Goal: Information Seeking & Learning: Compare options

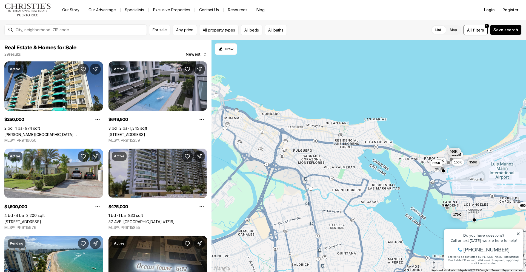
drag, startPoint x: 271, startPoint y: 148, endPoint x: 480, endPoint y: 103, distance: 213.8
click at [480, 103] on div "650K 170K 212K 1.18M 225K 460K 475K 350K 625K 250K 1.6M 150K" at bounding box center [368, 156] width 314 height 232
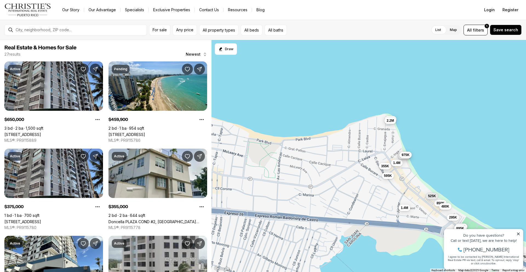
drag, startPoint x: 380, startPoint y: 137, endPoint x: 441, endPoint y: 133, distance: 61.2
click at [441, 133] on div "1.18M 225K 460K 499K 15M 345K 3.5M 595K 325K 355K 1.4M 1.4M 850K 375K 295K 420K…" at bounding box center [368, 156] width 314 height 232
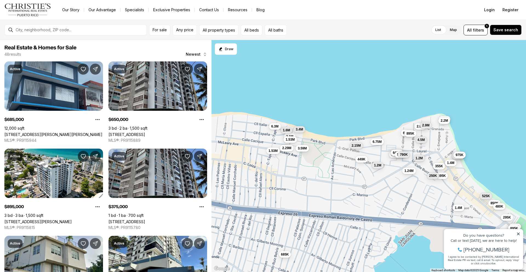
drag, startPoint x: 285, startPoint y: 102, endPoint x: 339, endPoint y: 102, distance: 54.7
click at [339, 102] on div "3.5M 595K 325K 355K 1.4M 1.4M 850K 375K 295K 420K 650K 480K 375K 435K 325K 525K…" at bounding box center [368, 156] width 314 height 232
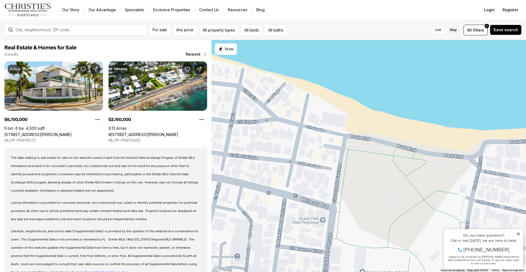
drag, startPoint x: 290, startPoint y: 159, endPoint x: 437, endPoint y: 53, distance: 181.5
click at [437, 53] on div "6.75M 2.15M" at bounding box center [368, 156] width 314 height 232
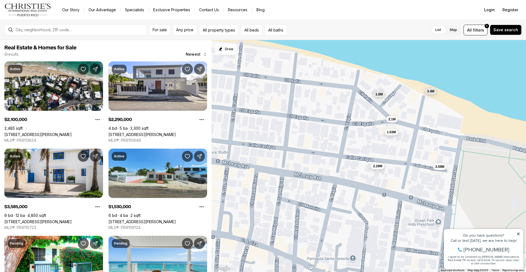
drag, startPoint x: 363, startPoint y: 102, endPoint x: 479, endPoint y: 103, distance: 115.5
click at [479, 103] on div "2.1M 2.29M 3.59M 1.53M 1.6M 3.4M" at bounding box center [368, 156] width 314 height 232
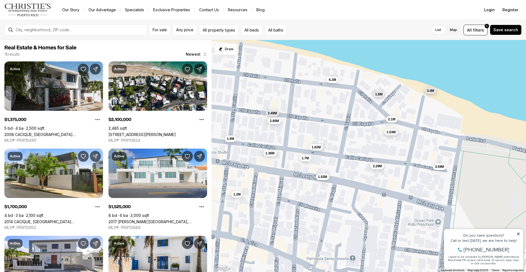
click at [431, 91] on span "3.4M" at bounding box center [429, 90] width 7 height 4
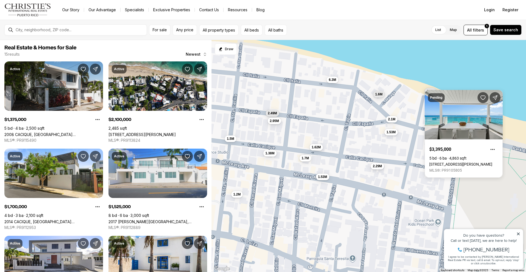
click at [468, 77] on div "2.1M 2.29M 3.59M 1.53M 1.6M 3.4M 1.38M 1.7M 1.53M 1.5M 2.49M 1.62M 2.95M 1.2M 6…" at bounding box center [368, 156] width 314 height 232
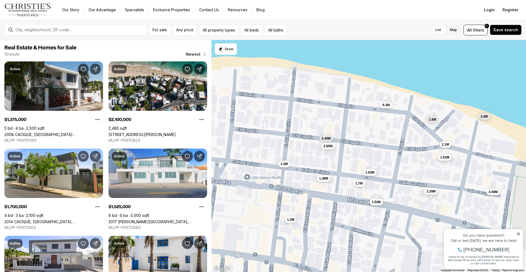
drag, startPoint x: 371, startPoint y: 143, endPoint x: 425, endPoint y: 169, distance: 59.9
click at [425, 169] on div "2.1M 2.29M 3.59M 1.53M 1.6M 3.4M 1.38M 1.7M 1.53M 1.5M 2.49M 1.62M 2.95M 1.2M 6…" at bounding box center [368, 156] width 314 height 232
click at [385, 105] on span "6.3M" at bounding box center [385, 104] width 7 height 4
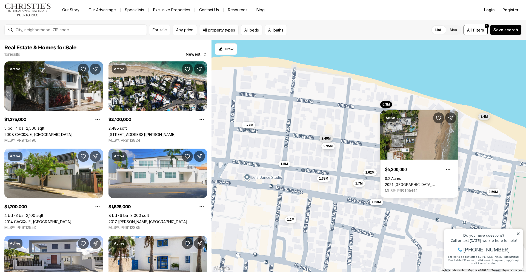
click at [346, 65] on div "2.1M 2.29M 3.59M 1.53M 1.6M 3.4M 1.38M 1.7M 1.53M 1.5M 2.49M 1.62M 2.95M 1.2M 6…" at bounding box center [368, 156] width 314 height 232
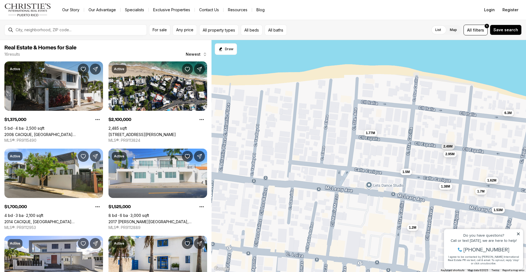
drag, startPoint x: 292, startPoint y: 115, endPoint x: 414, endPoint y: 123, distance: 122.6
click at [414, 123] on div "2.1M 2.29M 3.59M 1.53M 1.6M 3.4M 1.38M 1.7M 1.53M 1.5M 2.49M 1.62M 2.95M 1.2M 6…" at bounding box center [368, 156] width 314 height 232
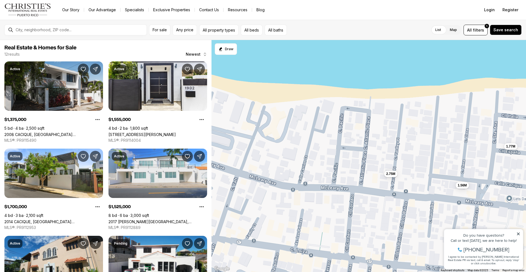
drag, startPoint x: 273, startPoint y: 120, endPoint x: 414, endPoint y: 134, distance: 141.6
click at [414, 134] on div "1.38M 1.7M 1.53M 1.5M 2.49M 1.62M 2.95M 1.2M 6.3M 1.77M 1.56M 2.75M" at bounding box center [368, 156] width 314 height 232
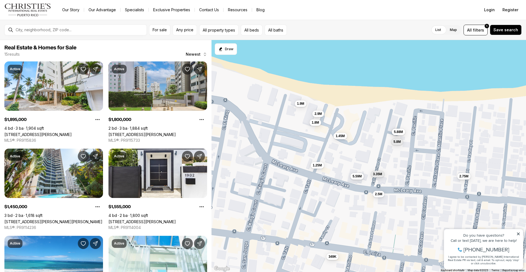
drag, startPoint x: 284, startPoint y: 119, endPoint x: 358, endPoint y: 122, distance: 74.2
click at [358, 122] on div "1.77M 1.56M 2.75M 1.9M 1.8M 1.45M 2.9M 2.5M 3.35M 5.59M 1.25M 349K 6M 5.88M 5.8M" at bounding box center [368, 156] width 314 height 232
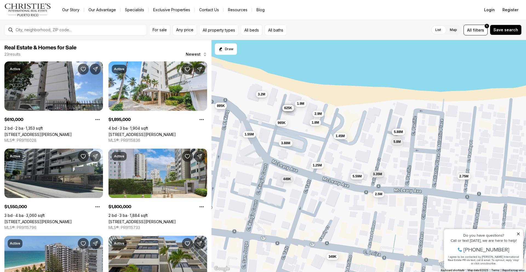
click at [260, 96] on span "3.2M" at bounding box center [261, 94] width 7 height 4
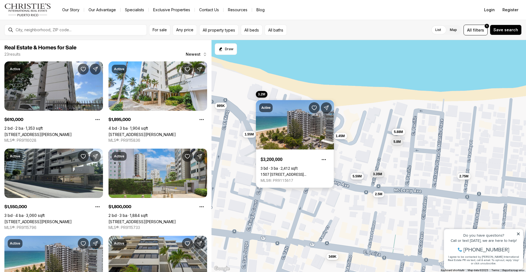
click at [279, 172] on link "1507 ASHFORD #1202, SAN JUAN PR, 00911" at bounding box center [294, 174] width 69 height 4
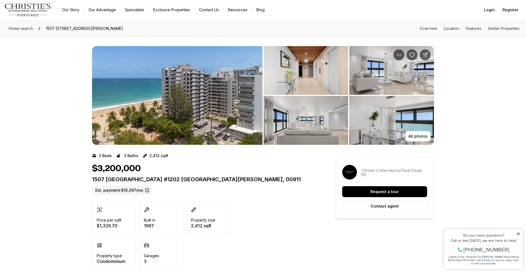
click at [217, 101] on img "View image gallery" at bounding box center [177, 95] width 170 height 99
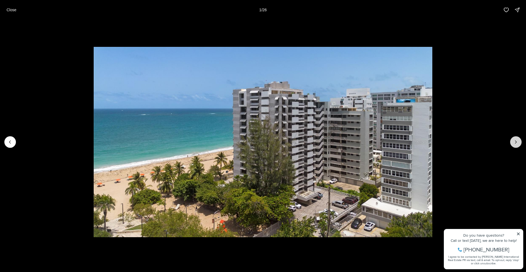
click at [515, 143] on icon "Next slide" at bounding box center [515, 141] width 5 height 5
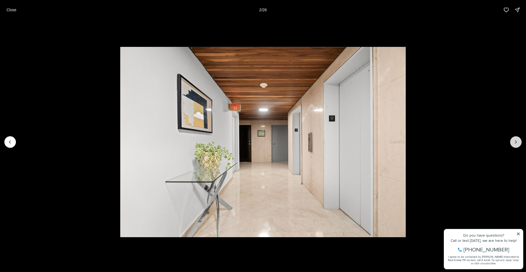
click at [515, 143] on icon "Next slide" at bounding box center [515, 141] width 5 height 5
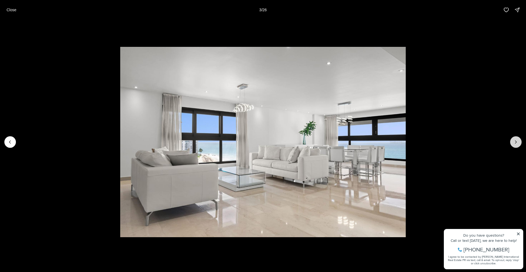
click at [515, 143] on icon "Next slide" at bounding box center [515, 141] width 5 height 5
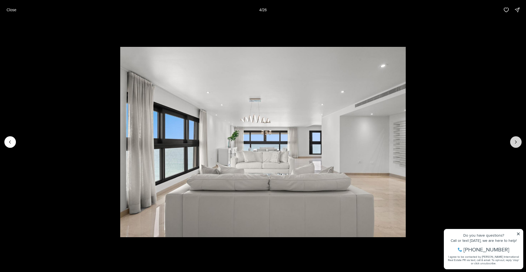
click at [515, 143] on icon "Next slide" at bounding box center [515, 141] width 5 height 5
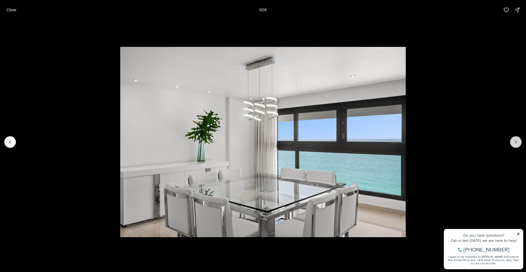
click at [515, 143] on icon "Next slide" at bounding box center [515, 141] width 5 height 5
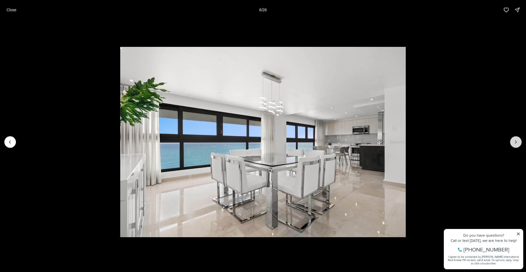
click at [515, 143] on icon "Next slide" at bounding box center [515, 141] width 5 height 5
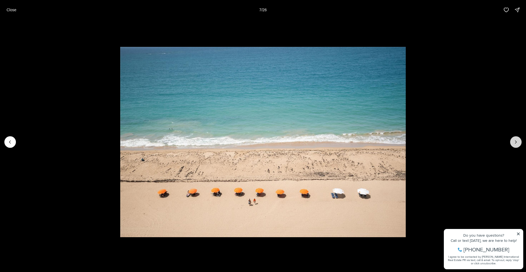
click at [515, 143] on icon "Next slide" at bounding box center [515, 141] width 5 height 5
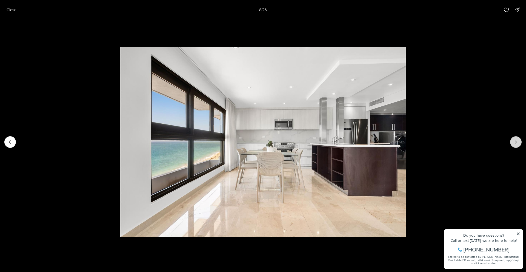
click at [515, 143] on icon "Next slide" at bounding box center [515, 141] width 5 height 5
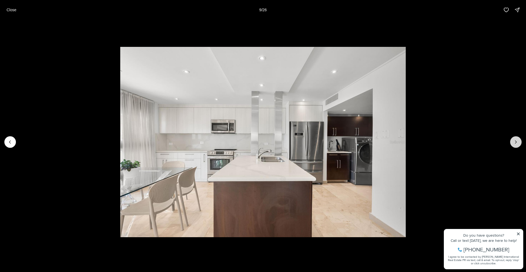
click at [515, 143] on icon "Next slide" at bounding box center [515, 141] width 5 height 5
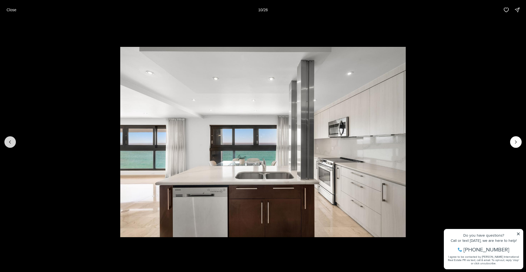
click at [11, 143] on icon "Previous slide" at bounding box center [9, 141] width 5 height 5
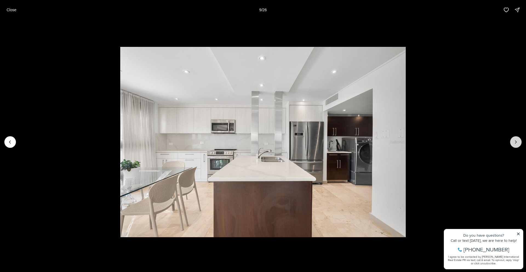
click at [515, 142] on icon "Next slide" at bounding box center [515, 141] width 5 height 5
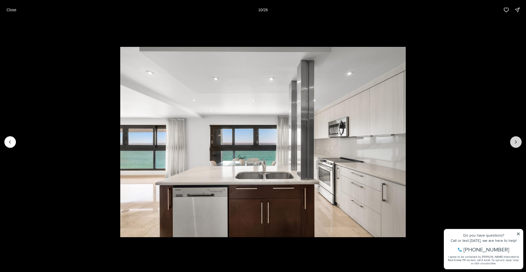
click at [515, 142] on icon "Next slide" at bounding box center [515, 141] width 5 height 5
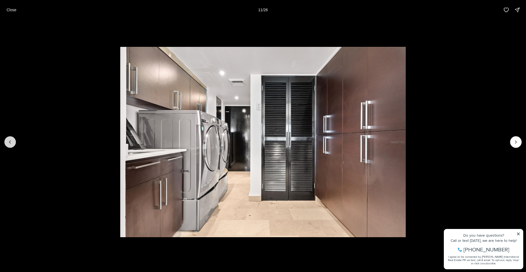
click at [12, 142] on icon "Previous slide" at bounding box center [9, 141] width 5 height 5
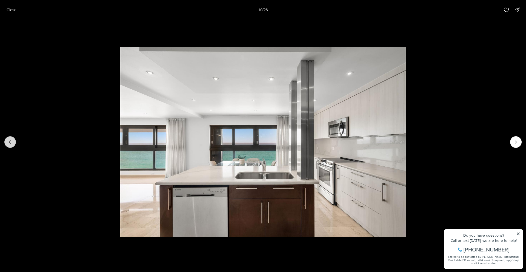
click at [12, 142] on icon "Previous slide" at bounding box center [9, 141] width 5 height 5
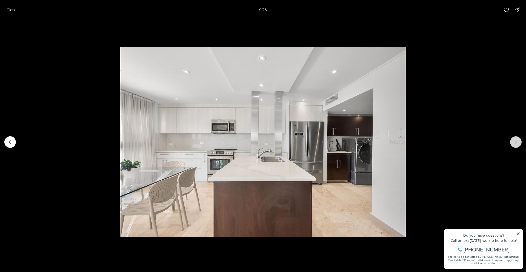
click at [515, 143] on icon "Next slide" at bounding box center [515, 141] width 1 height 3
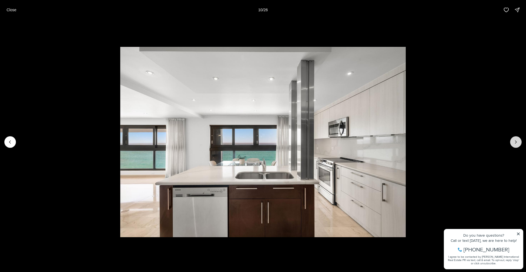
click at [515, 143] on icon "Next slide" at bounding box center [515, 141] width 5 height 5
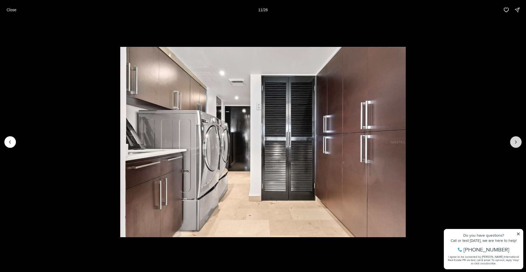
click at [515, 143] on icon "Next slide" at bounding box center [515, 141] width 1 height 3
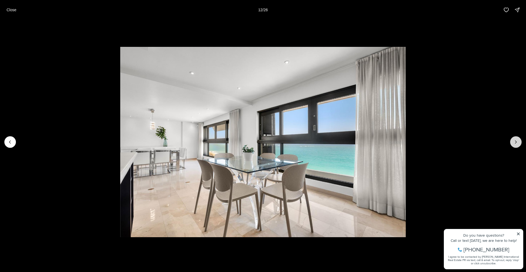
click at [513, 141] on icon "Next slide" at bounding box center [515, 141] width 5 height 5
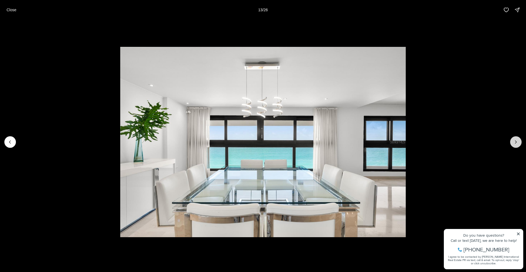
click at [513, 142] on icon "Next slide" at bounding box center [515, 141] width 5 height 5
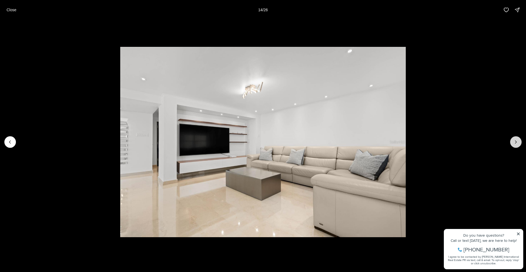
click at [513, 142] on icon "Next slide" at bounding box center [515, 141] width 5 height 5
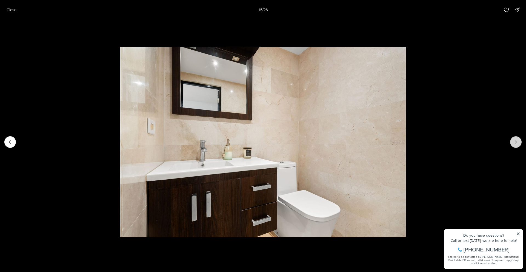
click at [513, 142] on icon "Next slide" at bounding box center [515, 141] width 5 height 5
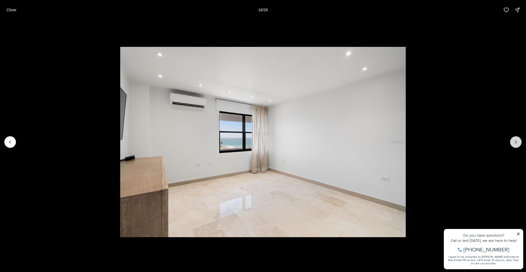
click at [513, 142] on icon "Next slide" at bounding box center [515, 141] width 5 height 5
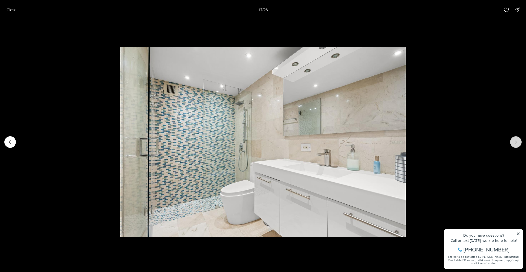
click at [513, 142] on icon "Next slide" at bounding box center [515, 141] width 5 height 5
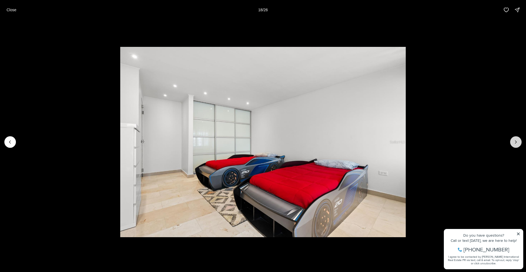
click at [513, 142] on icon "Next slide" at bounding box center [515, 141] width 5 height 5
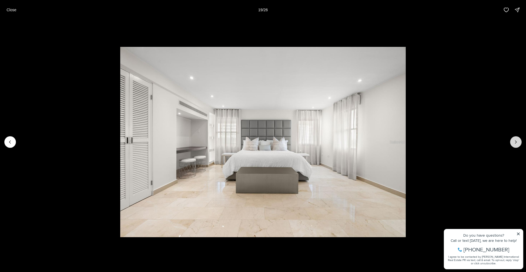
click at [513, 142] on icon "Next slide" at bounding box center [515, 141] width 5 height 5
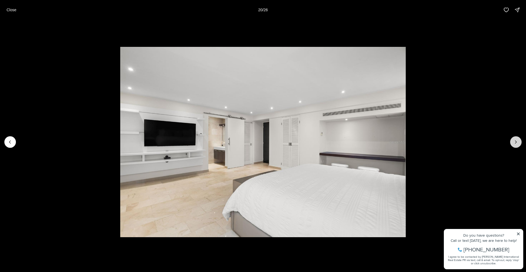
click at [513, 142] on icon "Next slide" at bounding box center [515, 141] width 5 height 5
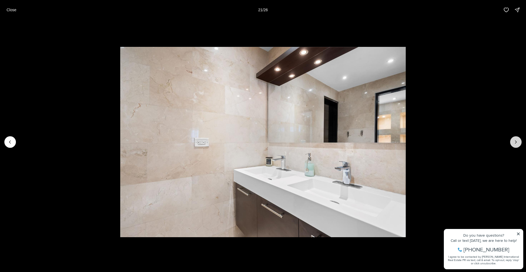
click at [513, 142] on icon "Next slide" at bounding box center [515, 141] width 5 height 5
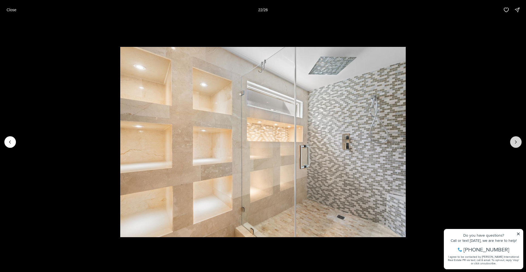
click at [513, 142] on icon "Next slide" at bounding box center [515, 141] width 5 height 5
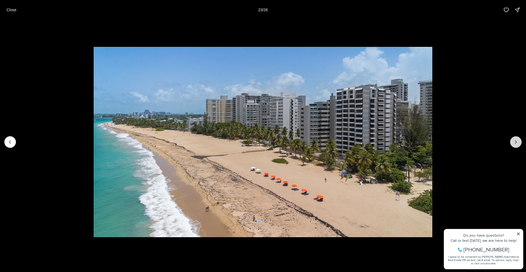
click at [513, 142] on icon "Next slide" at bounding box center [515, 141] width 5 height 5
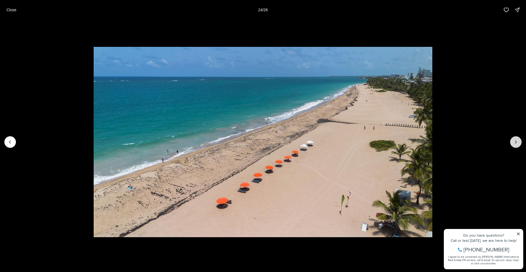
click at [513, 142] on icon "Next slide" at bounding box center [515, 141] width 5 height 5
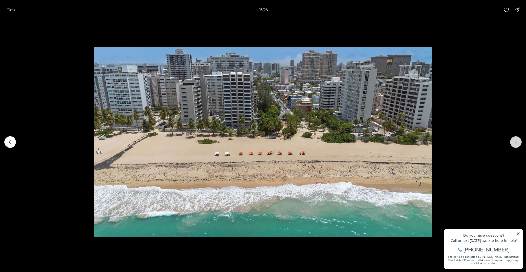
click at [513, 142] on icon "Next slide" at bounding box center [515, 141] width 5 height 5
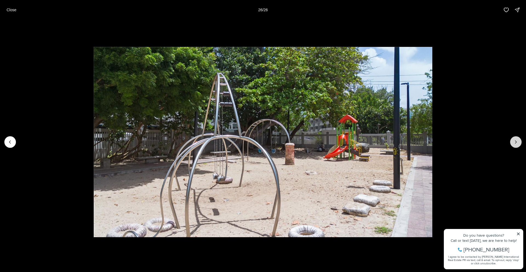
click at [513, 142] on div at bounding box center [515, 141] width 11 height 11
click at [13, 9] on p "Close" at bounding box center [12, 10] width 10 height 4
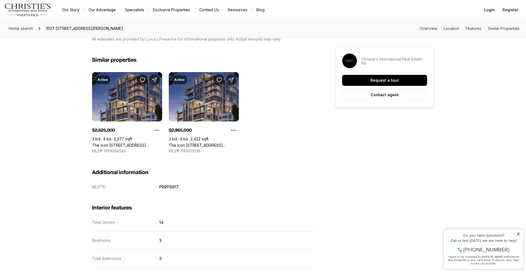
scroll to position [582, 0]
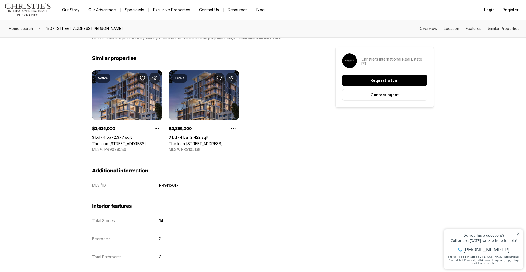
click at [200, 141] on link "The Icon 1120 ASHFORD AVE #702, SAN JUAN PR, 00907" at bounding box center [204, 143] width 70 height 5
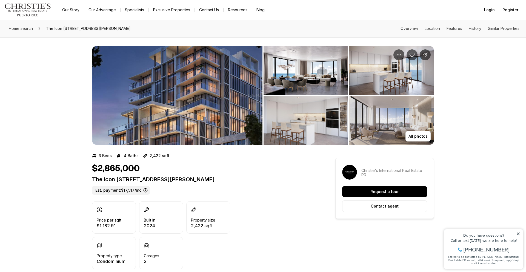
click at [289, 78] on img "View image gallery" at bounding box center [305, 70] width 85 height 49
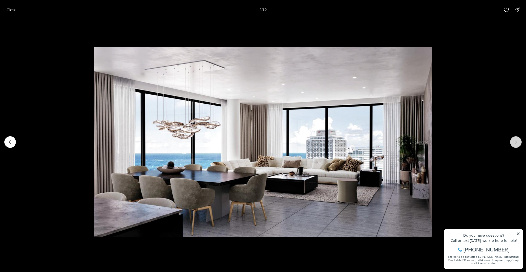
click at [516, 143] on icon "Next slide" at bounding box center [515, 141] width 5 height 5
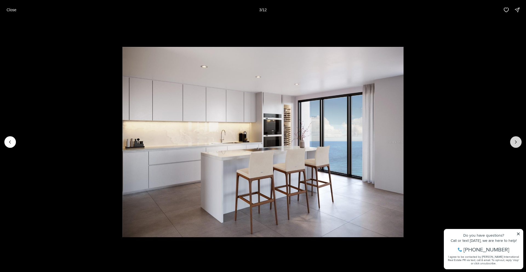
click at [516, 143] on icon "Next slide" at bounding box center [515, 141] width 5 height 5
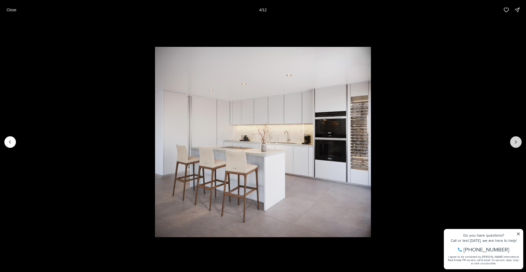
click at [516, 143] on icon "Next slide" at bounding box center [515, 141] width 5 height 5
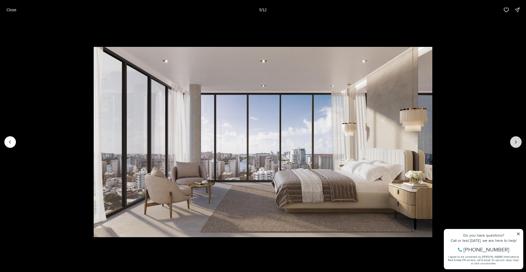
click at [516, 143] on icon "Next slide" at bounding box center [515, 141] width 5 height 5
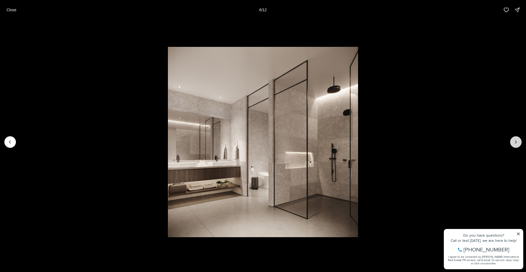
click at [516, 143] on icon "Next slide" at bounding box center [515, 141] width 5 height 5
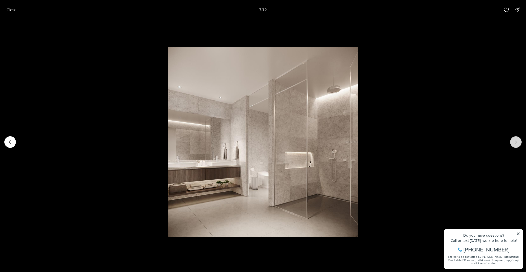
click at [516, 143] on icon "Next slide" at bounding box center [515, 141] width 5 height 5
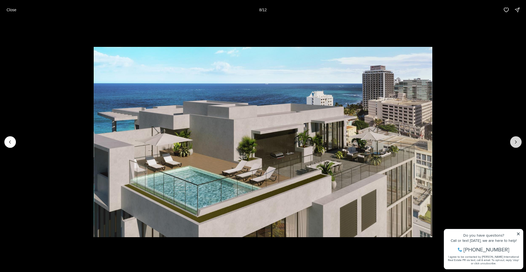
click at [516, 143] on icon "Next slide" at bounding box center [515, 141] width 5 height 5
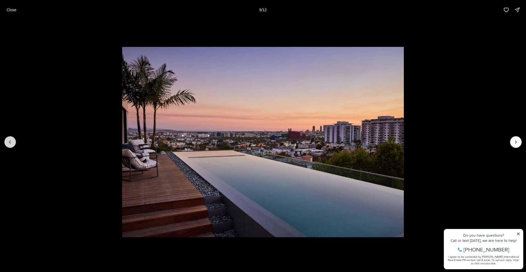
click at [6, 141] on button "Previous slide" at bounding box center [9, 141] width 11 height 11
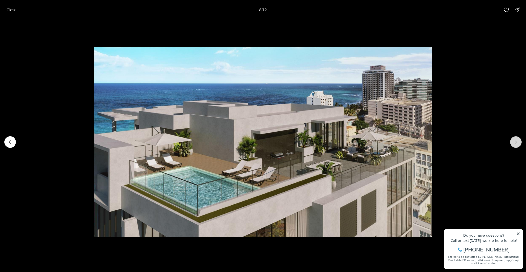
click at [516, 142] on icon "Next slide" at bounding box center [515, 141] width 1 height 3
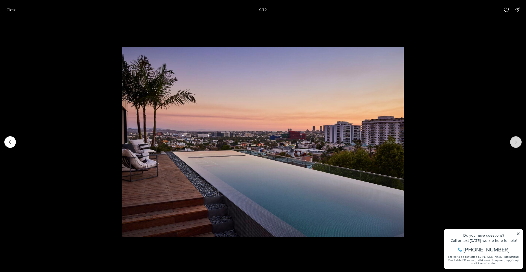
click at [516, 142] on icon "Next slide" at bounding box center [515, 141] width 1 height 3
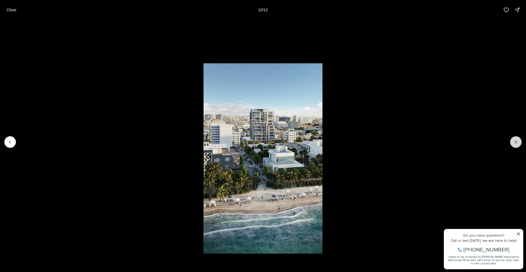
click at [516, 142] on icon "Next slide" at bounding box center [515, 141] width 1 height 3
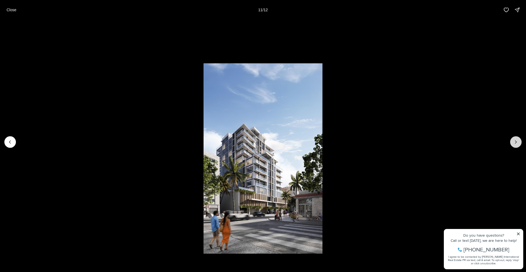
click at [516, 142] on icon "Next slide" at bounding box center [515, 141] width 1 height 3
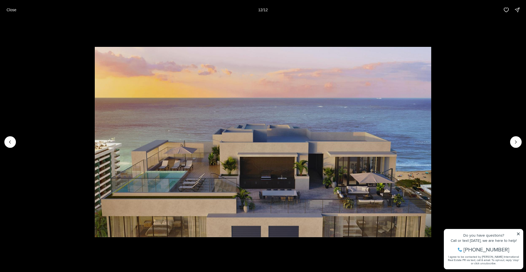
click at [516, 143] on div at bounding box center [515, 141] width 11 height 11
click at [12, 6] on button "Close" at bounding box center [11, 9] width 16 height 11
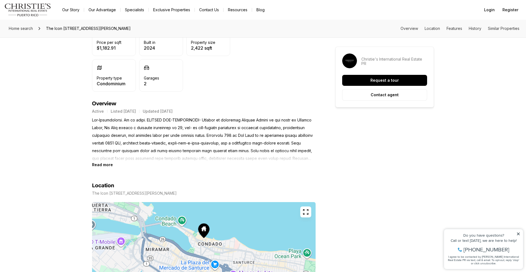
scroll to position [194, 0]
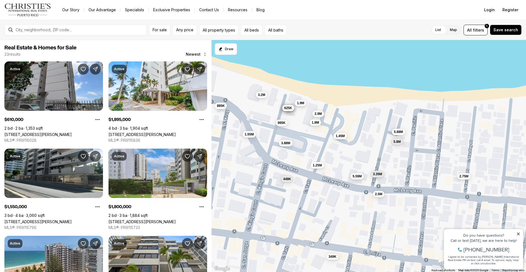
click at [300, 105] on button "1.9M" at bounding box center [301, 103] width 12 height 7
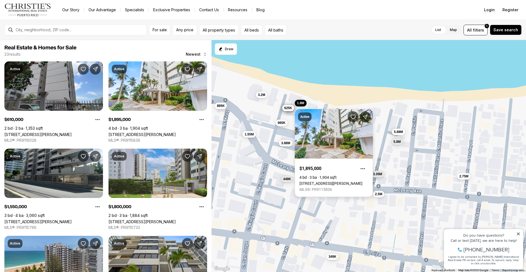
click at [329, 181] on link "[STREET_ADDRESS][PERSON_NAME]" at bounding box center [330, 183] width 63 height 4
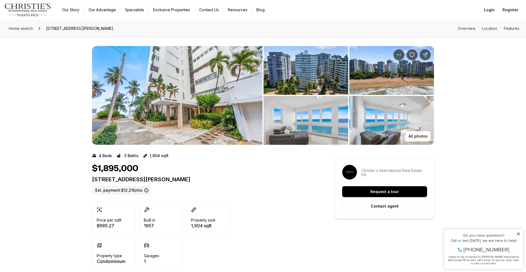
click at [173, 112] on img "View image gallery" at bounding box center [177, 95] width 170 height 99
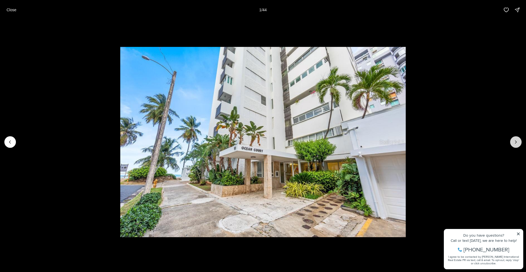
click at [515, 143] on icon "Next slide" at bounding box center [515, 141] width 1 height 3
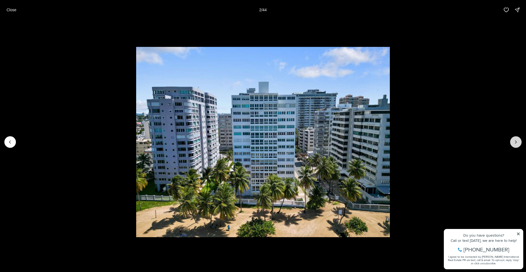
click at [515, 143] on icon "Next slide" at bounding box center [515, 141] width 1 height 3
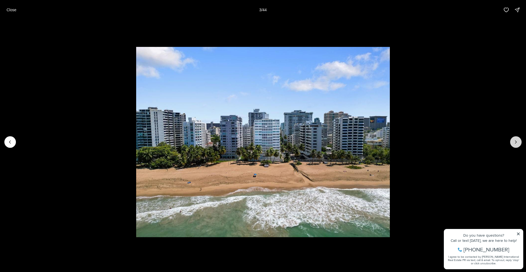
click at [515, 143] on icon "Next slide" at bounding box center [515, 141] width 1 height 3
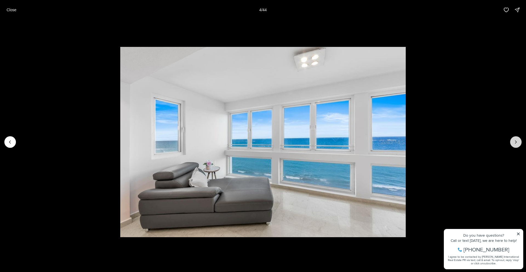
click at [515, 143] on icon "Next slide" at bounding box center [515, 141] width 1 height 3
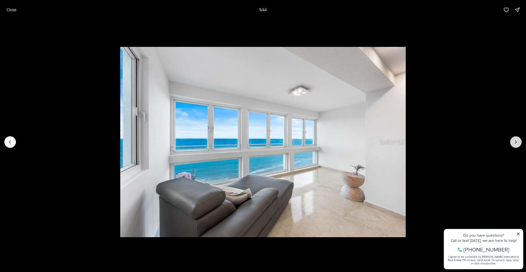
click at [515, 143] on icon "Next slide" at bounding box center [515, 141] width 1 height 3
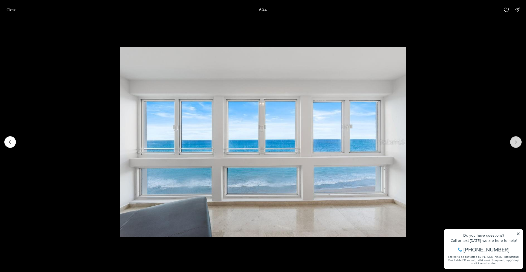
click at [515, 143] on icon "Next slide" at bounding box center [515, 141] width 1 height 3
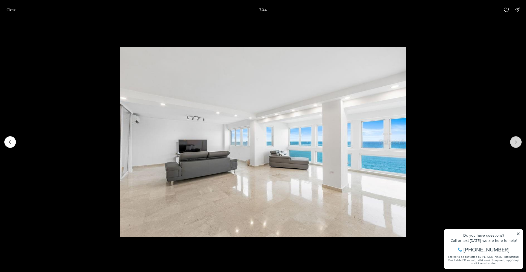
click at [515, 143] on icon "Next slide" at bounding box center [515, 141] width 1 height 3
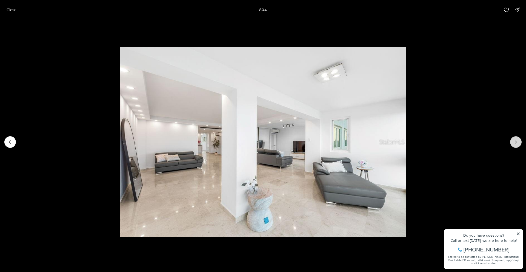
click at [515, 143] on icon "Next slide" at bounding box center [515, 141] width 1 height 3
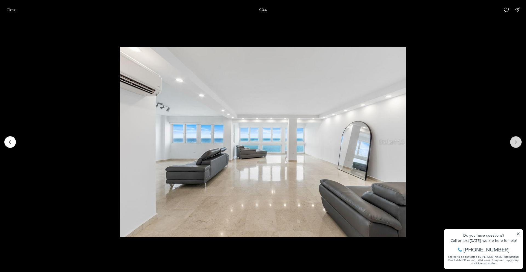
click at [515, 143] on icon "Next slide" at bounding box center [515, 141] width 1 height 3
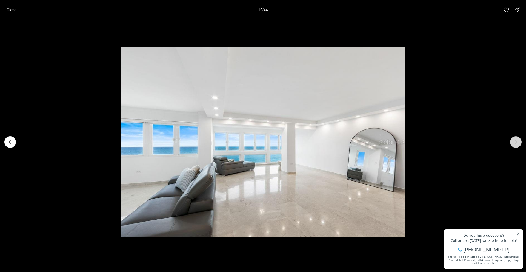
click at [513, 140] on icon "Next slide" at bounding box center [515, 141] width 5 height 5
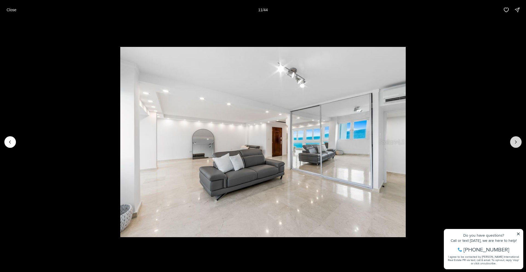
click at [518, 142] on button "Next slide" at bounding box center [515, 141] width 11 height 11
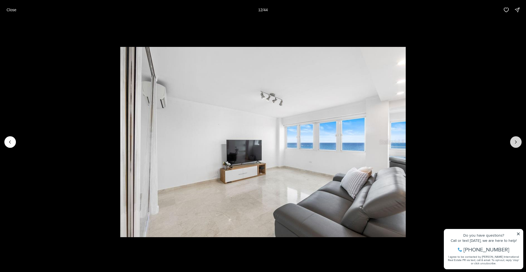
click at [518, 142] on button "Next slide" at bounding box center [515, 141] width 11 height 11
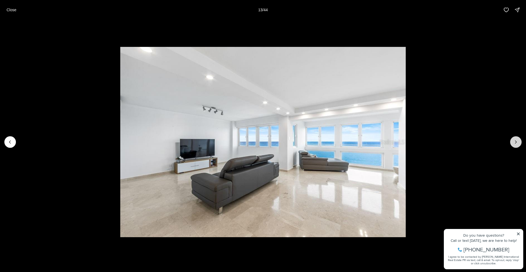
click at [518, 142] on button "Next slide" at bounding box center [515, 141] width 11 height 11
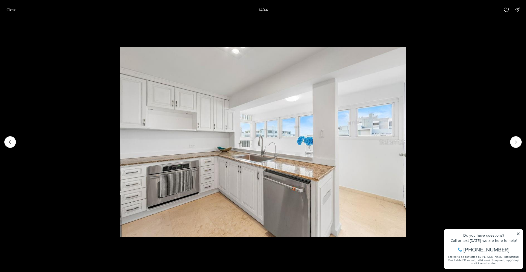
click at [2, 143] on li "14 of 44" at bounding box center [263, 142] width 526 height 244
click at [6, 142] on button "Previous slide" at bounding box center [9, 141] width 11 height 11
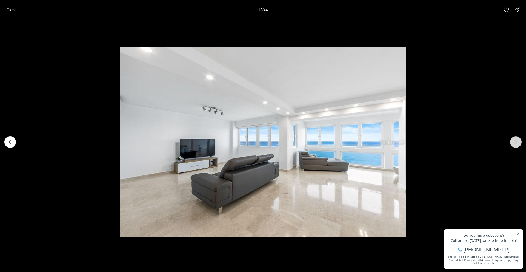
click at [516, 141] on icon "Next slide" at bounding box center [515, 141] width 1 height 3
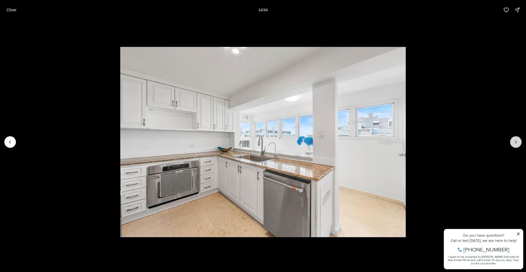
click at [516, 141] on icon "Next slide" at bounding box center [515, 141] width 1 height 3
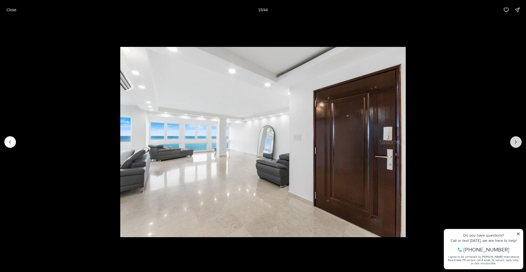
click at [516, 141] on icon "Next slide" at bounding box center [515, 141] width 1 height 3
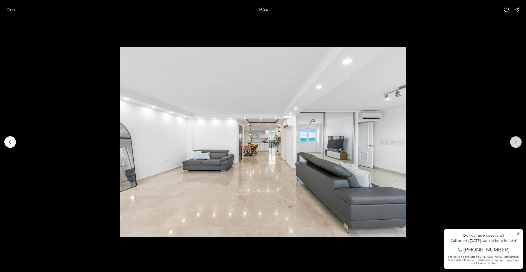
click at [516, 141] on icon "Next slide" at bounding box center [515, 141] width 1 height 3
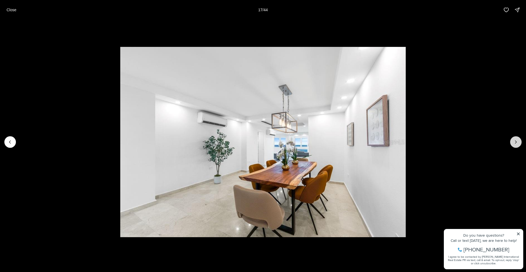
click at [516, 141] on icon "Next slide" at bounding box center [515, 141] width 1 height 3
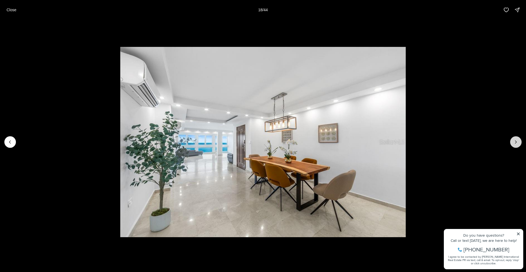
click at [516, 141] on icon "Next slide" at bounding box center [515, 141] width 1 height 3
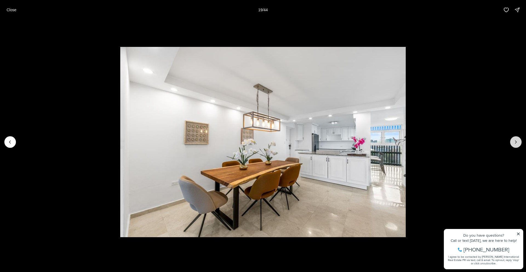
click at [516, 141] on icon "Next slide" at bounding box center [515, 141] width 1 height 3
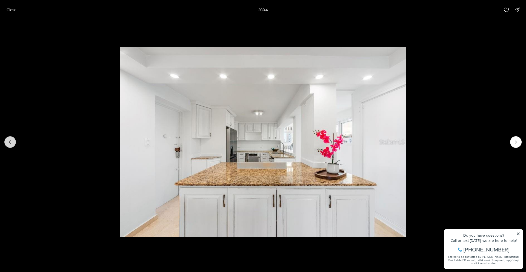
click at [5, 141] on button "Previous slide" at bounding box center [9, 141] width 11 height 11
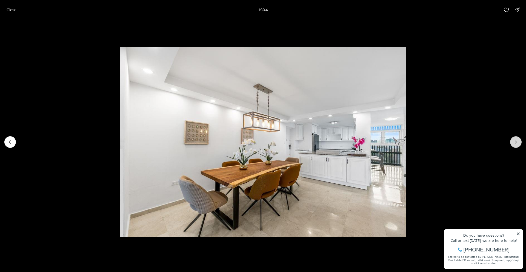
click at [517, 141] on icon "Next slide" at bounding box center [515, 141] width 5 height 5
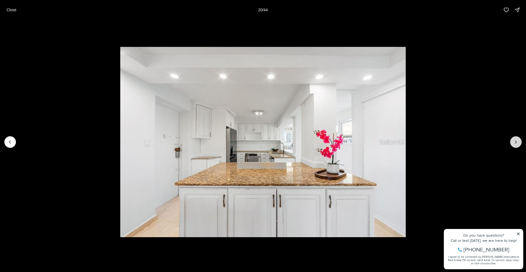
click at [517, 141] on icon "Next slide" at bounding box center [515, 141] width 5 height 5
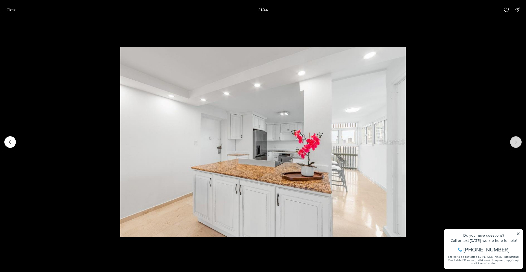
click at [517, 141] on icon "Next slide" at bounding box center [515, 141] width 5 height 5
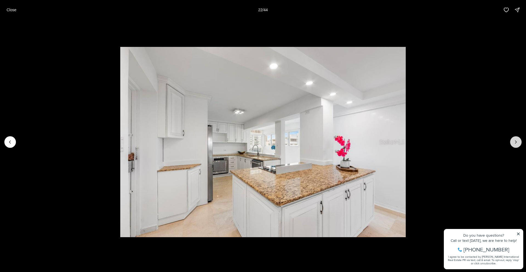
click at [517, 141] on icon "Next slide" at bounding box center [515, 141] width 5 height 5
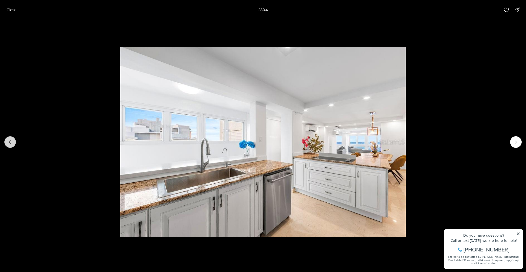
click at [12, 142] on icon "Previous slide" at bounding box center [9, 141] width 5 height 5
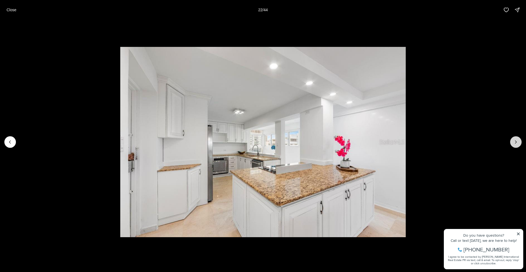
click at [517, 144] on icon "Next slide" at bounding box center [515, 141] width 5 height 5
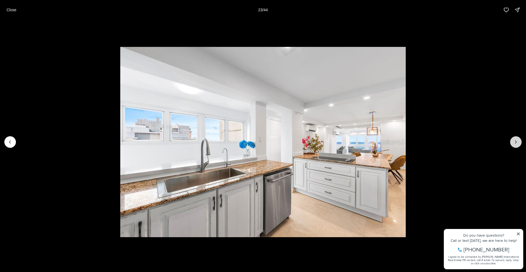
click at [517, 143] on icon "Next slide" at bounding box center [515, 141] width 5 height 5
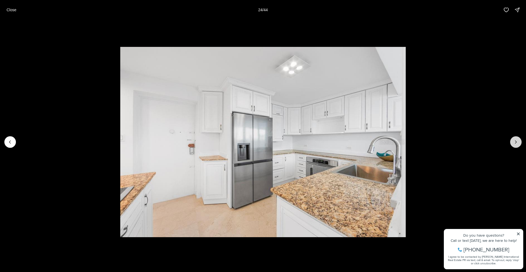
click at [517, 143] on icon "Next slide" at bounding box center [515, 141] width 5 height 5
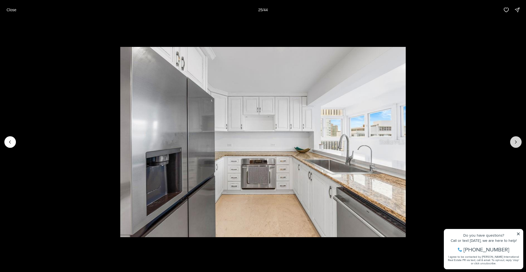
click at [517, 143] on icon "Next slide" at bounding box center [515, 141] width 5 height 5
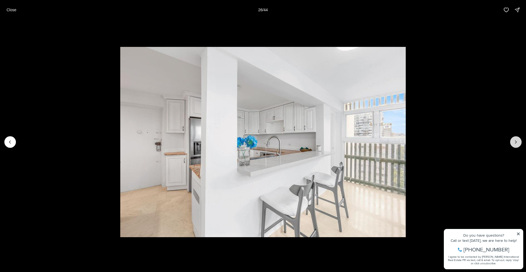
click at [517, 143] on icon "Next slide" at bounding box center [515, 141] width 5 height 5
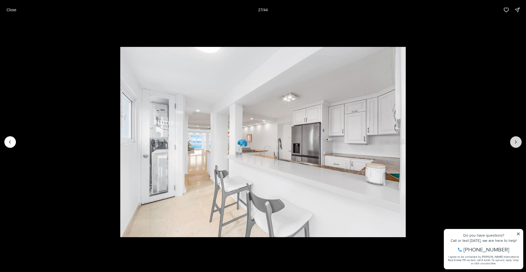
click at [517, 143] on icon "Next slide" at bounding box center [515, 141] width 5 height 5
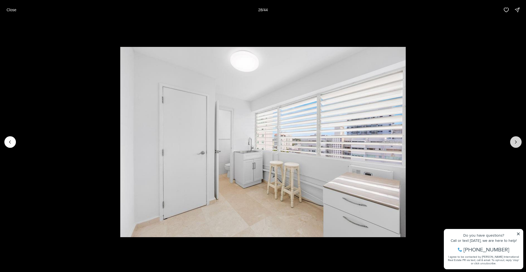
click at [517, 143] on icon "Next slide" at bounding box center [515, 141] width 5 height 5
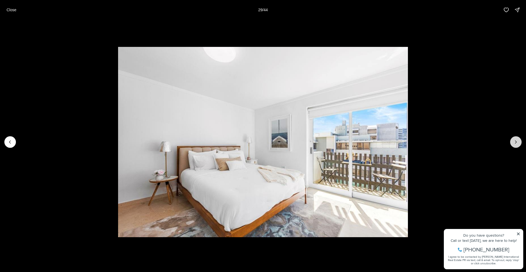
click at [517, 143] on icon "Next slide" at bounding box center [515, 141] width 5 height 5
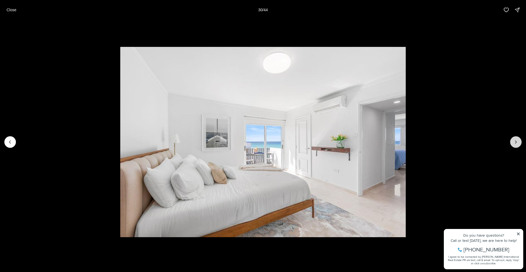
click at [517, 143] on icon "Next slide" at bounding box center [515, 141] width 5 height 5
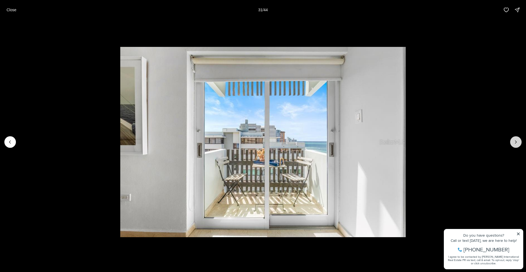
click at [517, 143] on icon "Next slide" at bounding box center [515, 141] width 5 height 5
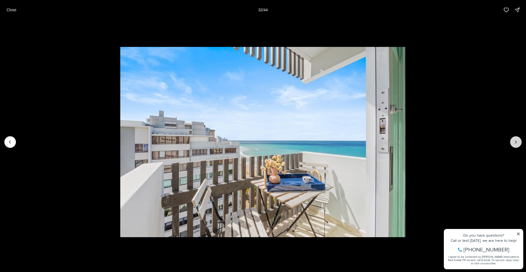
click at [516, 144] on icon "Next slide" at bounding box center [515, 141] width 5 height 5
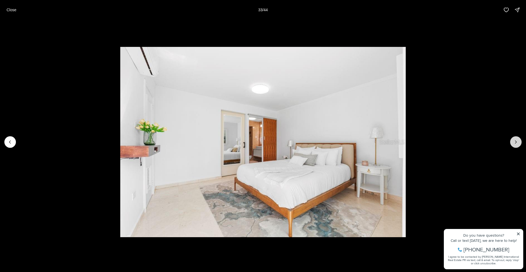
click at [516, 144] on icon "Next slide" at bounding box center [515, 141] width 5 height 5
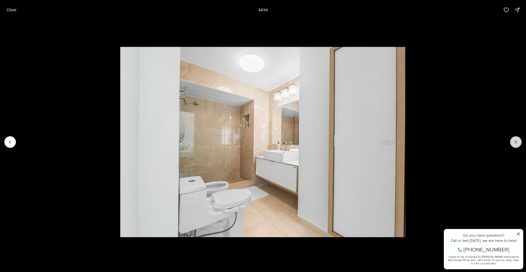
click at [516, 144] on icon "Next slide" at bounding box center [515, 141] width 5 height 5
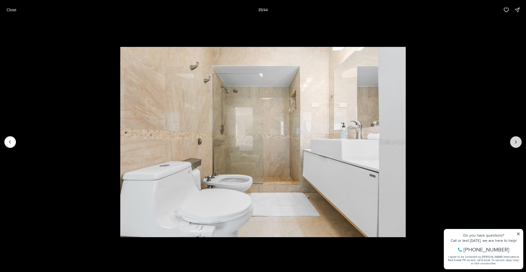
click at [516, 144] on icon "Next slide" at bounding box center [515, 141] width 5 height 5
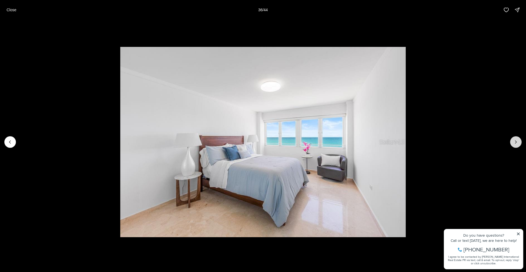
click at [516, 144] on icon "Next slide" at bounding box center [515, 141] width 5 height 5
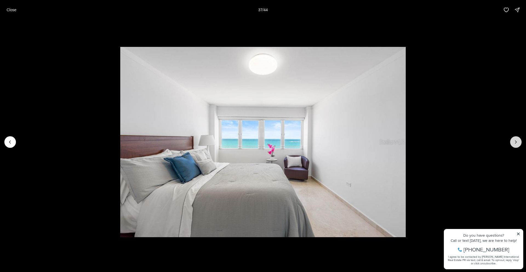
click at [516, 144] on icon "Next slide" at bounding box center [515, 141] width 5 height 5
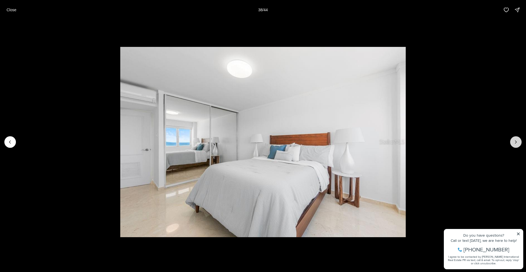
click at [516, 144] on icon "Next slide" at bounding box center [515, 141] width 5 height 5
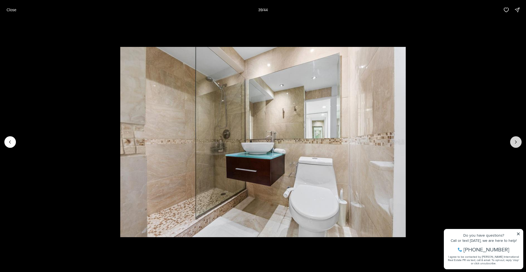
click at [516, 144] on icon "Next slide" at bounding box center [515, 141] width 5 height 5
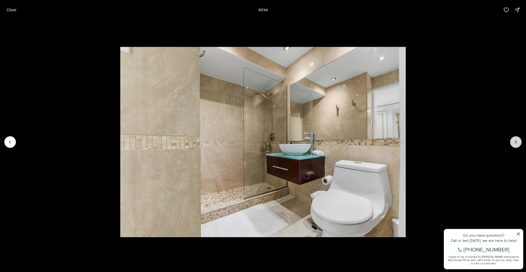
click at [516, 144] on icon "Next slide" at bounding box center [515, 141] width 5 height 5
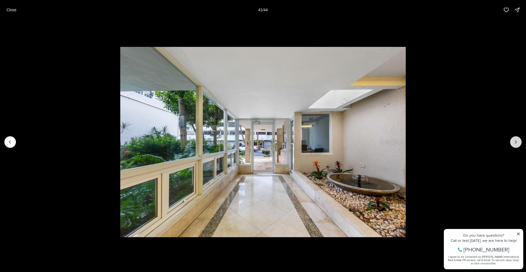
click at [516, 144] on icon "Next slide" at bounding box center [515, 141] width 5 height 5
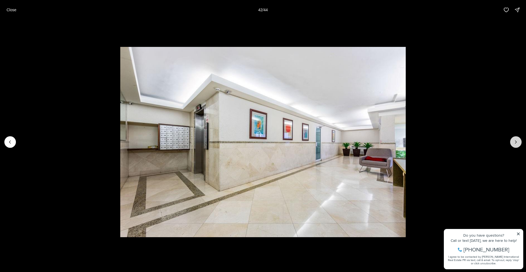
click at [516, 144] on icon "Next slide" at bounding box center [515, 141] width 5 height 5
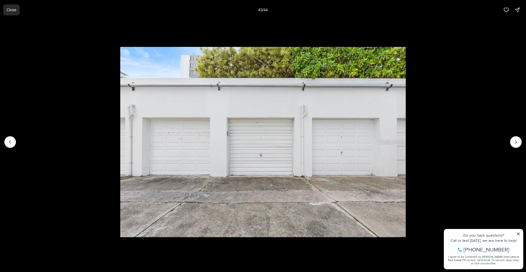
click at [18, 11] on button "Close" at bounding box center [11, 9] width 16 height 11
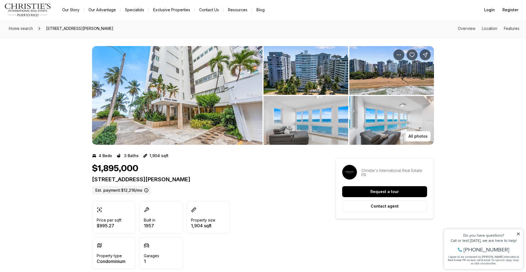
scroll to position [2, 0]
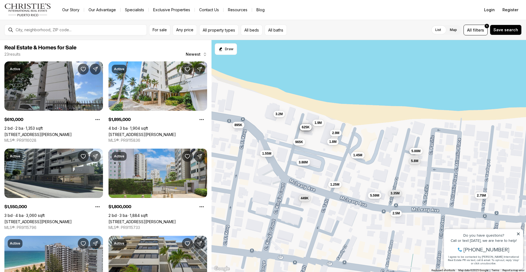
drag, startPoint x: 302, startPoint y: 125, endPoint x: 323, endPoint y: 147, distance: 31.0
click at [323, 147] on div "610K 1.9M 1.55M 1.8M 3.2M 965K 645K 1.8M 1.45M 2.9M 449K 625K 2.5M 895K 3.88M 3…" at bounding box center [368, 156] width 314 height 232
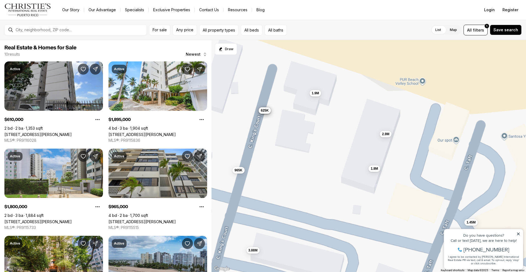
drag, startPoint x: 295, startPoint y: 105, endPoint x: 309, endPoint y: 146, distance: 43.4
click at [309, 146] on div "1.8M 610K 1.9M 965K 645K 1.8M 1.45M 2.9M 625K 3.88M" at bounding box center [368, 156] width 314 height 232
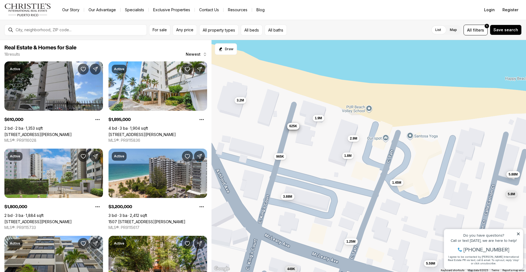
click at [295, 127] on span "625K" at bounding box center [293, 125] width 8 height 4
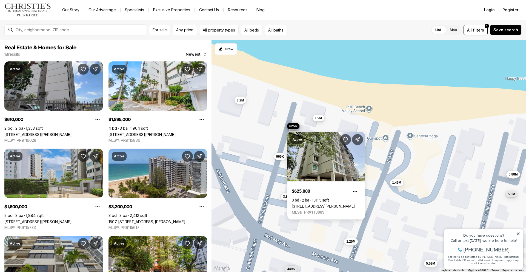
click at [289, 128] on div "Active $625,000 3 bd 2 ba 1,415 sqft 77 KINGS COURT #202, SAN JUAN PR, 00911 ML…" at bounding box center [326, 172] width 78 height 94
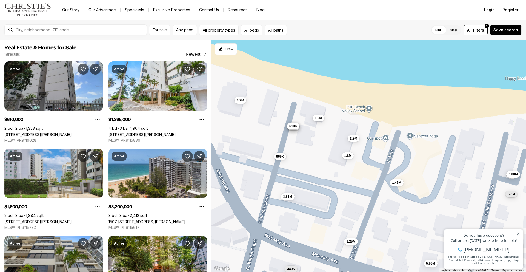
click at [295, 125] on span "610K" at bounding box center [293, 125] width 8 height 4
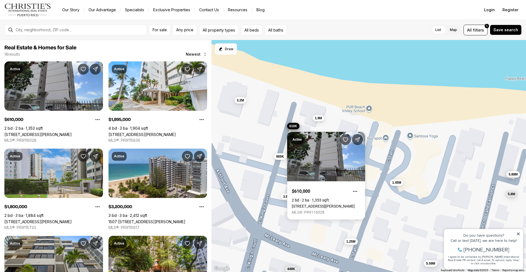
click at [273, 126] on div "1.8M 610K 1.9M 965K 645K 1.8M 1.45M 2.9M 625K 3.88M 3.2M 449K 3.35M 5.59M 1.25M…" at bounding box center [368, 156] width 314 height 232
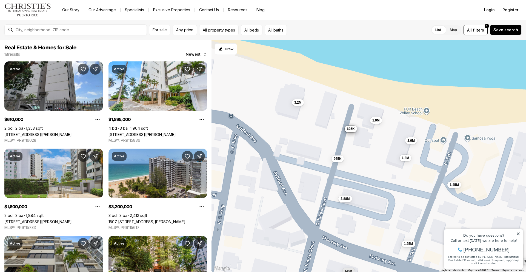
drag, startPoint x: 244, startPoint y: 118, endPoint x: 304, endPoint y: 120, distance: 59.5
click at [304, 120] on div "1.8M 610K 1.9M 965K 645K 1.8M 1.45M 2.9M 625K 3.88M 3.2M 449K 3.35M 5.59M 1.25M…" at bounding box center [368, 156] width 314 height 232
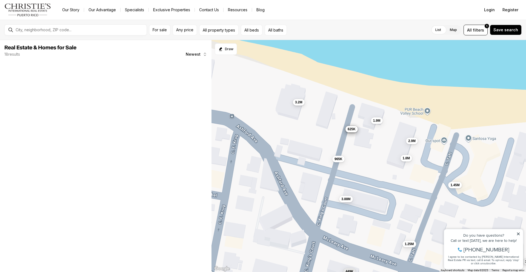
click at [302, 104] on span "3.2M" at bounding box center [298, 102] width 7 height 4
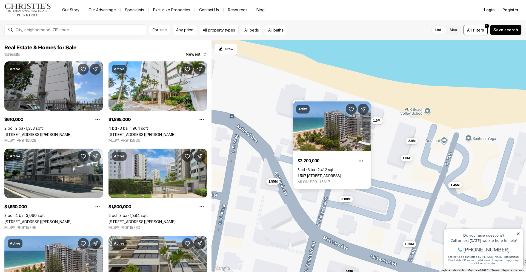
click at [275, 115] on div "1.8M 610K 1.9M 965K 645K 1.8M 1.45M 2.9M 625K 3.88M 3.2M 449K 3.35M 5.59M 1.25M…" at bounding box center [368, 156] width 314 height 232
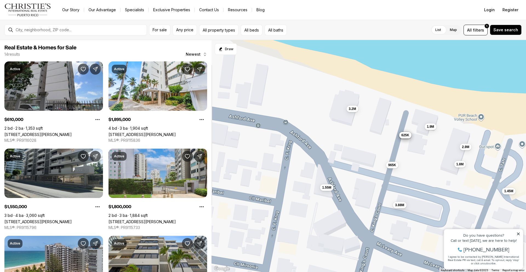
drag, startPoint x: 261, startPoint y: 165, endPoint x: 333, endPoint y: 160, distance: 72.1
click at [333, 160] on div "965K 3.88M 1.55M 610K 1.9M 1.8M 3.2M 645K 1.8M 1.45M 2.9M 625K 3.35M 1.25M" at bounding box center [368, 156] width 314 height 232
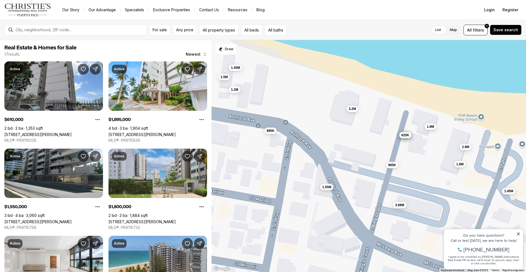
click at [325, 188] on span "1.55M" at bounding box center [326, 186] width 9 height 4
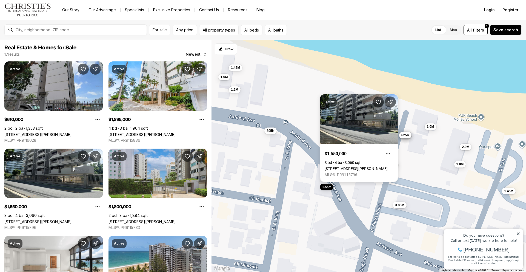
click at [350, 166] on link "1520 ASHFORD AVE. #4, SAN JUAN PR, 00911" at bounding box center [355, 168] width 63 height 4
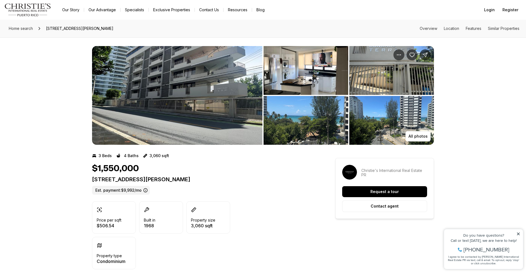
click at [164, 99] on img "View image gallery" at bounding box center [177, 95] width 170 height 99
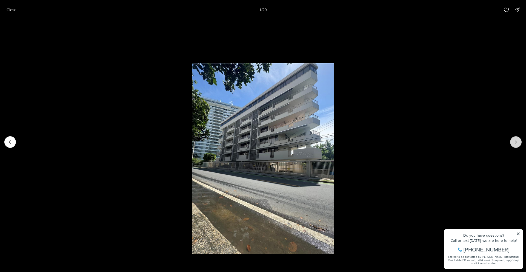
click at [515, 143] on icon "Next slide" at bounding box center [515, 141] width 5 height 5
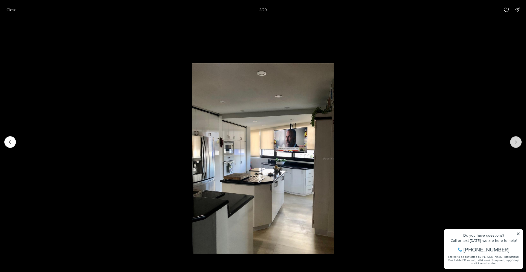
click at [516, 141] on icon "Next slide" at bounding box center [515, 141] width 5 height 5
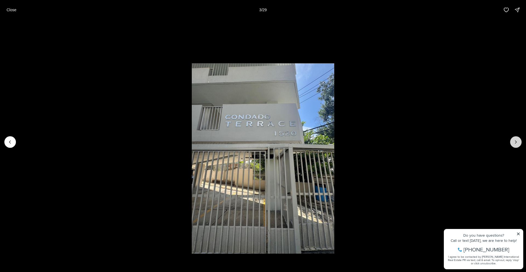
click at [516, 141] on icon "Next slide" at bounding box center [515, 141] width 5 height 5
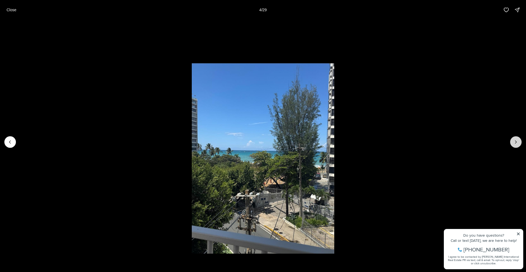
click at [516, 141] on icon "Next slide" at bounding box center [515, 141] width 5 height 5
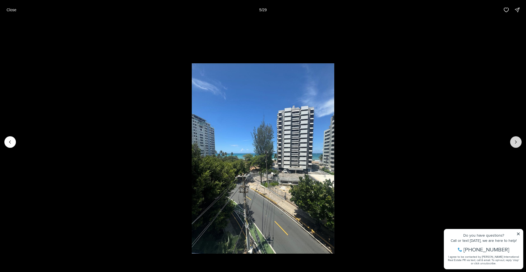
click at [516, 141] on icon "Next slide" at bounding box center [515, 141] width 5 height 5
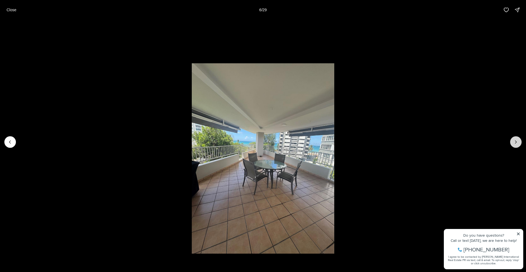
click at [516, 141] on icon "Next slide" at bounding box center [515, 141] width 5 height 5
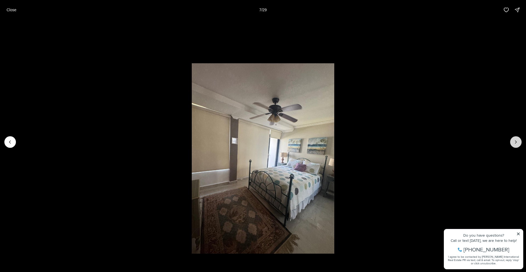
click at [516, 141] on icon "Next slide" at bounding box center [515, 141] width 5 height 5
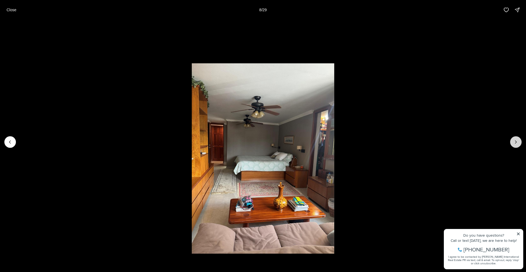
click at [516, 141] on icon "Next slide" at bounding box center [515, 141] width 5 height 5
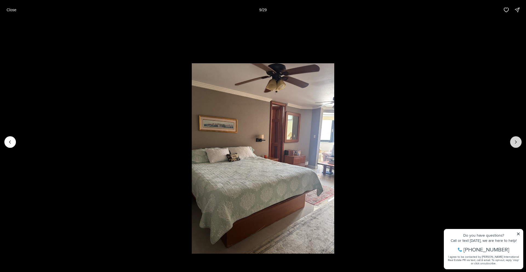
click at [516, 141] on icon "Next slide" at bounding box center [515, 141] width 5 height 5
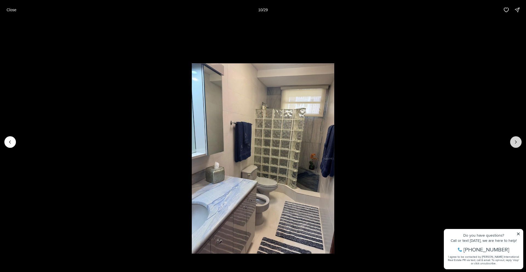
click at [516, 141] on icon "Next slide" at bounding box center [515, 141] width 5 height 5
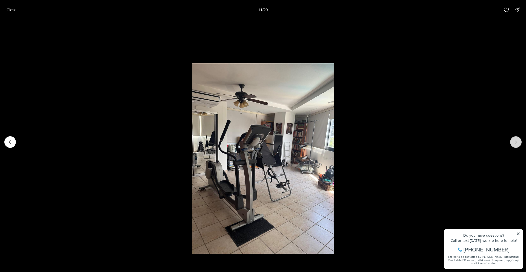
click at [516, 141] on icon "Next slide" at bounding box center [515, 141] width 5 height 5
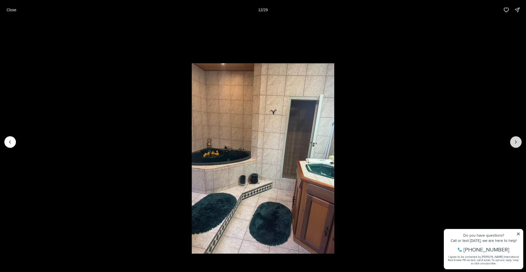
click at [516, 141] on icon "Next slide" at bounding box center [515, 141] width 5 height 5
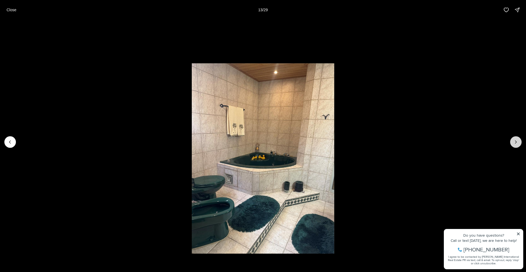
click at [516, 141] on icon "Next slide" at bounding box center [515, 141] width 5 height 5
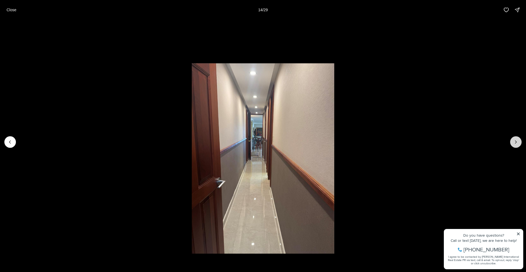
click at [516, 141] on icon "Next slide" at bounding box center [515, 141] width 5 height 5
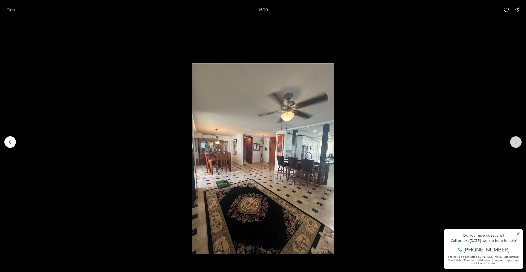
click at [516, 141] on icon "Next slide" at bounding box center [515, 141] width 5 height 5
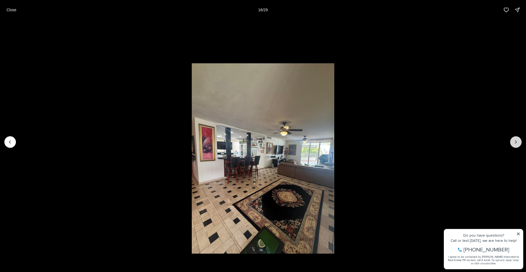
click at [516, 141] on icon "Next slide" at bounding box center [515, 141] width 5 height 5
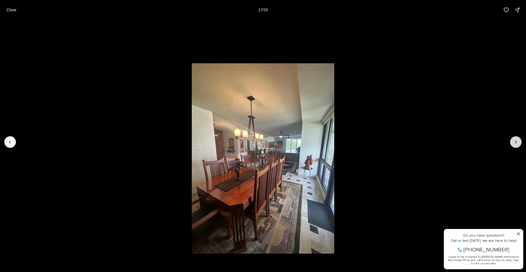
click at [516, 141] on icon "Next slide" at bounding box center [515, 141] width 5 height 5
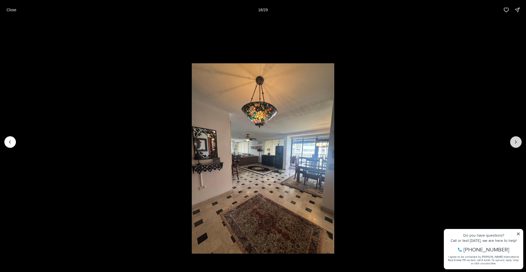
click at [516, 141] on icon "Next slide" at bounding box center [515, 141] width 5 height 5
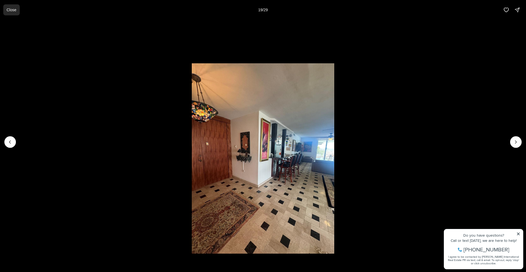
click at [7, 5] on button "Close" at bounding box center [11, 9] width 16 height 11
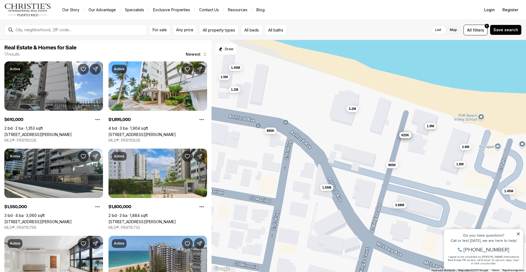
click at [430, 128] on span "1.9M" at bounding box center [429, 125] width 7 height 4
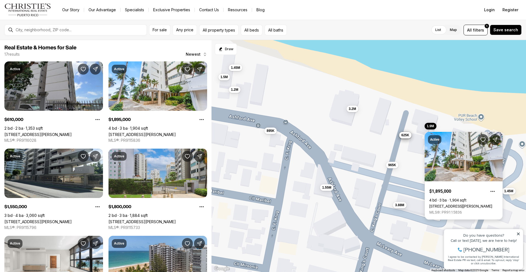
click at [443, 204] on link "[STREET_ADDRESS][PERSON_NAME]" at bounding box center [460, 206] width 63 height 4
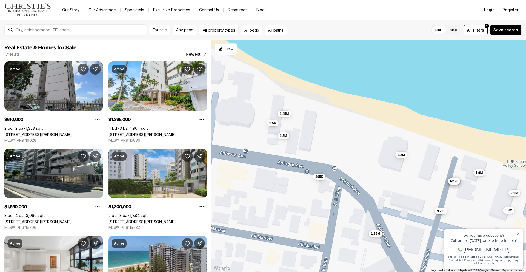
drag, startPoint x: 300, startPoint y: 94, endPoint x: 349, endPoint y: 141, distance: 67.8
click at [349, 141] on div "610K 1.9M 1.55M 1.8M 1.45M 3.2M 965K 1.5M 645K 1.8M 1.45M 2.9M 625K 895K 3.88M …" at bounding box center [368, 156] width 314 height 232
click at [283, 114] on span "1.45M" at bounding box center [283, 113] width 9 height 4
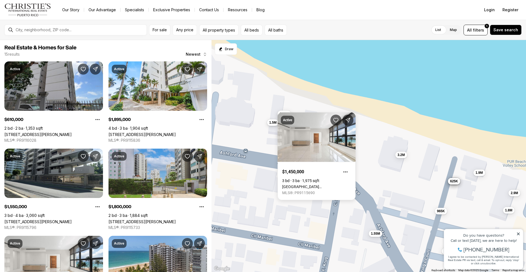
click at [272, 123] on span "1.5M" at bounding box center [272, 122] width 7 height 4
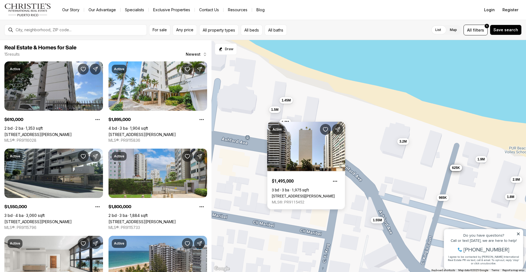
drag, startPoint x: 295, startPoint y: 121, endPoint x: 296, endPoint y: 106, distance: 15.2
click at [296, 106] on div "610K 1.9M 1.55M 1.8M 1.45M 3.2M 965K 1.5M 645K 1.8M 2.9M 625K 895K 3.88M 1.2M" at bounding box center [368, 156] width 314 height 232
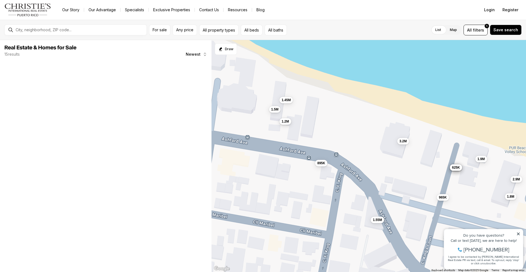
click at [285, 122] on span "1.2M" at bounding box center [284, 121] width 7 height 4
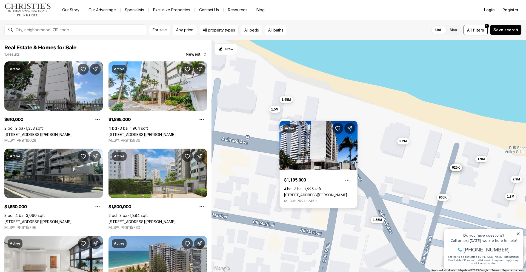
click at [287, 100] on span "1.45M" at bounding box center [285, 99] width 9 height 4
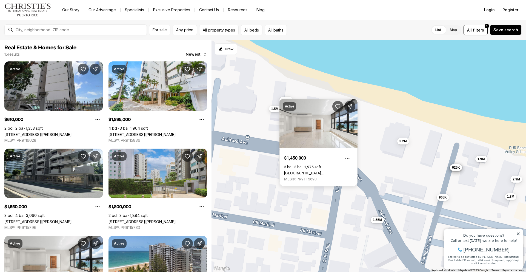
click at [275, 110] on span "1.5M" at bounding box center [274, 108] width 7 height 4
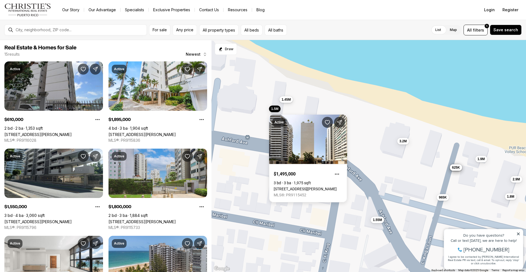
click at [285, 99] on span "1.45M" at bounding box center [285, 99] width 9 height 4
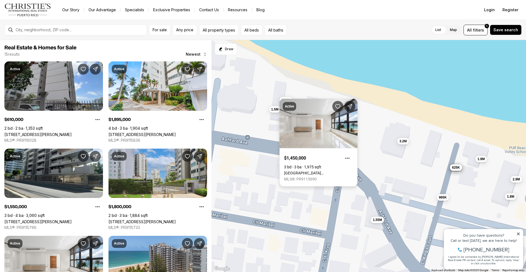
click at [301, 100] on div "Active $1,450,000 3 bd 3 ba 1,975 sqft Park Terrace 1501 ASHFORD AVE #4A, SAN J…" at bounding box center [318, 143] width 78 height 88
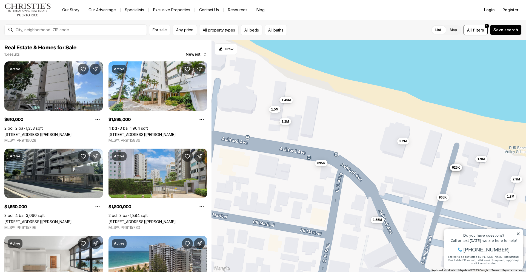
click at [286, 123] on span "1.2M" at bounding box center [284, 121] width 7 height 4
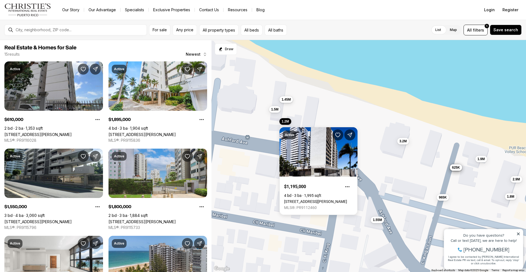
click at [287, 99] on span "1.45M" at bounding box center [285, 99] width 9 height 4
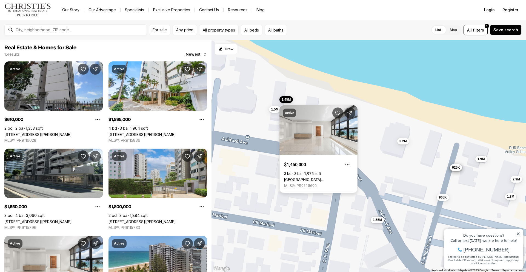
click at [310, 177] on link "Park Terrace 1501 ASHFORD AVE #4A, SAN JUAN PR, 00911" at bounding box center [318, 179] width 69 height 4
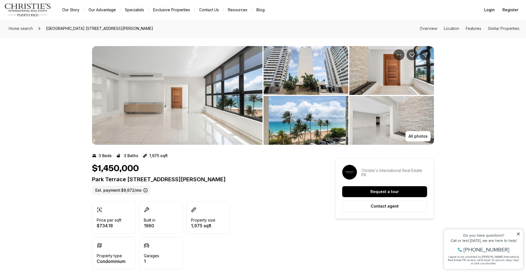
click at [180, 125] on img "View image gallery" at bounding box center [177, 95] width 170 height 99
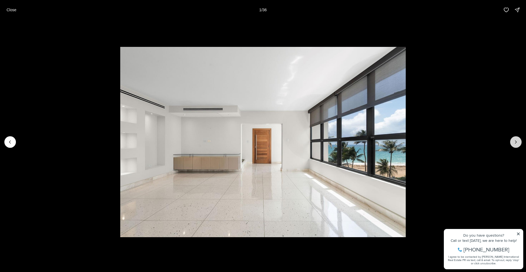
click at [514, 141] on icon "Next slide" at bounding box center [515, 141] width 5 height 5
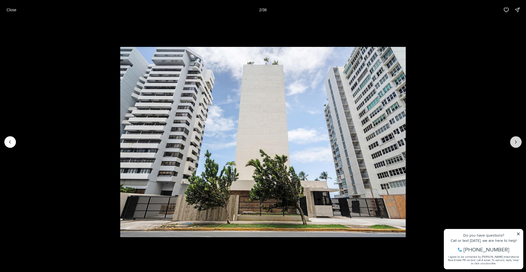
click at [514, 141] on icon "Next slide" at bounding box center [515, 141] width 5 height 5
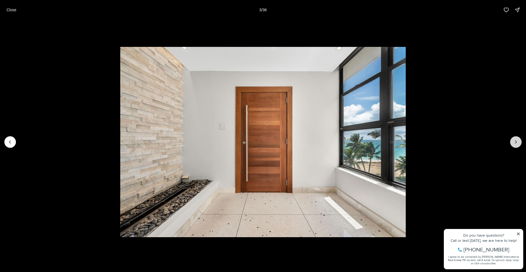
click at [515, 141] on icon "Next slide" at bounding box center [515, 141] width 5 height 5
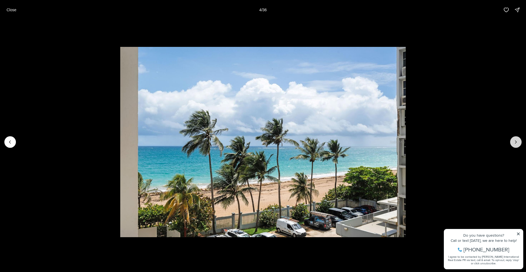
click at [515, 141] on icon "Next slide" at bounding box center [515, 141] width 5 height 5
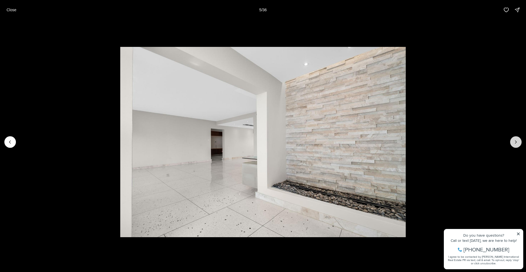
click at [515, 141] on icon "Next slide" at bounding box center [515, 141] width 5 height 5
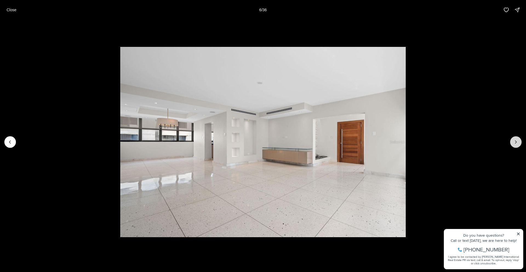
click at [514, 141] on icon "Next slide" at bounding box center [515, 141] width 5 height 5
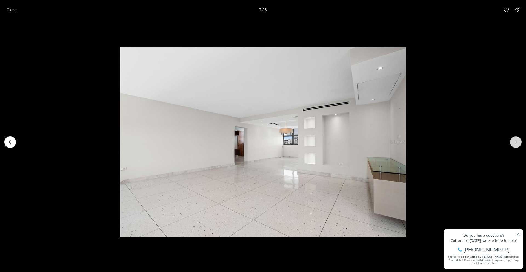
click at [514, 141] on icon "Next slide" at bounding box center [515, 141] width 5 height 5
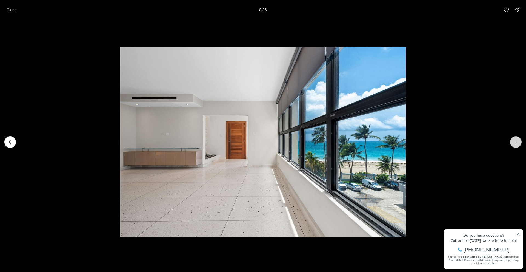
click at [514, 141] on icon "Next slide" at bounding box center [515, 141] width 5 height 5
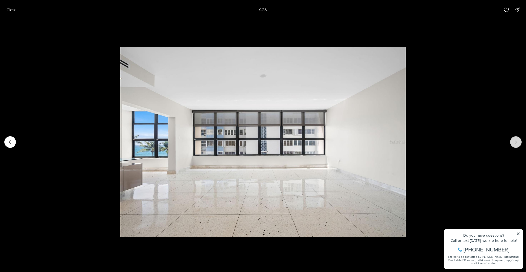
click at [514, 141] on icon "Next slide" at bounding box center [515, 141] width 5 height 5
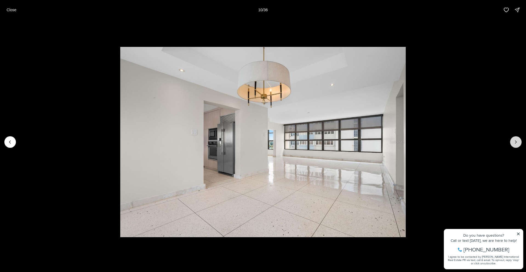
click at [514, 141] on icon "Next slide" at bounding box center [515, 141] width 5 height 5
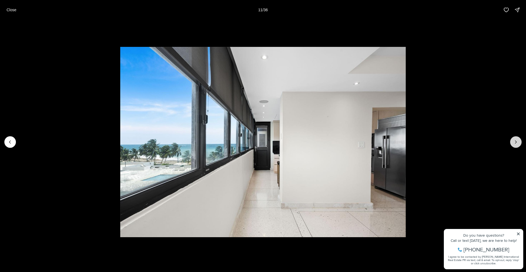
click at [514, 141] on icon "Next slide" at bounding box center [515, 141] width 5 height 5
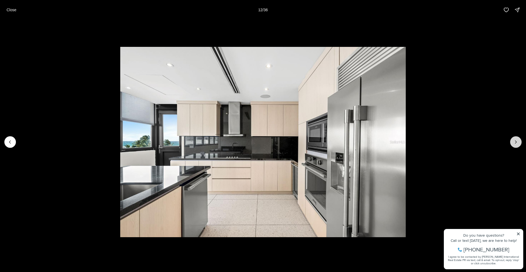
click at [514, 141] on icon "Next slide" at bounding box center [515, 141] width 5 height 5
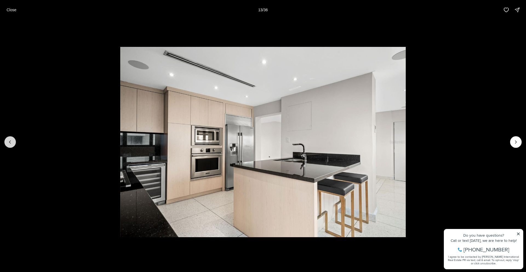
click at [9, 139] on icon "Previous slide" at bounding box center [9, 141] width 5 height 5
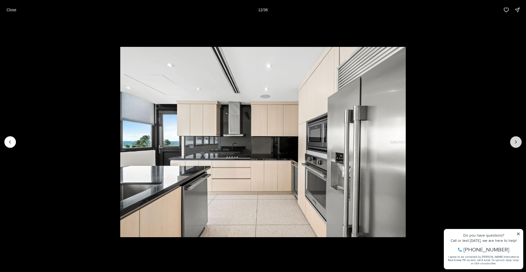
click at [516, 142] on icon "Next slide" at bounding box center [515, 141] width 5 height 5
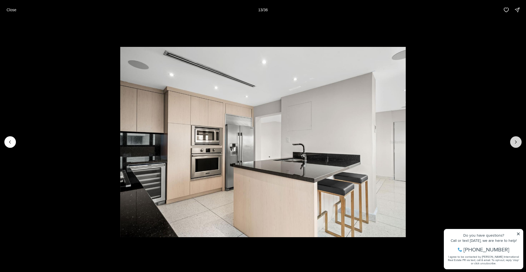
click at [516, 142] on icon "Next slide" at bounding box center [515, 141] width 5 height 5
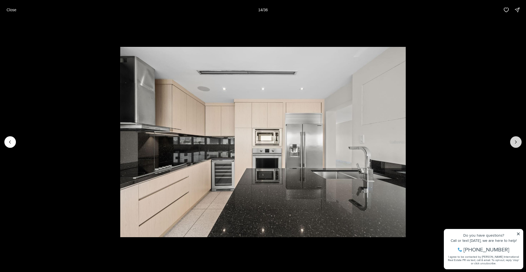
click at [516, 142] on icon "Next slide" at bounding box center [515, 141] width 5 height 5
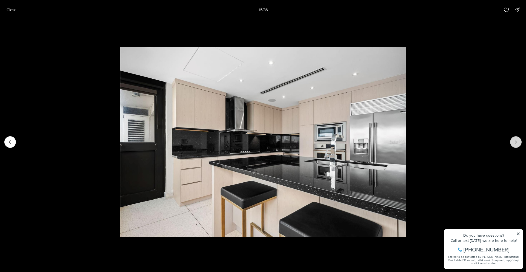
click at [516, 142] on icon "Next slide" at bounding box center [515, 141] width 5 height 5
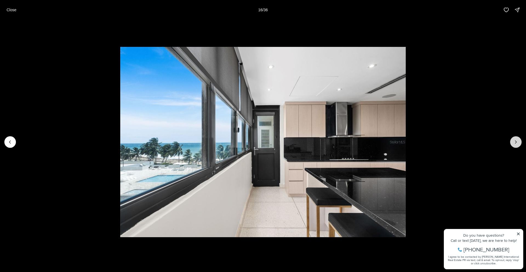
click at [516, 142] on icon "Next slide" at bounding box center [515, 141] width 5 height 5
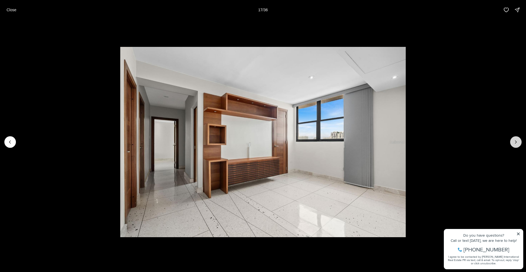
click at [516, 142] on icon "Next slide" at bounding box center [515, 141] width 5 height 5
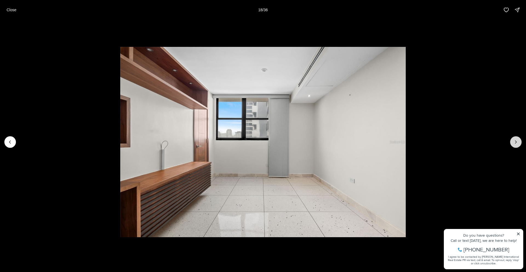
click at [516, 143] on icon "Next slide" at bounding box center [515, 141] width 5 height 5
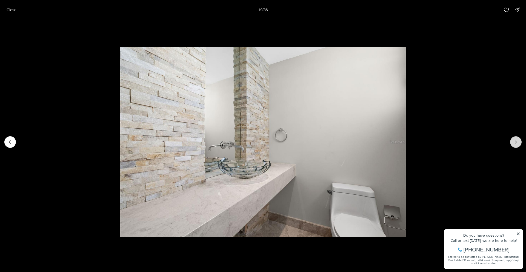
click at [516, 143] on icon "Next slide" at bounding box center [515, 141] width 5 height 5
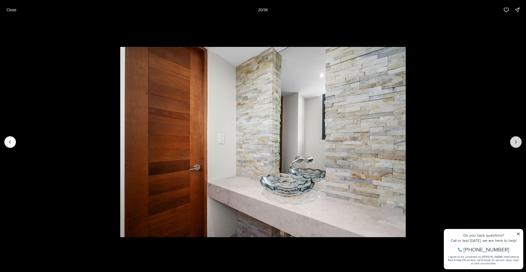
click at [516, 143] on icon "Next slide" at bounding box center [515, 141] width 5 height 5
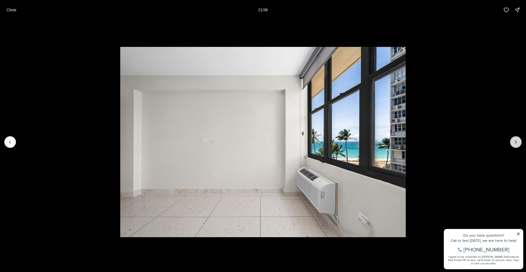
click at [516, 143] on icon "Next slide" at bounding box center [515, 141] width 5 height 5
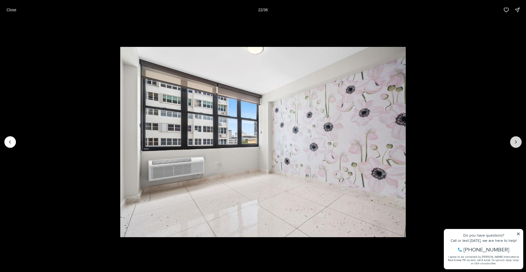
click at [516, 143] on icon "Next slide" at bounding box center [515, 141] width 5 height 5
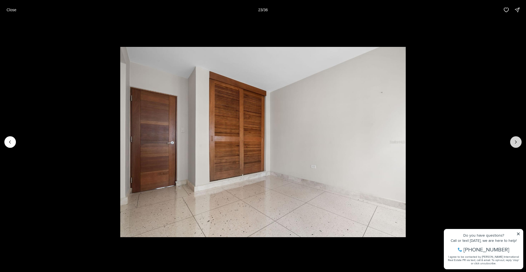
click at [516, 143] on icon "Next slide" at bounding box center [515, 141] width 5 height 5
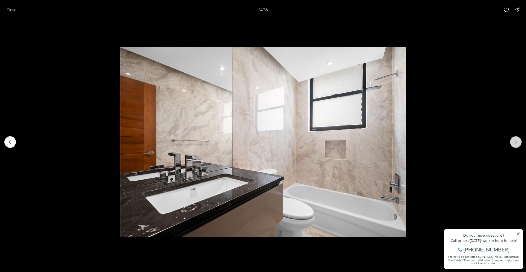
click at [516, 143] on icon "Next slide" at bounding box center [515, 141] width 5 height 5
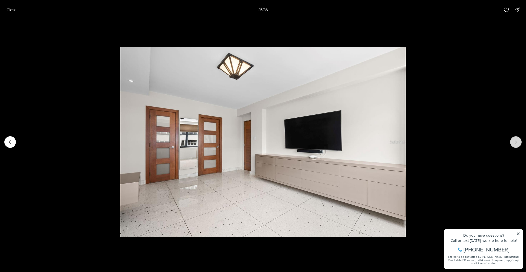
click at [516, 143] on icon "Next slide" at bounding box center [515, 141] width 5 height 5
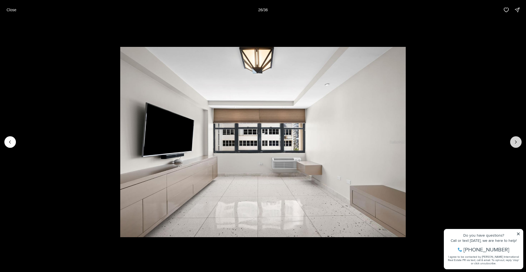
click at [516, 143] on icon "Next slide" at bounding box center [515, 141] width 5 height 5
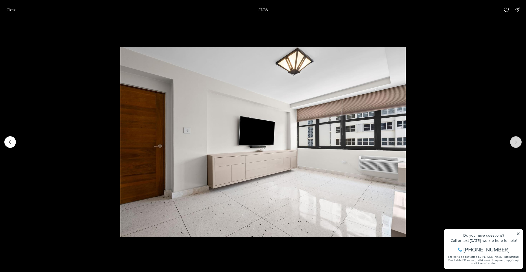
click at [516, 143] on icon "Next slide" at bounding box center [515, 141] width 5 height 5
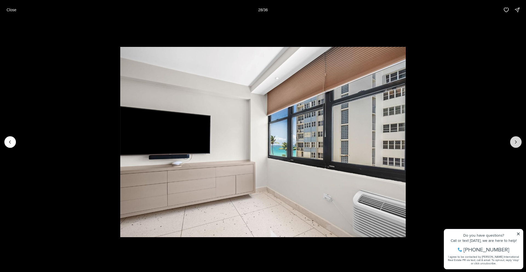
click at [516, 143] on icon "Next slide" at bounding box center [515, 141] width 5 height 5
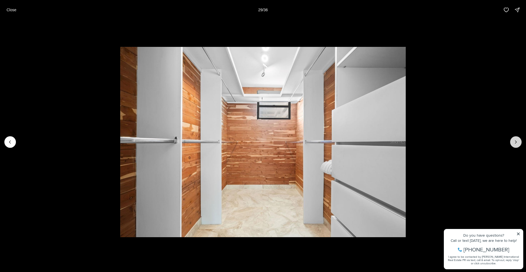
click at [516, 144] on icon "Next slide" at bounding box center [515, 141] width 5 height 5
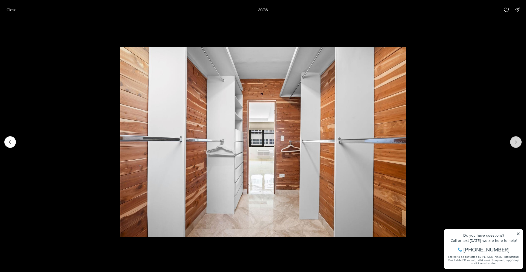
click at [516, 144] on icon "Next slide" at bounding box center [515, 141] width 5 height 5
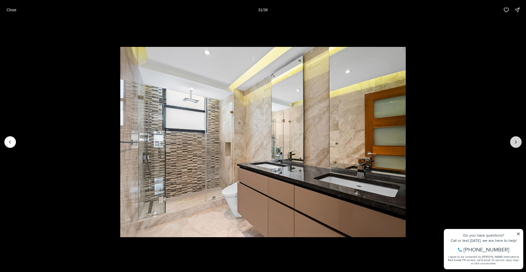
click at [517, 144] on icon "Next slide" at bounding box center [515, 141] width 5 height 5
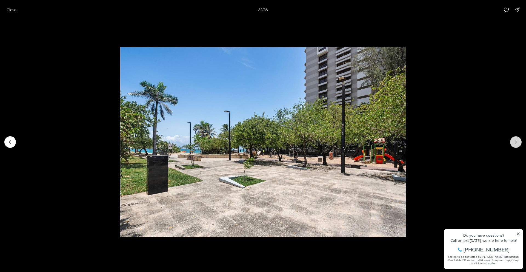
click at [517, 144] on icon "Next slide" at bounding box center [515, 141] width 5 height 5
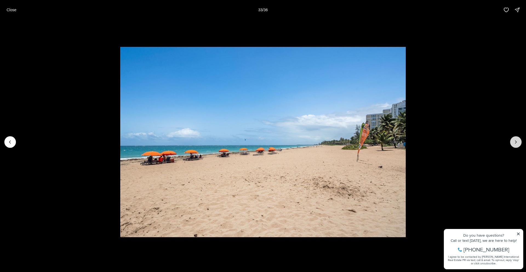
click at [517, 144] on icon "Next slide" at bounding box center [515, 141] width 5 height 5
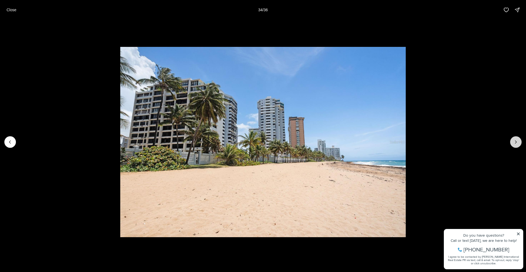
click at [517, 144] on icon "Next slide" at bounding box center [515, 141] width 5 height 5
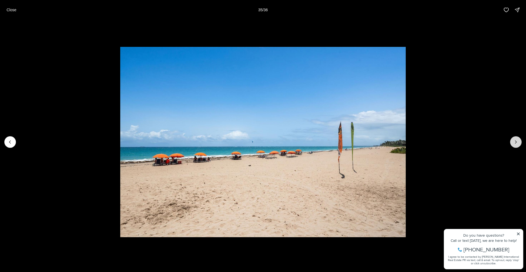
click at [517, 144] on icon "Next slide" at bounding box center [515, 141] width 5 height 5
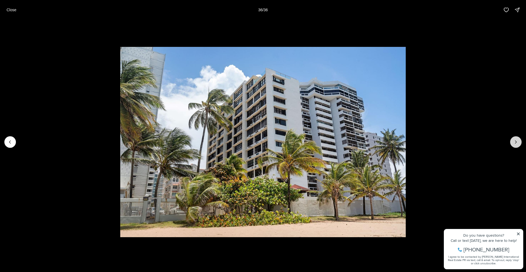
click at [517, 144] on div at bounding box center [515, 141] width 11 height 11
click at [14, 12] on button "Close" at bounding box center [11, 9] width 16 height 11
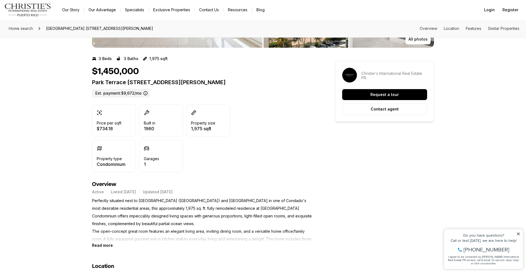
scroll to position [99, 0]
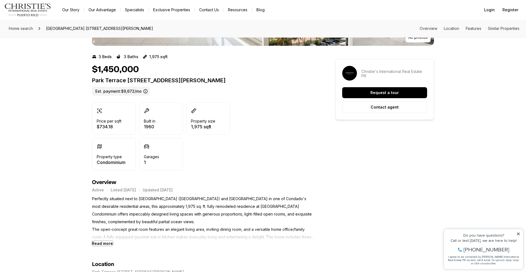
click at [103, 245] on b "Read more" at bounding box center [102, 243] width 21 height 5
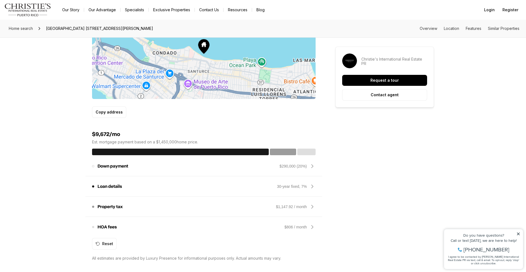
scroll to position [427, 0]
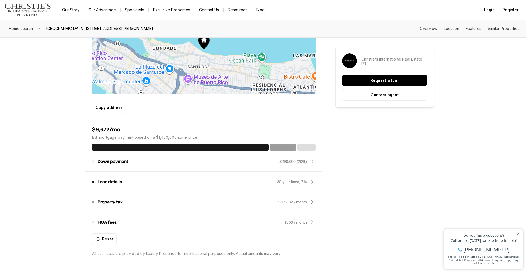
click at [314, 203] on icon at bounding box center [312, 201] width 7 height 7
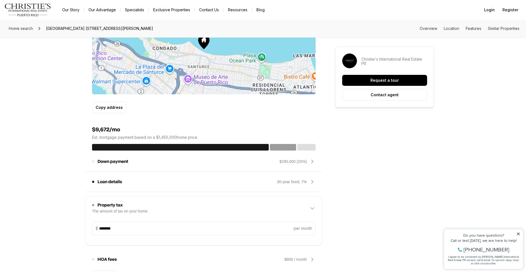
click at [311, 162] on icon at bounding box center [312, 161] width 7 height 7
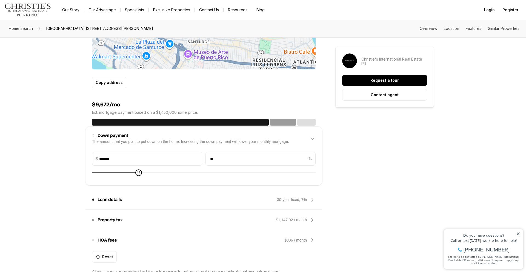
scroll to position [452, 0]
click at [308, 198] on div "30-year fixed, 7%" at bounding box center [296, 199] width 39 height 7
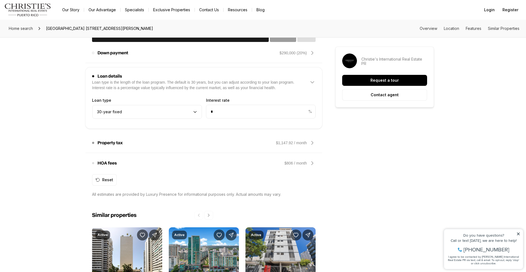
scroll to position [537, 0]
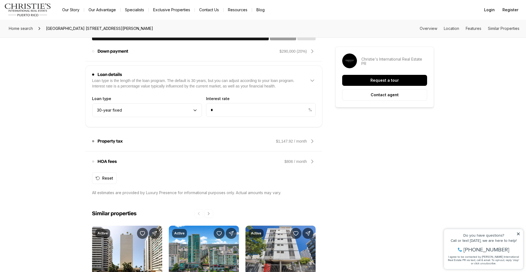
click at [313, 161] on icon at bounding box center [312, 161] width 7 height 7
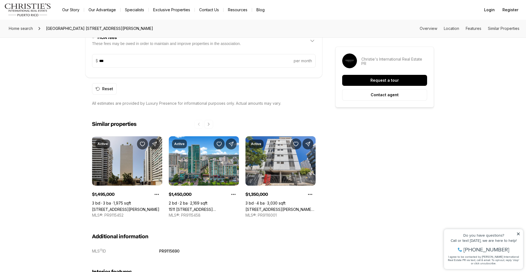
scroll to position [615, 0]
click at [126, 207] on link "1501 ASHFORD AVENUE #9A, SAN JUAN PR, 00911" at bounding box center [125, 209] width 67 height 5
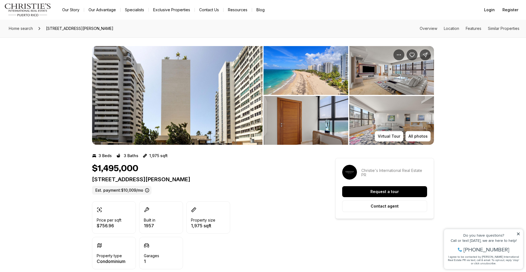
click at [149, 144] on img "View image gallery" at bounding box center [177, 95] width 170 height 99
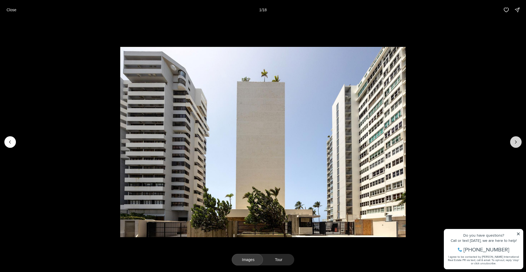
click at [515, 143] on icon "Next slide" at bounding box center [515, 141] width 1 height 3
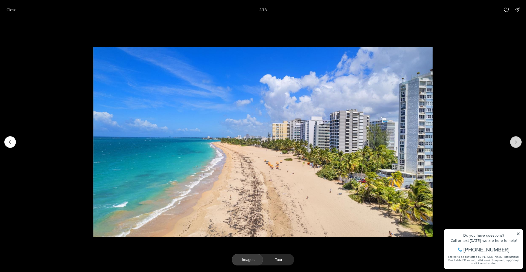
click at [515, 143] on icon "Next slide" at bounding box center [515, 141] width 1 height 3
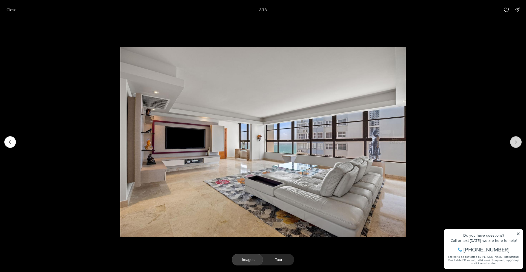
click at [516, 141] on icon "Next slide" at bounding box center [515, 141] width 5 height 5
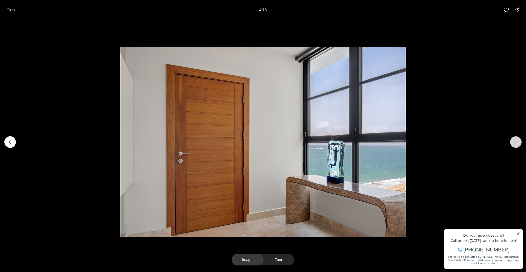
click at [516, 141] on icon "Next slide" at bounding box center [515, 141] width 5 height 5
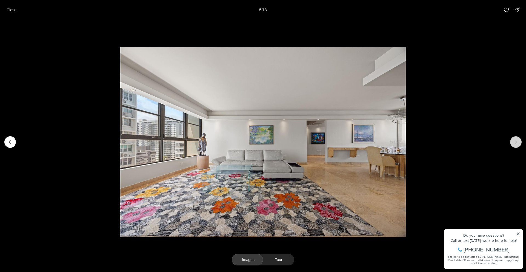
click at [516, 141] on icon "Next slide" at bounding box center [515, 141] width 5 height 5
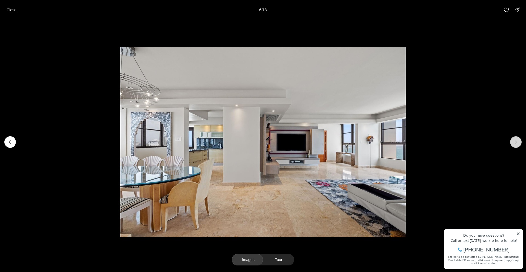
click at [516, 141] on icon "Next slide" at bounding box center [515, 141] width 5 height 5
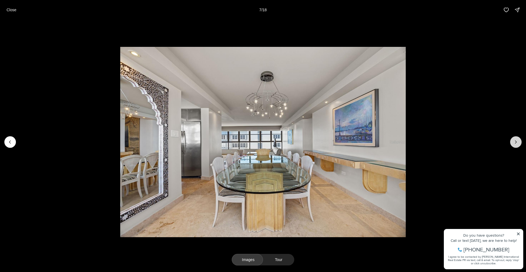
click at [516, 141] on icon "Next slide" at bounding box center [515, 141] width 5 height 5
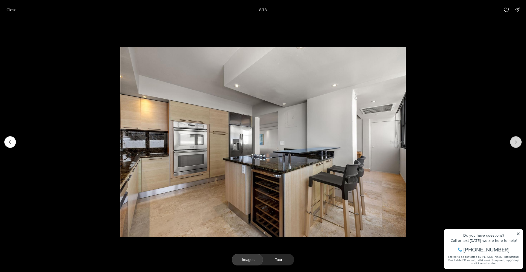
click at [516, 141] on icon "Next slide" at bounding box center [515, 141] width 5 height 5
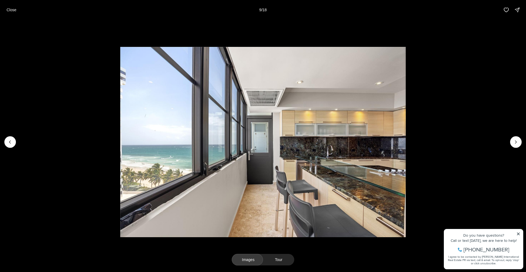
drag, startPoint x: 516, startPoint y: 141, endPoint x: 445, endPoint y: 160, distance: 73.8
click at [445, 160] on div at bounding box center [263, 142] width 526 height 244
click at [11, 144] on icon "Previous slide" at bounding box center [9, 141] width 5 height 5
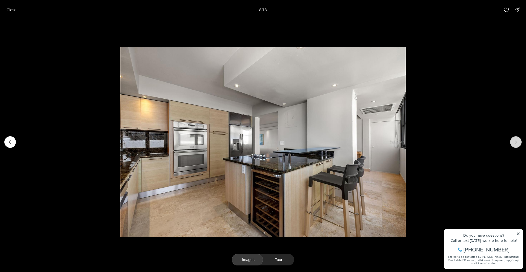
click at [518, 145] on button "Next slide" at bounding box center [515, 141] width 11 height 11
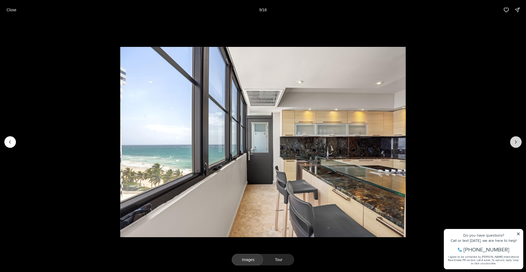
click at [518, 145] on button "Next slide" at bounding box center [515, 141] width 11 height 11
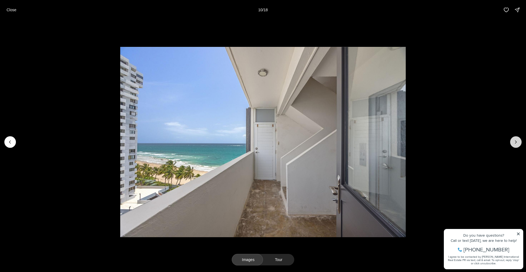
click at [518, 145] on button "Next slide" at bounding box center [515, 141] width 11 height 11
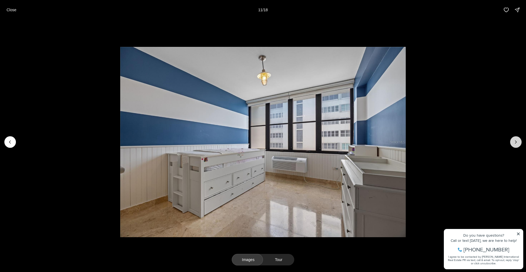
click at [518, 145] on button "Next slide" at bounding box center [515, 141] width 11 height 11
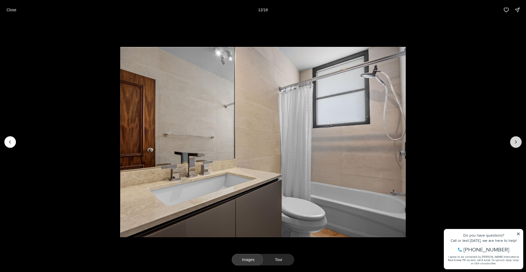
click at [518, 145] on button "Next slide" at bounding box center [515, 141] width 11 height 11
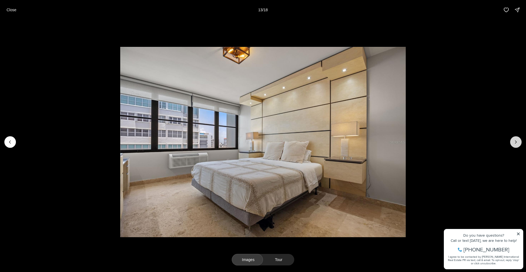
click at [518, 145] on button "Next slide" at bounding box center [515, 141] width 11 height 11
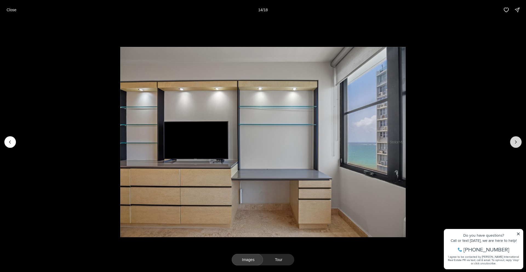
click at [518, 145] on button "Next slide" at bounding box center [515, 141] width 11 height 11
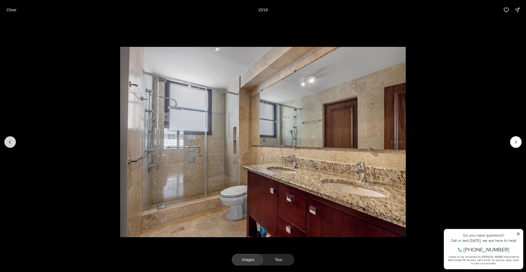
click at [9, 140] on icon "Previous slide" at bounding box center [9, 141] width 5 height 5
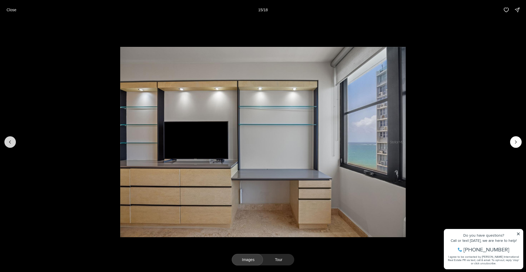
click at [9, 140] on icon "Previous slide" at bounding box center [9, 141] width 5 height 5
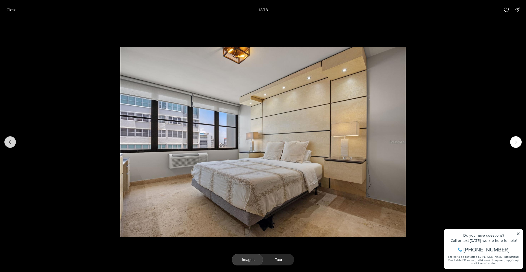
click at [9, 140] on icon "Previous slide" at bounding box center [9, 141] width 5 height 5
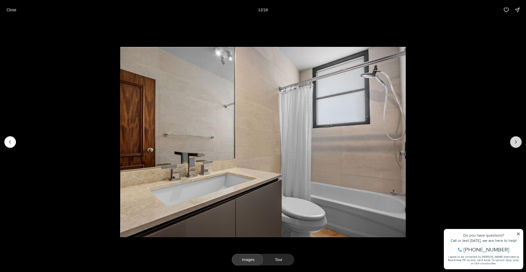
click at [518, 144] on icon "Next slide" at bounding box center [515, 141] width 5 height 5
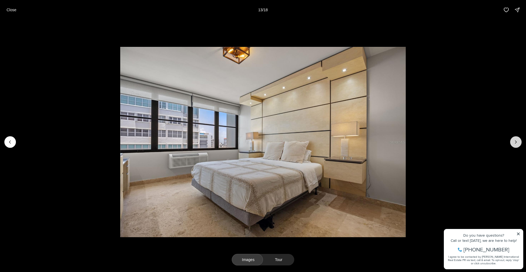
click at [518, 144] on icon "Next slide" at bounding box center [515, 141] width 5 height 5
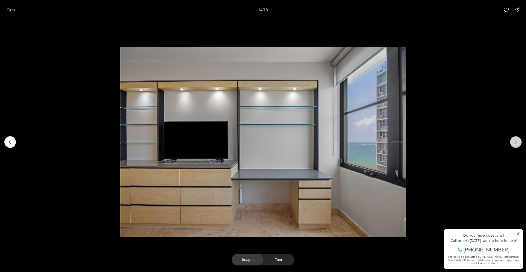
click at [518, 144] on icon "Next slide" at bounding box center [515, 141] width 5 height 5
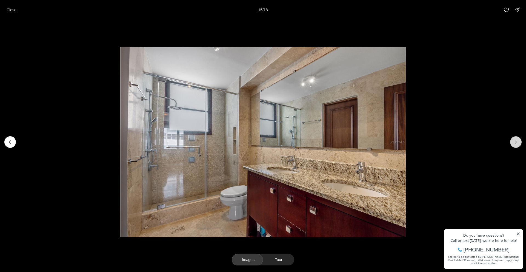
click at [518, 144] on icon "Next slide" at bounding box center [515, 141] width 5 height 5
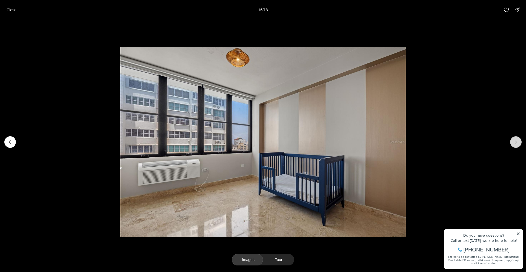
click at [518, 144] on icon "Next slide" at bounding box center [515, 141] width 5 height 5
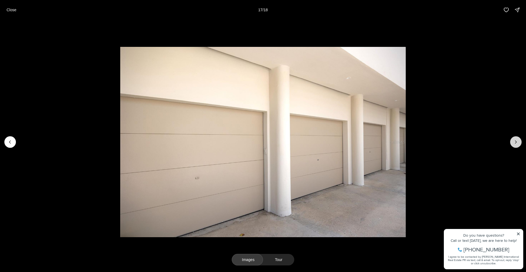
click at [518, 144] on icon "Next slide" at bounding box center [515, 141] width 5 height 5
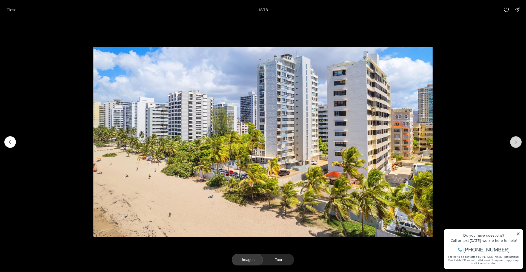
click at [518, 144] on div at bounding box center [515, 141] width 11 height 11
click at [517, 142] on div at bounding box center [515, 141] width 11 height 11
click at [517, 141] on div at bounding box center [515, 141] width 11 height 11
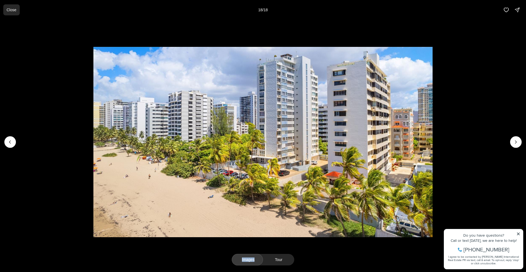
click at [10, 10] on p "Close" at bounding box center [12, 10] width 10 height 4
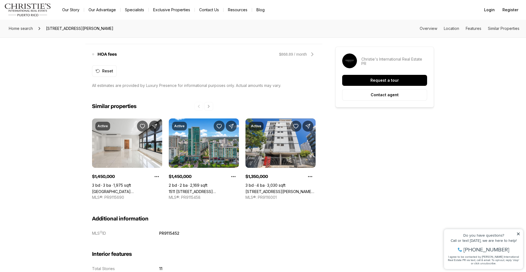
scroll to position [533, 0]
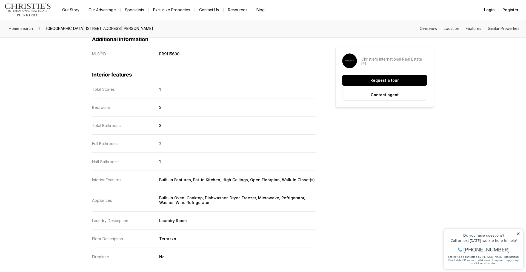
scroll to position [616, 0]
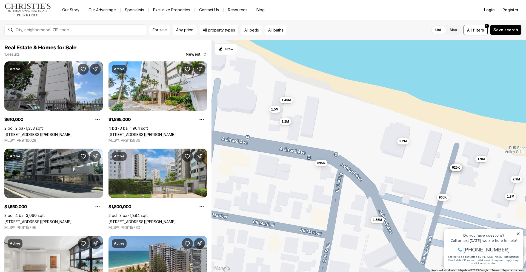
click at [288, 124] on button "1.2M" at bounding box center [285, 121] width 12 height 7
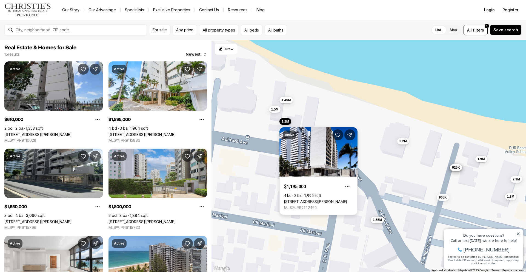
click at [307, 199] on link "[STREET_ADDRESS][PERSON_NAME]" at bounding box center [315, 201] width 63 height 4
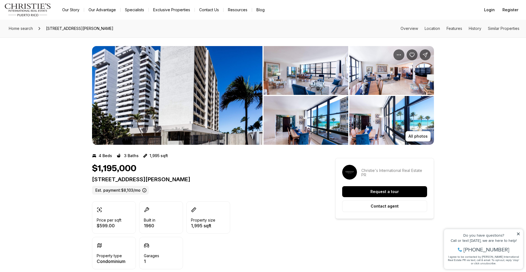
click at [192, 105] on img "View image gallery" at bounding box center [177, 95] width 170 height 99
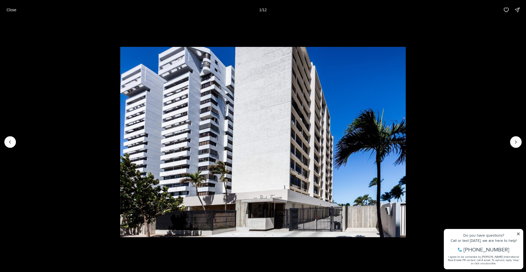
click at [511, 135] on li "1 of 12" at bounding box center [263, 142] width 526 height 244
click at [514, 142] on icon "Next slide" at bounding box center [515, 141] width 5 height 5
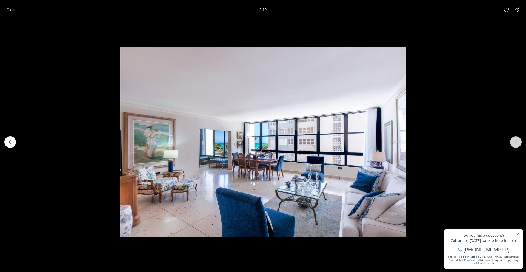
click at [514, 142] on icon "Next slide" at bounding box center [515, 141] width 5 height 5
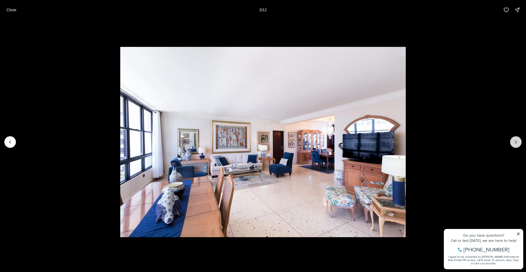
click at [514, 142] on icon "Next slide" at bounding box center [515, 141] width 5 height 5
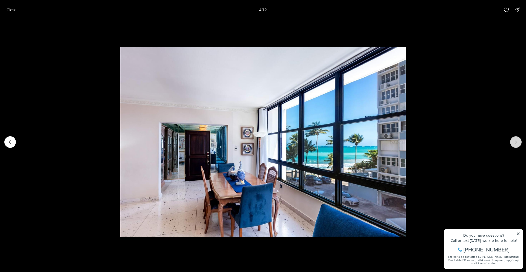
click at [514, 142] on icon "Next slide" at bounding box center [515, 141] width 5 height 5
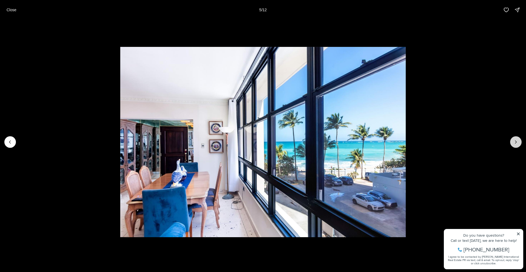
click at [514, 142] on icon "Next slide" at bounding box center [515, 141] width 5 height 5
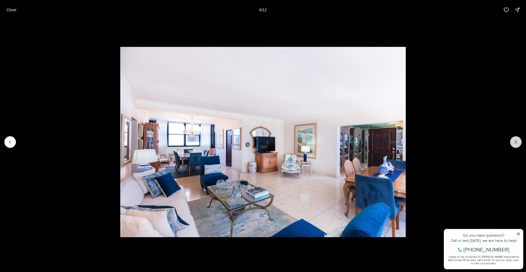
click at [514, 142] on icon "Next slide" at bounding box center [515, 141] width 5 height 5
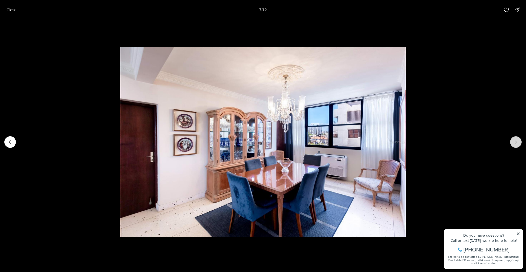
click at [514, 142] on icon "Next slide" at bounding box center [515, 141] width 5 height 5
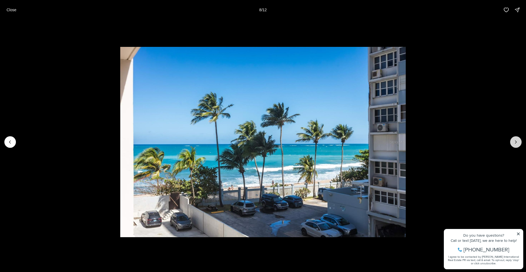
click at [514, 142] on icon "Next slide" at bounding box center [515, 141] width 5 height 5
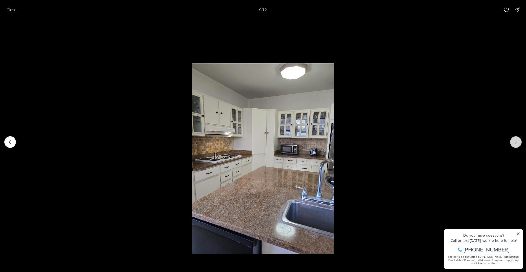
click at [514, 142] on icon "Next slide" at bounding box center [515, 141] width 5 height 5
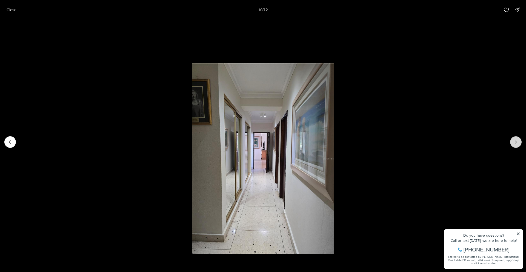
click at [514, 142] on icon "Next slide" at bounding box center [515, 141] width 5 height 5
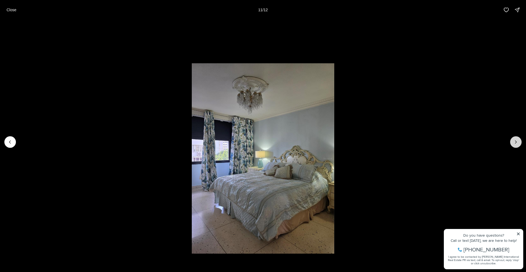
click at [514, 142] on icon "Next slide" at bounding box center [515, 141] width 5 height 5
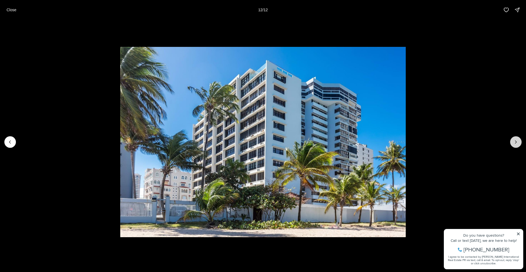
click at [514, 142] on div at bounding box center [515, 141] width 11 height 11
click at [15, 8] on p "Close" at bounding box center [12, 10] width 10 height 4
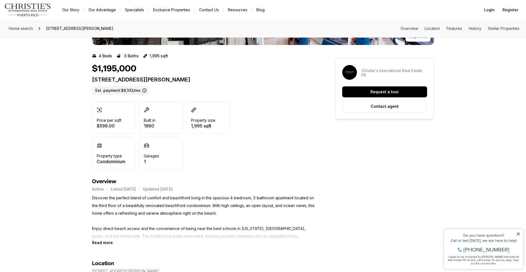
scroll to position [103, 0]
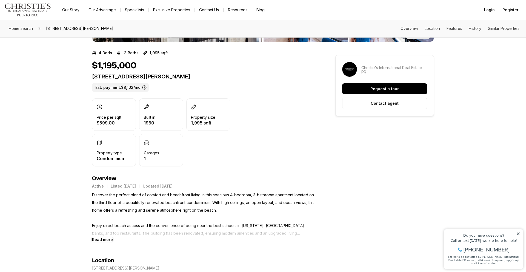
click at [105, 240] on b "Read more" at bounding box center [102, 239] width 21 height 5
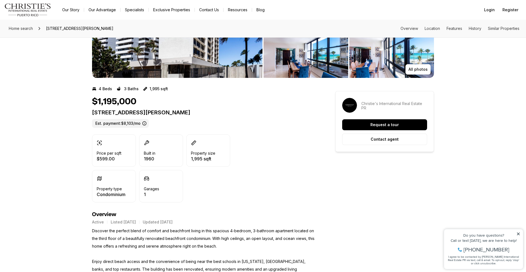
scroll to position [55, 0]
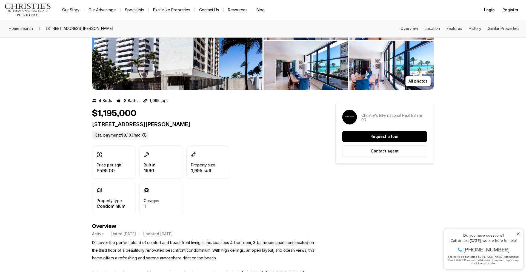
click at [293, 73] on img "View image gallery" at bounding box center [305, 65] width 85 height 49
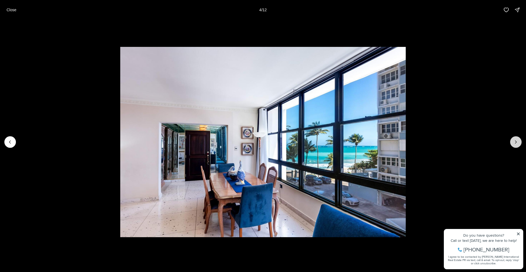
click at [514, 141] on icon "Next slide" at bounding box center [515, 141] width 5 height 5
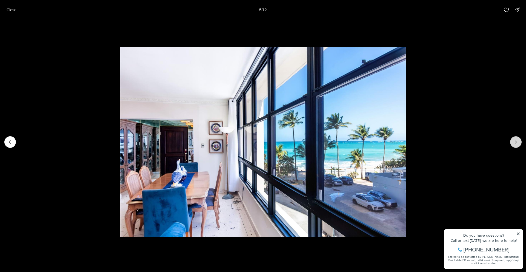
click at [514, 141] on icon "Next slide" at bounding box center [515, 141] width 5 height 5
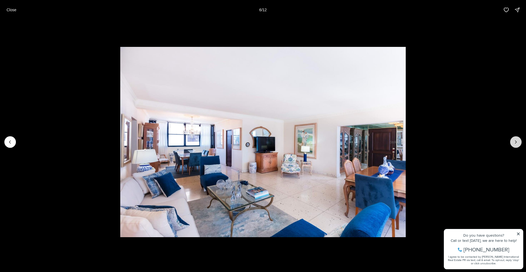
click at [514, 141] on icon "Next slide" at bounding box center [515, 141] width 5 height 5
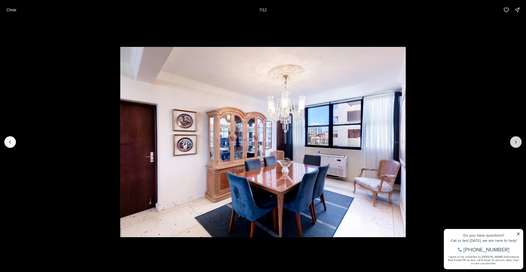
click at [514, 141] on icon "Next slide" at bounding box center [515, 141] width 5 height 5
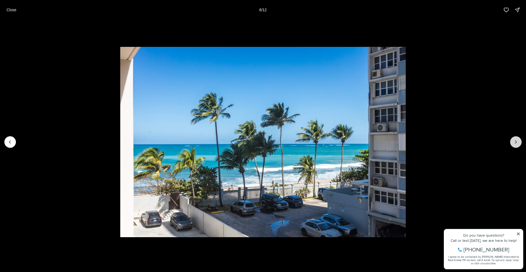
click at [514, 141] on icon "Next slide" at bounding box center [515, 141] width 5 height 5
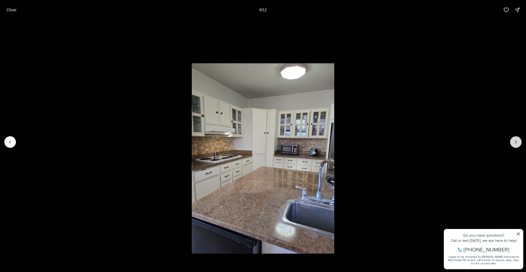
click at [514, 141] on icon "Next slide" at bounding box center [515, 141] width 5 height 5
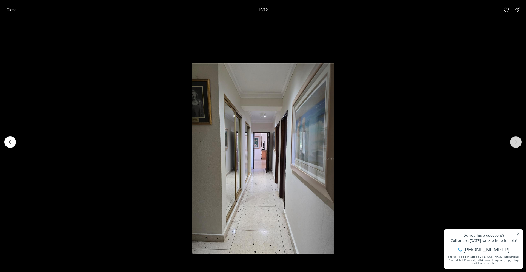
click at [515, 141] on icon "Next slide" at bounding box center [515, 141] width 5 height 5
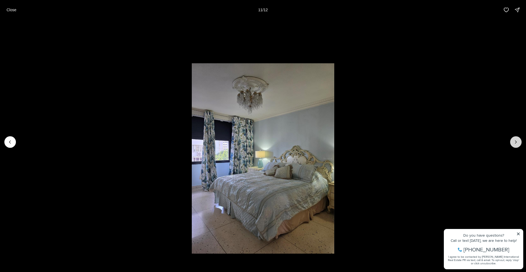
click at [515, 141] on icon "Next slide" at bounding box center [515, 141] width 5 height 5
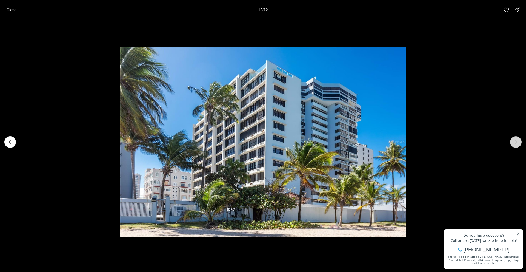
click at [515, 141] on div at bounding box center [515, 141] width 11 height 11
click at [518, 142] on div at bounding box center [515, 141] width 11 height 11
click at [515, 142] on div at bounding box center [515, 141] width 11 height 11
drag, startPoint x: 515, startPoint y: 142, endPoint x: 360, endPoint y: 147, distance: 155.0
click at [515, 142] on div at bounding box center [515, 141] width 11 height 11
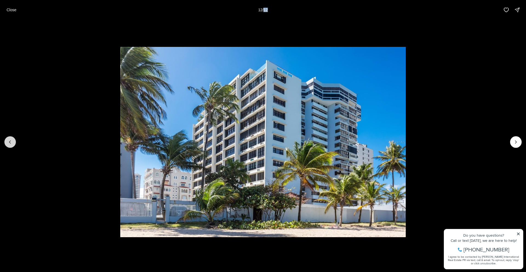
click at [9, 142] on icon "Previous slide" at bounding box center [9, 141] width 5 height 5
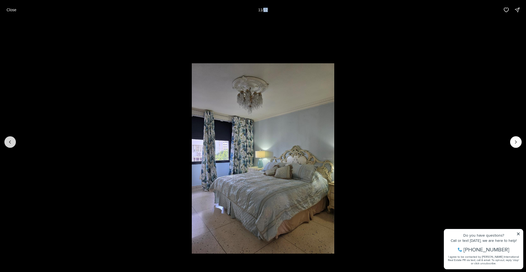
click at [9, 142] on icon "Previous slide" at bounding box center [9, 141] width 5 height 5
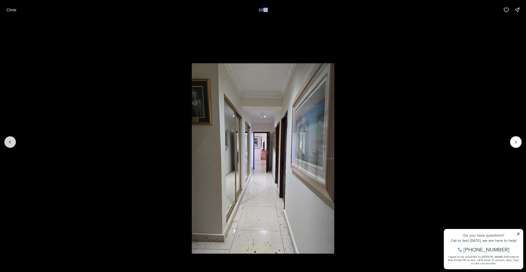
click at [9, 142] on icon "Previous slide" at bounding box center [9, 141] width 5 height 5
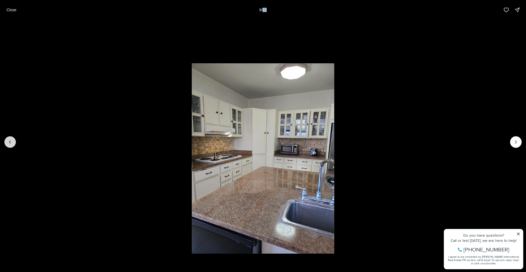
click at [9, 142] on icon "Previous slide" at bounding box center [9, 141] width 5 height 5
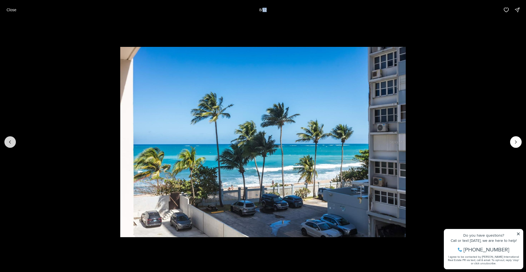
click at [9, 142] on icon "Previous slide" at bounding box center [9, 141] width 5 height 5
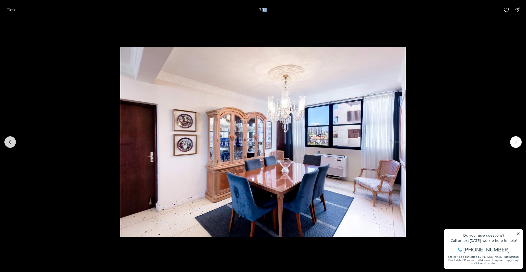
click at [9, 142] on icon "Previous slide" at bounding box center [9, 141] width 5 height 5
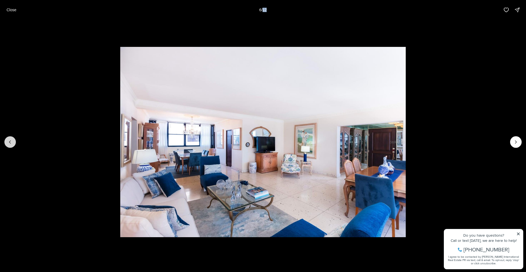
click at [9, 142] on icon "Previous slide" at bounding box center [9, 141] width 5 height 5
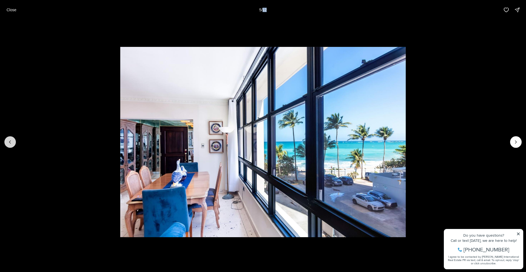
click at [9, 142] on icon "Previous slide" at bounding box center [9, 141] width 5 height 5
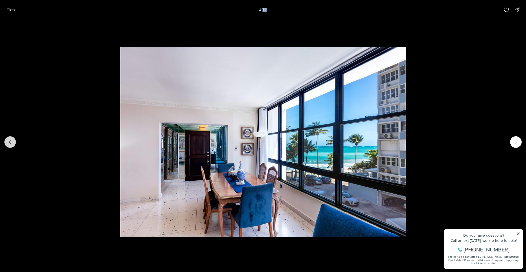
click at [9, 142] on icon "Previous slide" at bounding box center [9, 141] width 5 height 5
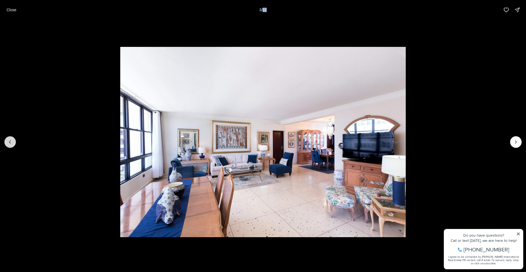
click at [9, 142] on icon "Previous slide" at bounding box center [9, 141] width 5 height 5
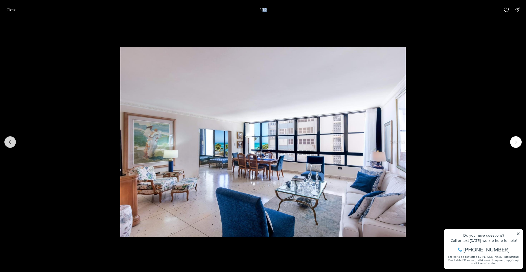
click at [9, 142] on icon "Previous slide" at bounding box center [9, 141] width 5 height 5
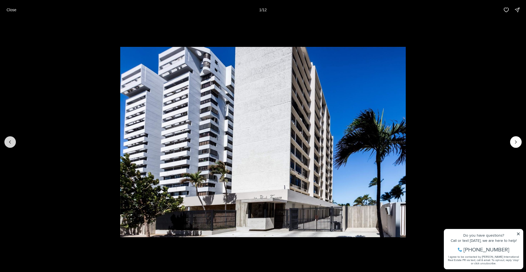
click at [9, 142] on div at bounding box center [9, 141] width 11 height 11
click at [6, 10] on button "Close" at bounding box center [11, 9] width 16 height 11
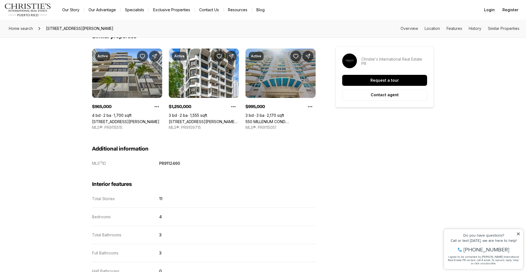
scroll to position [733, 0]
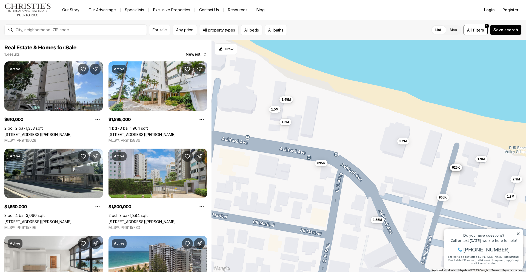
click at [289, 99] on span "1.45M" at bounding box center [285, 99] width 9 height 4
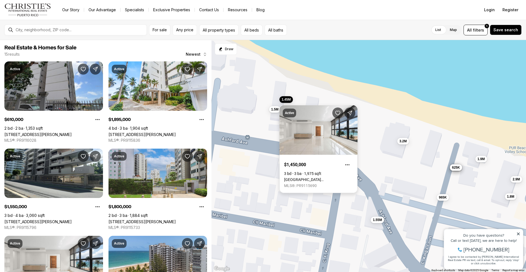
click at [314, 177] on link "[GEOGRAPHIC_DATA] [STREET_ADDRESS][PERSON_NAME]" at bounding box center [318, 179] width 69 height 4
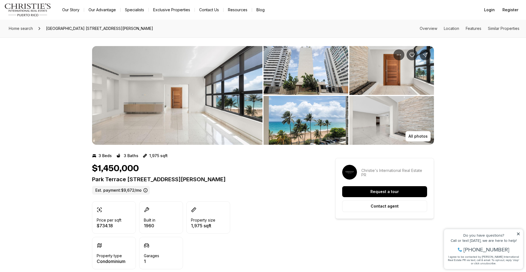
click at [188, 110] on img "View image gallery" at bounding box center [177, 95] width 170 height 99
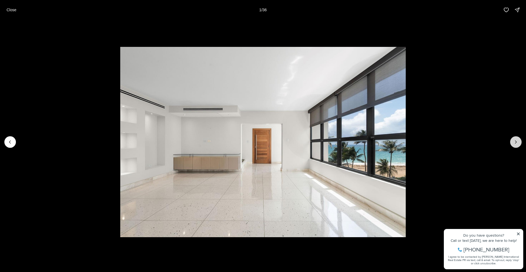
click at [517, 141] on icon "Next slide" at bounding box center [515, 141] width 5 height 5
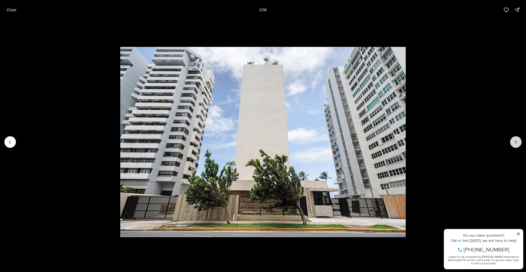
click at [517, 141] on icon "Next slide" at bounding box center [515, 141] width 5 height 5
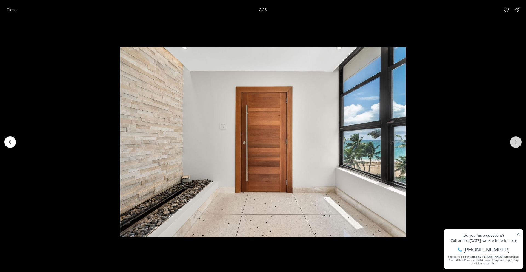
click at [517, 141] on icon "Next slide" at bounding box center [515, 141] width 5 height 5
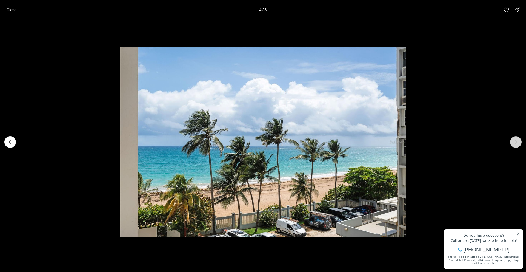
click at [517, 141] on icon "Next slide" at bounding box center [515, 141] width 5 height 5
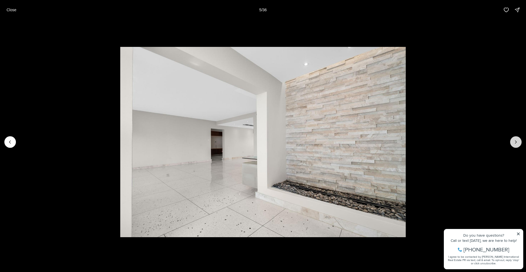
click at [517, 141] on icon "Next slide" at bounding box center [515, 141] width 5 height 5
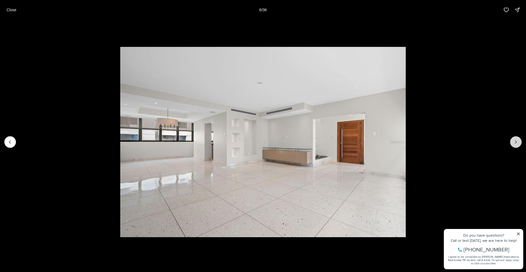
click at [517, 141] on icon "Next slide" at bounding box center [515, 141] width 5 height 5
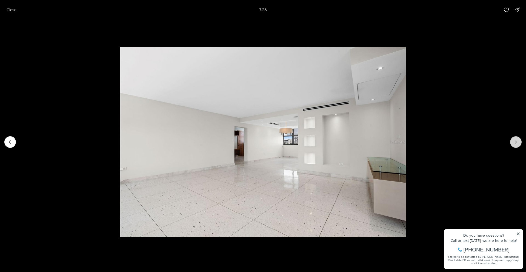
click at [517, 140] on icon "Next slide" at bounding box center [515, 141] width 5 height 5
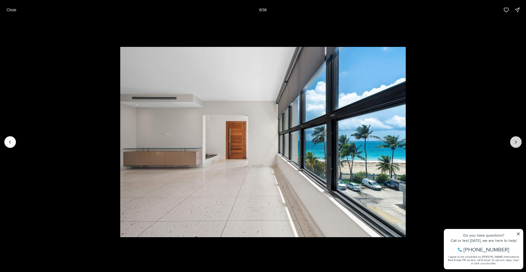
click at [517, 140] on icon "Next slide" at bounding box center [515, 141] width 5 height 5
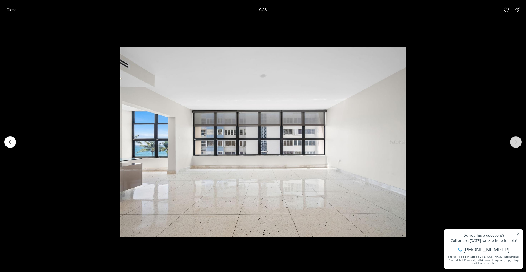
click at [517, 140] on icon "Next slide" at bounding box center [515, 141] width 5 height 5
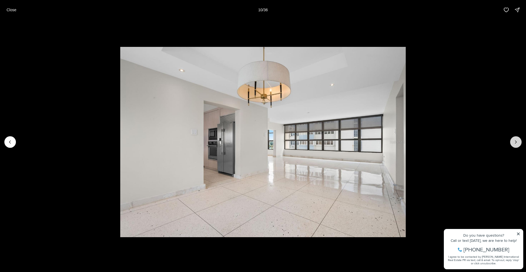
click at [517, 140] on icon "Next slide" at bounding box center [515, 141] width 5 height 5
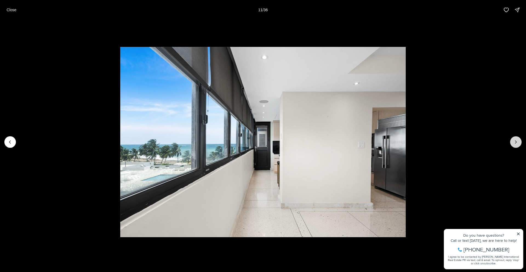
click at [517, 140] on icon "Next slide" at bounding box center [515, 141] width 5 height 5
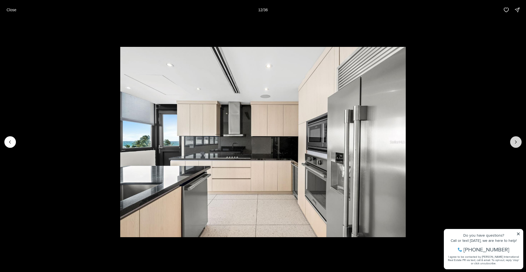
click at [517, 140] on icon "Next slide" at bounding box center [515, 141] width 5 height 5
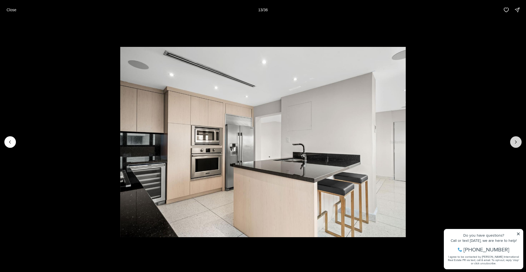
click at [517, 140] on icon "Next slide" at bounding box center [515, 141] width 5 height 5
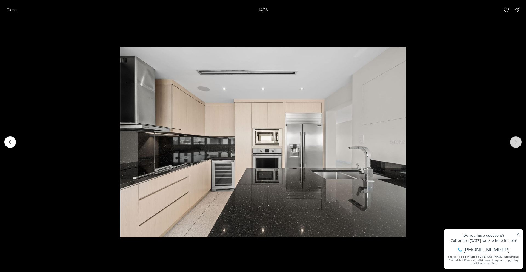
click at [517, 140] on icon "Next slide" at bounding box center [515, 141] width 5 height 5
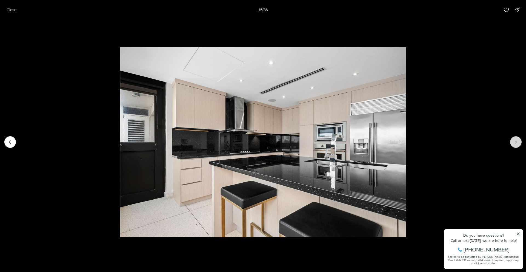
click at [517, 140] on icon "Next slide" at bounding box center [515, 141] width 5 height 5
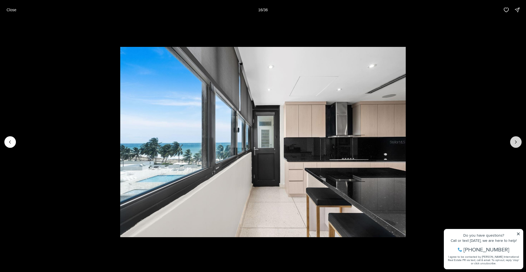
click at [517, 140] on icon "Next slide" at bounding box center [515, 141] width 5 height 5
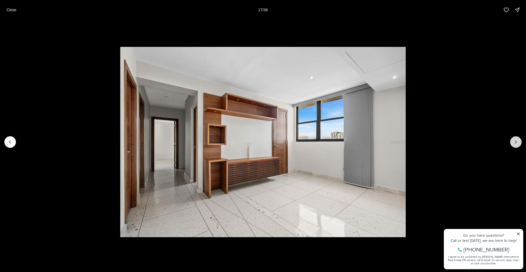
click at [517, 140] on icon "Next slide" at bounding box center [515, 141] width 5 height 5
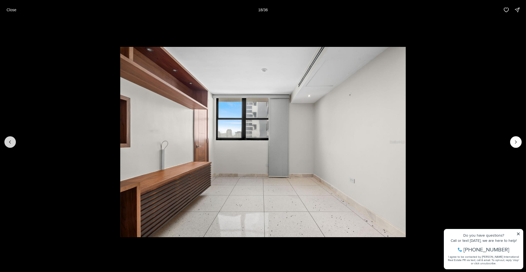
click at [6, 143] on button "Previous slide" at bounding box center [9, 141] width 11 height 11
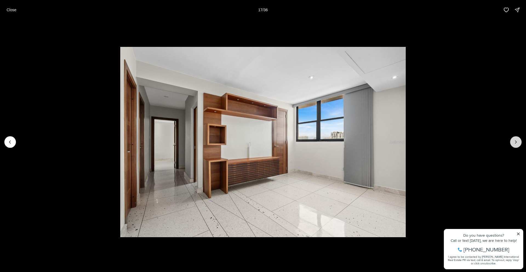
click at [515, 142] on icon "Next slide" at bounding box center [515, 141] width 5 height 5
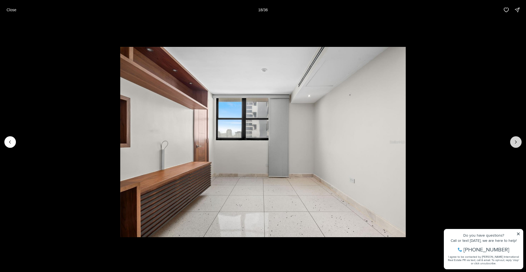
click at [515, 142] on icon "Next slide" at bounding box center [515, 141] width 5 height 5
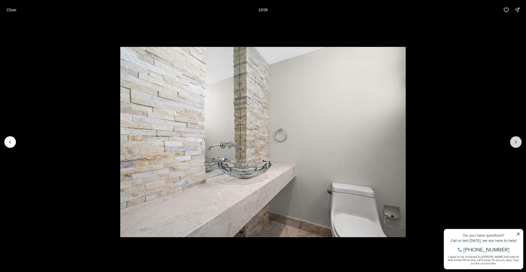
click at [515, 142] on icon "Next slide" at bounding box center [515, 141] width 5 height 5
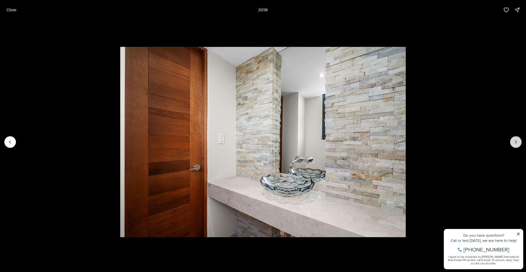
click at [515, 142] on icon "Next slide" at bounding box center [515, 141] width 5 height 5
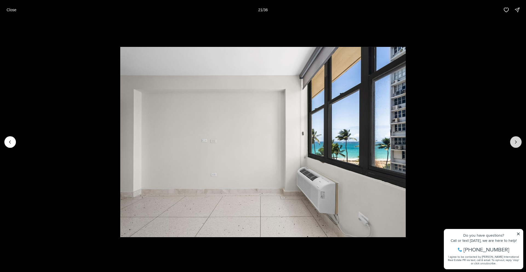
click at [515, 142] on icon "Next slide" at bounding box center [515, 141] width 5 height 5
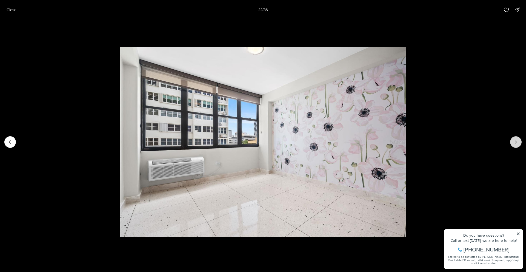
click at [515, 142] on icon "Next slide" at bounding box center [515, 141] width 5 height 5
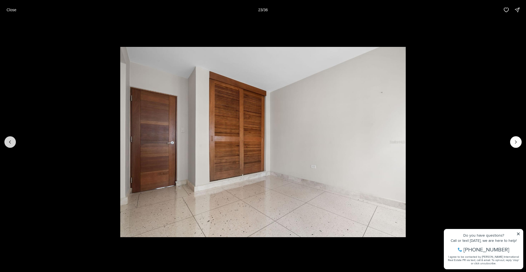
click at [8, 139] on icon "Previous slide" at bounding box center [9, 141] width 5 height 5
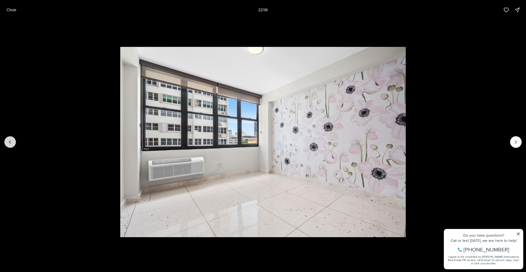
click at [9, 139] on icon "Previous slide" at bounding box center [9, 141] width 5 height 5
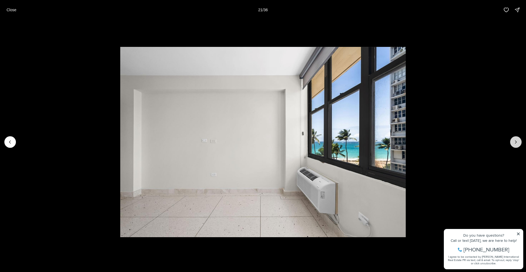
click at [520, 144] on button "Next slide" at bounding box center [515, 141] width 11 height 11
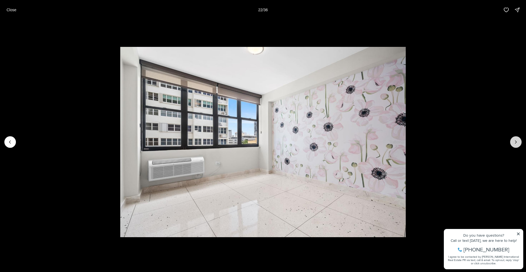
click at [520, 144] on button "Next slide" at bounding box center [515, 141] width 11 height 11
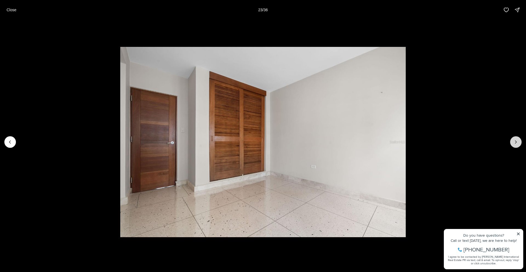
click at [520, 144] on button "Next slide" at bounding box center [515, 141] width 11 height 11
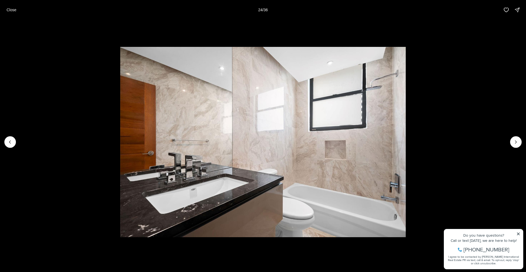
drag, startPoint x: 11, startPoint y: 140, endPoint x: 34, endPoint y: 151, distance: 25.7
click at [11, 140] on icon "Previous slide" at bounding box center [9, 141] width 5 height 5
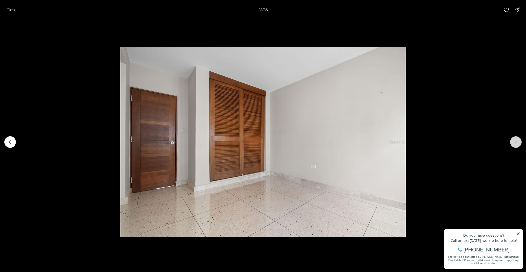
click at [514, 143] on icon "Next slide" at bounding box center [515, 141] width 5 height 5
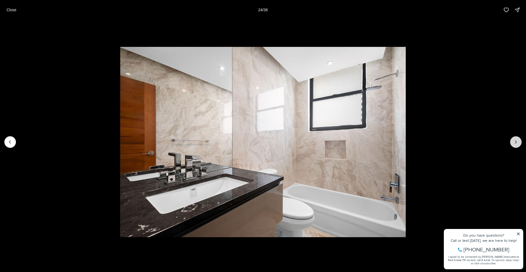
click at [514, 143] on icon "Next slide" at bounding box center [515, 141] width 5 height 5
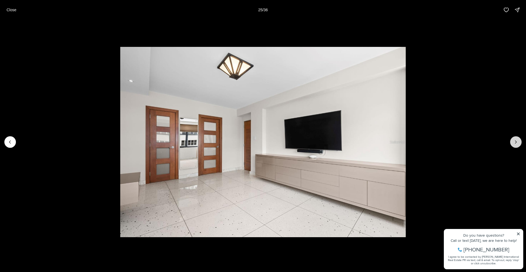
click at [514, 143] on icon "Next slide" at bounding box center [515, 141] width 5 height 5
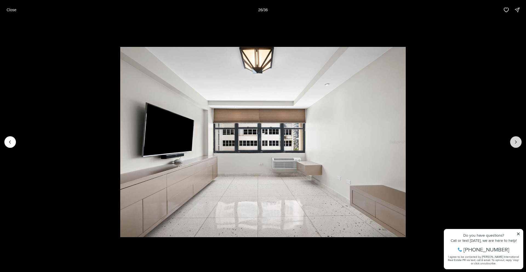
click at [514, 143] on icon "Next slide" at bounding box center [515, 141] width 5 height 5
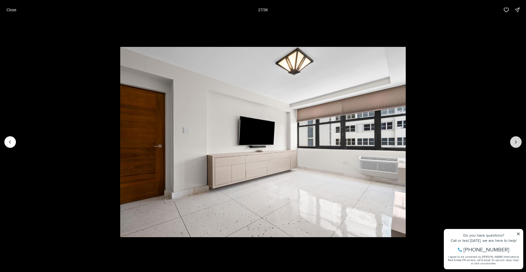
click at [514, 143] on icon "Next slide" at bounding box center [515, 141] width 5 height 5
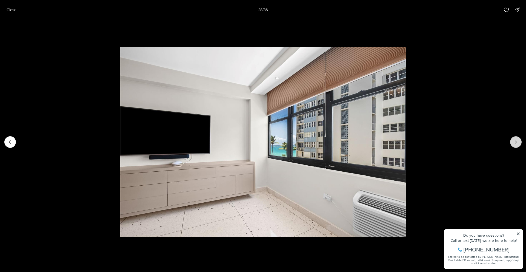
click at [514, 143] on icon "Next slide" at bounding box center [515, 141] width 5 height 5
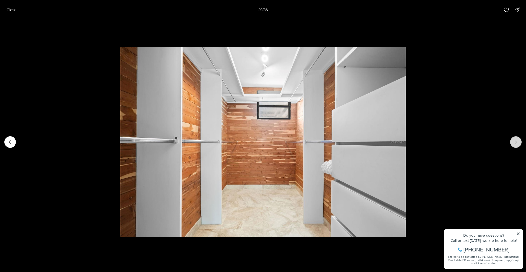
click at [514, 143] on icon "Next slide" at bounding box center [515, 141] width 5 height 5
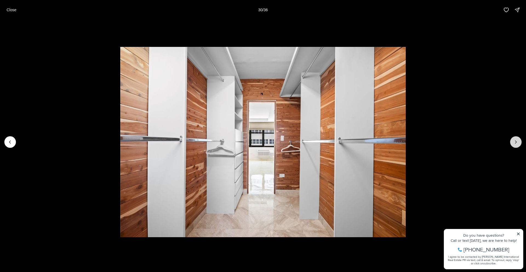
click at [514, 143] on icon "Next slide" at bounding box center [515, 141] width 5 height 5
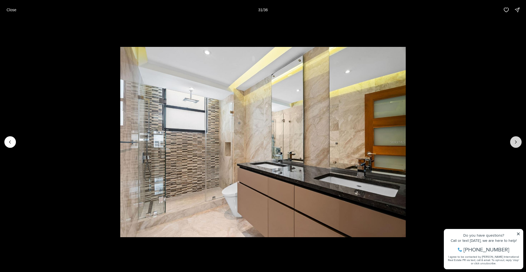
click at [514, 143] on icon "Next slide" at bounding box center [515, 141] width 5 height 5
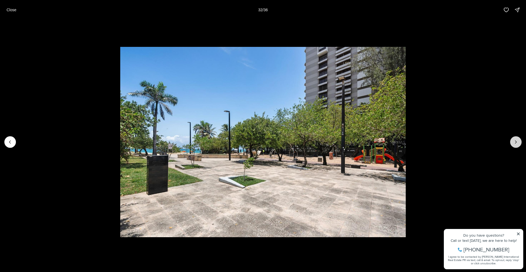
click at [514, 143] on icon "Next slide" at bounding box center [515, 141] width 5 height 5
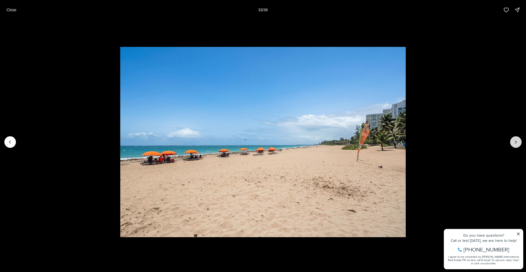
click at [514, 143] on icon "Next slide" at bounding box center [515, 141] width 5 height 5
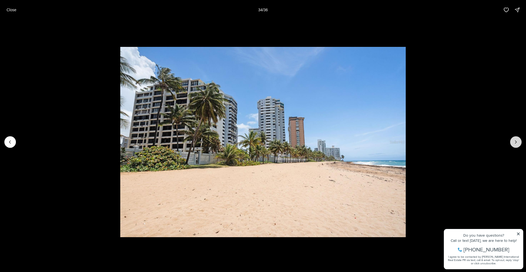
click at [514, 143] on icon "Next slide" at bounding box center [515, 141] width 5 height 5
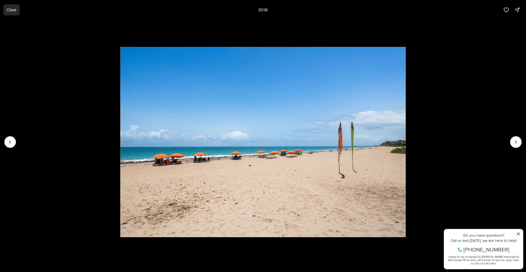
click at [10, 10] on p "Close" at bounding box center [12, 10] width 10 height 4
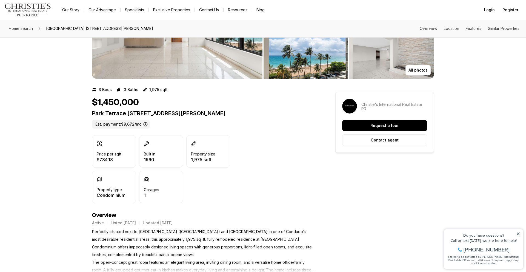
scroll to position [74, 0]
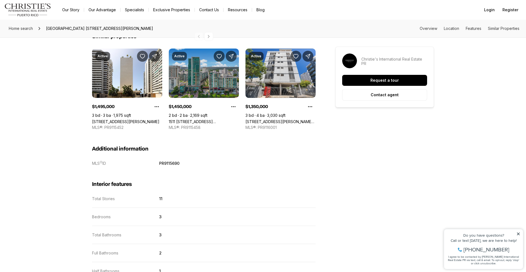
scroll to position [604, 0]
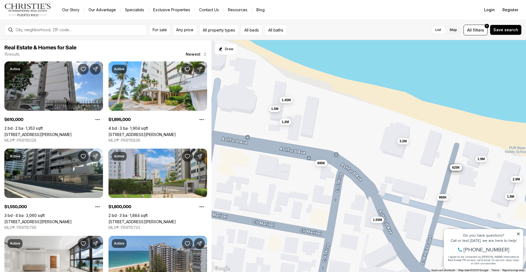
click at [275, 109] on span "1.5M" at bounding box center [274, 108] width 7 height 4
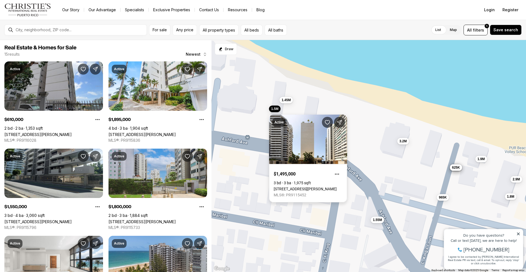
click at [292, 186] on link "[STREET_ADDRESS][PERSON_NAME]" at bounding box center [304, 188] width 63 height 4
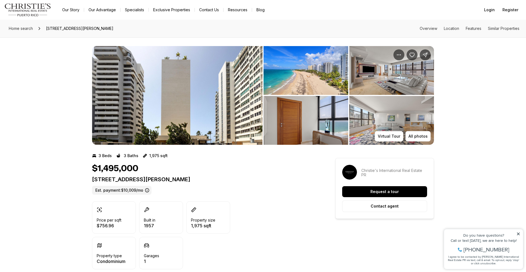
click at [368, 80] on img "View image gallery" at bounding box center [391, 70] width 85 height 49
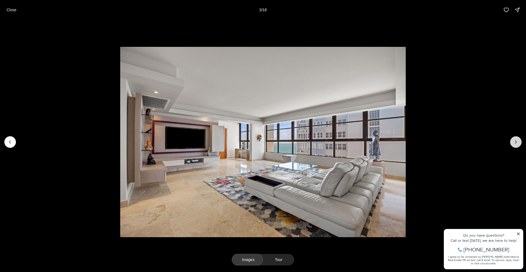
click at [511, 142] on button "Next slide" at bounding box center [515, 141] width 11 height 11
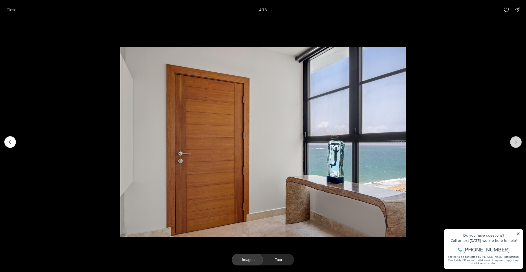
click at [511, 142] on button "Next slide" at bounding box center [515, 141] width 11 height 11
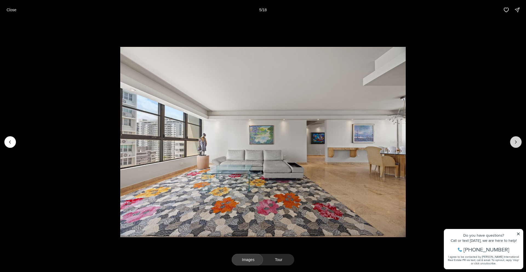
click at [511, 142] on button "Next slide" at bounding box center [515, 141] width 11 height 11
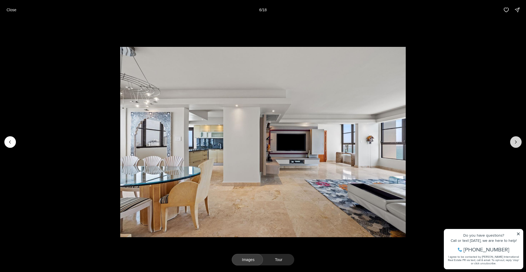
click at [511, 142] on button "Next slide" at bounding box center [515, 141] width 11 height 11
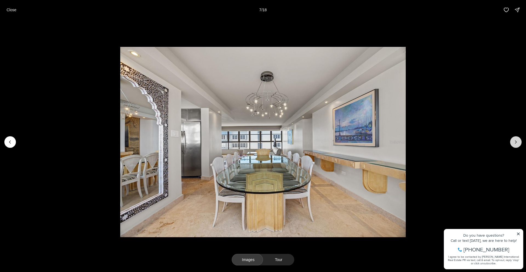
click at [511, 142] on button "Next slide" at bounding box center [515, 141] width 11 height 11
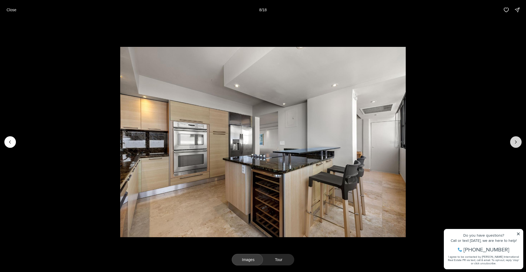
click at [511, 142] on button "Next slide" at bounding box center [515, 141] width 11 height 11
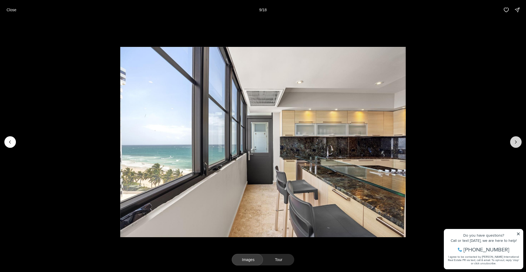
click at [511, 142] on button "Next slide" at bounding box center [515, 141] width 11 height 11
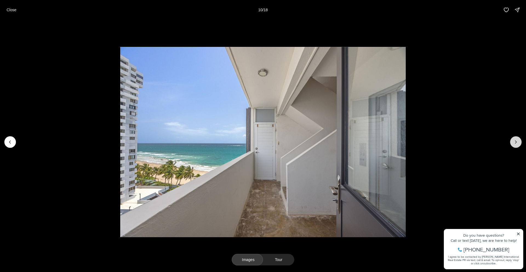
click at [511, 142] on button "Next slide" at bounding box center [515, 141] width 11 height 11
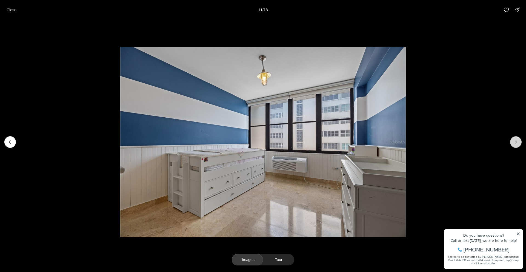
click at [511, 142] on button "Next slide" at bounding box center [515, 141] width 11 height 11
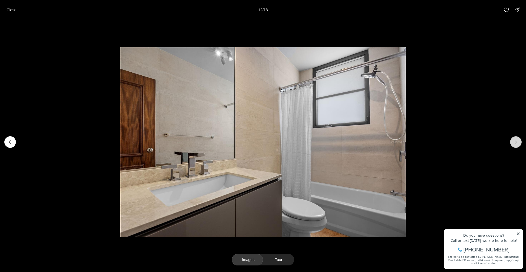
click at [511, 142] on button "Next slide" at bounding box center [515, 141] width 11 height 11
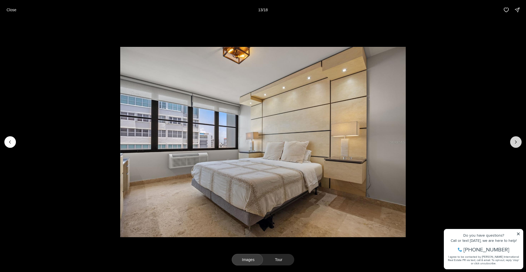
click at [517, 142] on icon "Next slide" at bounding box center [515, 141] width 5 height 5
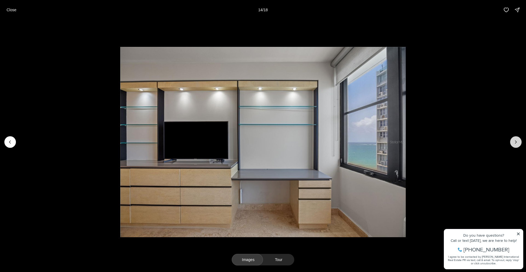
click at [517, 142] on icon "Next slide" at bounding box center [515, 141] width 5 height 5
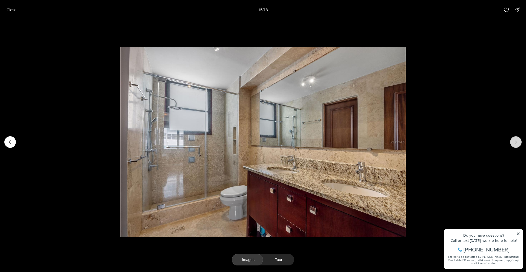
click at [517, 142] on icon "Next slide" at bounding box center [515, 141] width 5 height 5
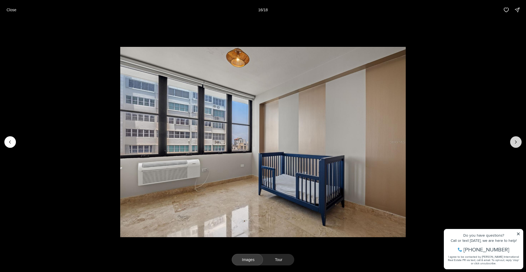
click at [517, 142] on icon "Next slide" at bounding box center [515, 141] width 5 height 5
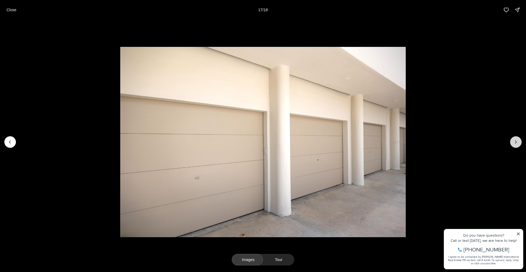
click at [517, 142] on icon "Next slide" at bounding box center [515, 141] width 5 height 5
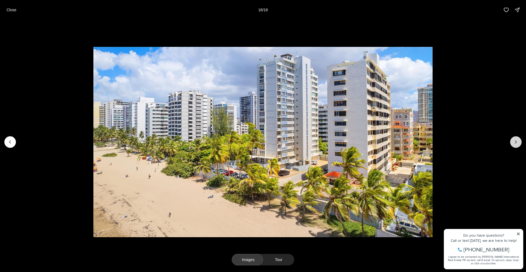
click at [517, 142] on div at bounding box center [515, 141] width 11 height 11
click at [11, 10] on p "Close" at bounding box center [12, 10] width 10 height 4
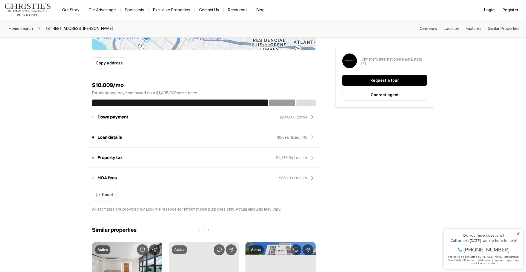
scroll to position [816, 0]
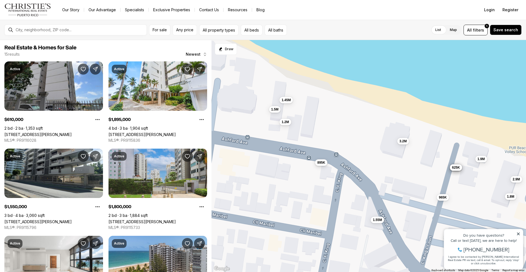
click at [321, 163] on span "895K" at bounding box center [321, 162] width 8 height 4
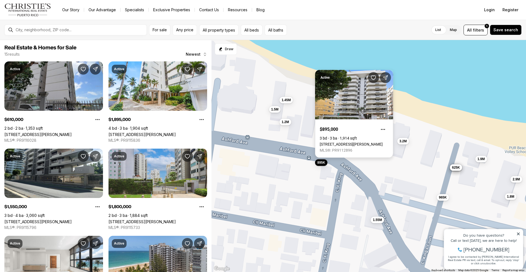
click at [368, 142] on link "[STREET_ADDRESS][PERSON_NAME]" at bounding box center [350, 144] width 63 height 4
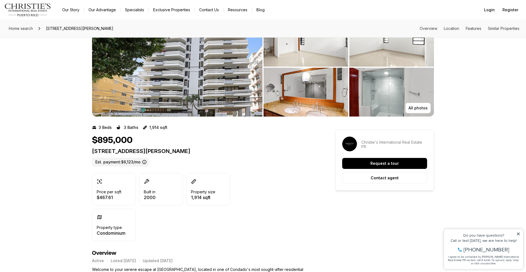
scroll to position [30, 0]
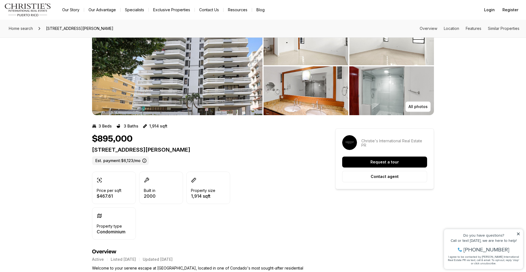
click at [212, 86] on img "View image gallery" at bounding box center [177, 65] width 170 height 99
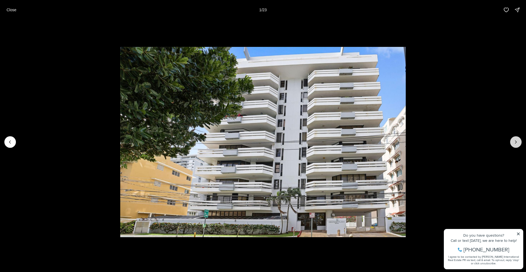
click at [515, 143] on icon "Next slide" at bounding box center [515, 141] width 5 height 5
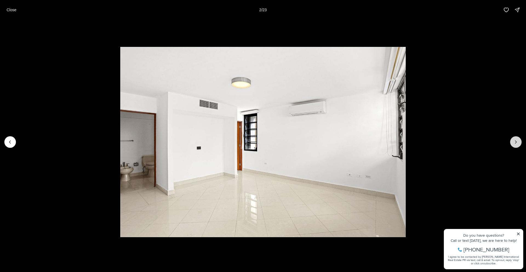
click at [515, 143] on icon "Next slide" at bounding box center [515, 141] width 5 height 5
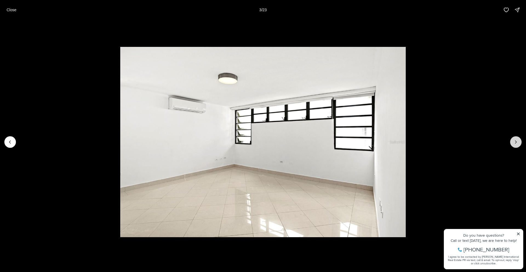
click at [515, 143] on icon "Next slide" at bounding box center [515, 141] width 5 height 5
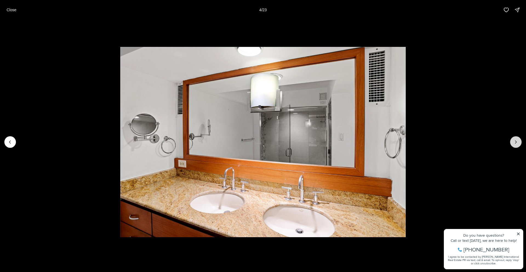
click at [515, 143] on icon "Next slide" at bounding box center [515, 141] width 5 height 5
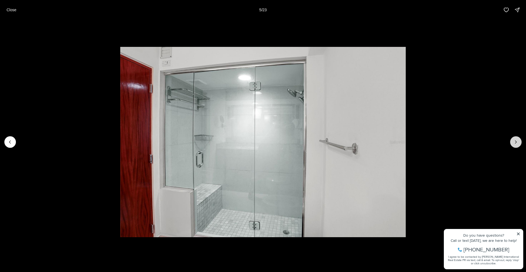
click at [515, 143] on icon "Next slide" at bounding box center [515, 141] width 5 height 5
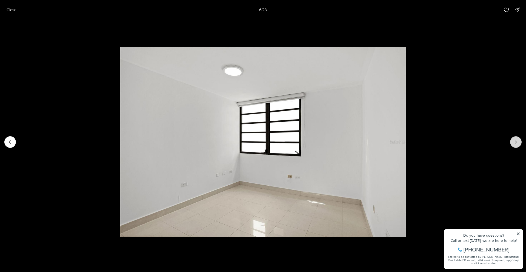
click at [515, 143] on icon "Next slide" at bounding box center [515, 141] width 5 height 5
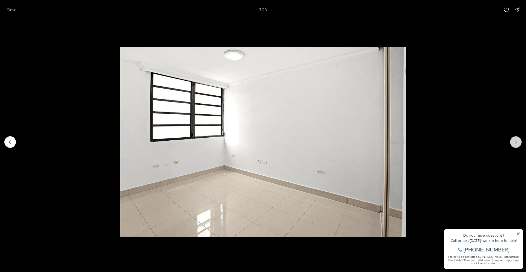
click at [515, 143] on icon "Next slide" at bounding box center [515, 141] width 5 height 5
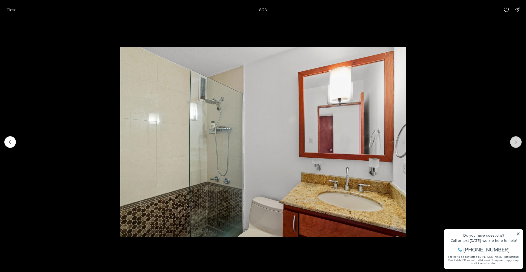
click at [515, 143] on icon "Next slide" at bounding box center [515, 141] width 5 height 5
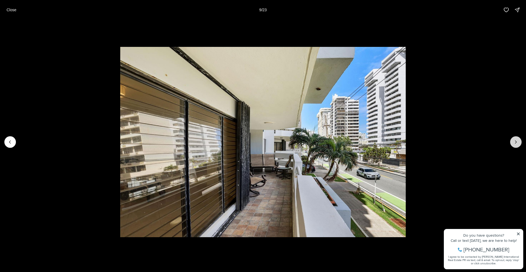
click at [515, 143] on icon "Next slide" at bounding box center [515, 141] width 5 height 5
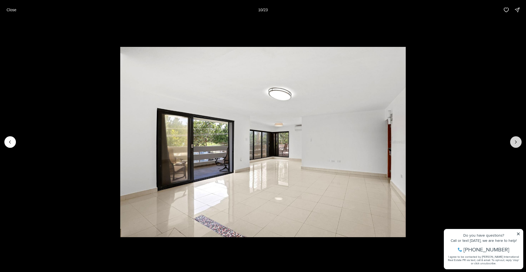
click at [515, 143] on icon "Next slide" at bounding box center [515, 141] width 5 height 5
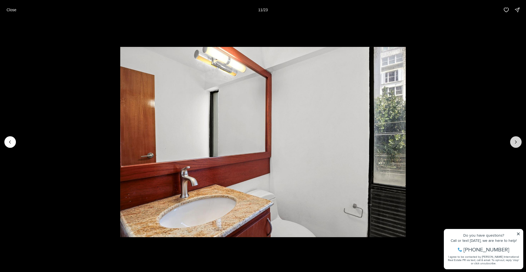
click at [515, 143] on icon "Next slide" at bounding box center [515, 141] width 5 height 5
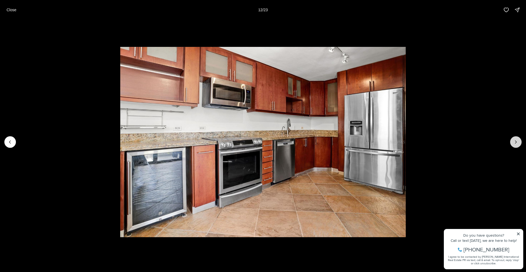
click at [515, 143] on icon "Next slide" at bounding box center [515, 141] width 5 height 5
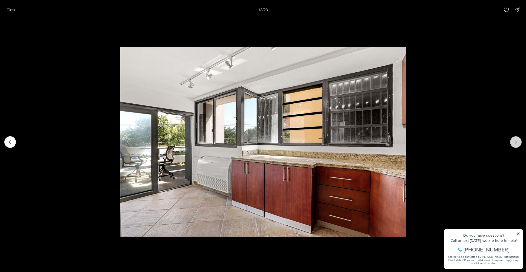
click at [515, 143] on icon "Next slide" at bounding box center [515, 141] width 5 height 5
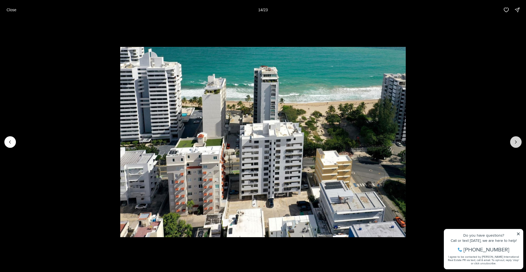
click at [516, 143] on icon "Next slide" at bounding box center [515, 141] width 5 height 5
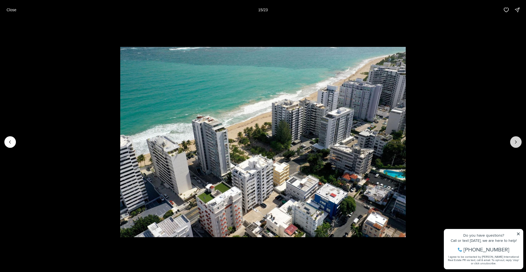
click at [516, 143] on icon "Next slide" at bounding box center [515, 141] width 5 height 5
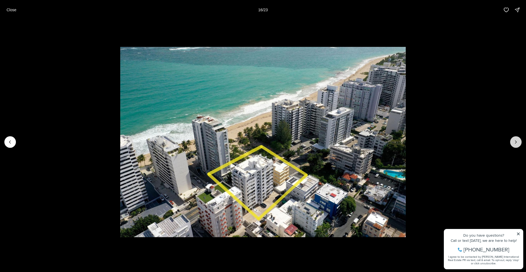
click at [516, 143] on icon "Next slide" at bounding box center [515, 141] width 5 height 5
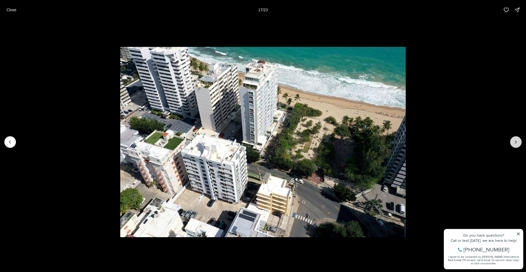
click at [516, 143] on icon "Next slide" at bounding box center [515, 141] width 5 height 5
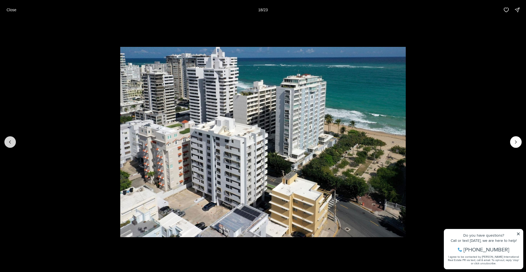
click at [10, 140] on icon "Previous slide" at bounding box center [9, 141] width 5 height 5
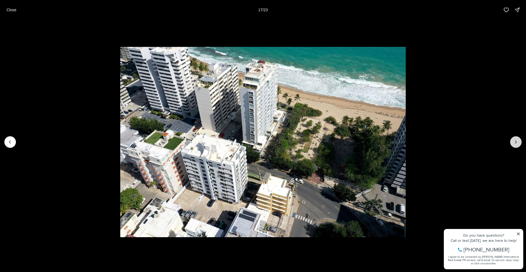
click at [516, 141] on icon "Next slide" at bounding box center [515, 141] width 5 height 5
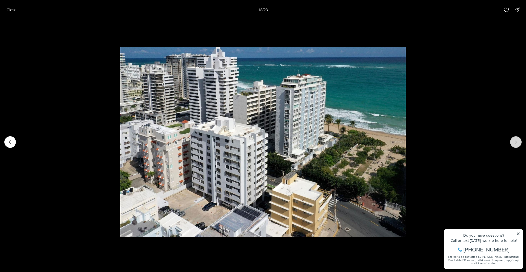
click at [516, 141] on icon "Next slide" at bounding box center [515, 141] width 5 height 5
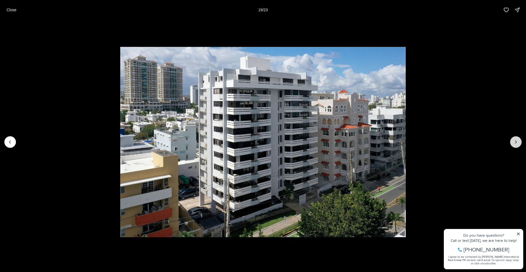
click at [515, 141] on icon "Next slide" at bounding box center [515, 141] width 1 height 3
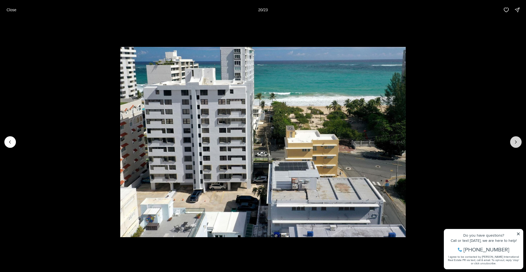
click at [514, 141] on icon "Next slide" at bounding box center [515, 141] width 5 height 5
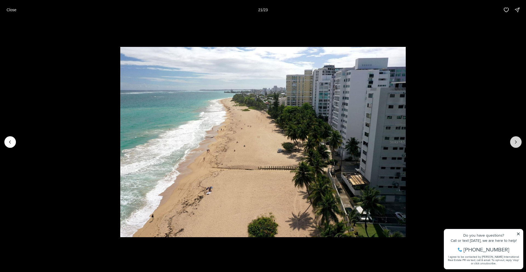
click at [514, 141] on icon "Next slide" at bounding box center [515, 141] width 5 height 5
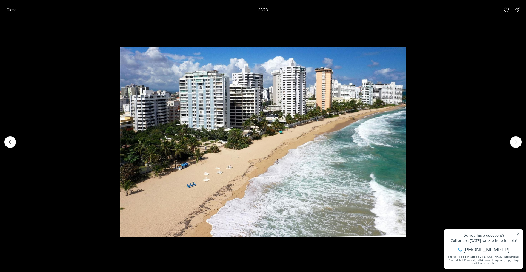
click at [16, 9] on p "Close" at bounding box center [12, 10] width 10 height 4
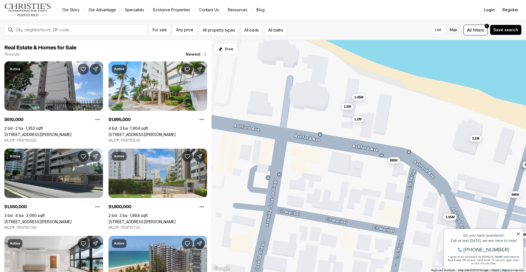
drag, startPoint x: 331, startPoint y: 136, endPoint x: 405, endPoint y: 133, distance: 73.1
click at [405, 133] on div "610K 1.9M 1.55M 1.8M 1.45M 3.2M 965K 1.5M 645K 1.8M 2.9M 625K 895K 3.88M 1.2M" at bounding box center [368, 156] width 314 height 232
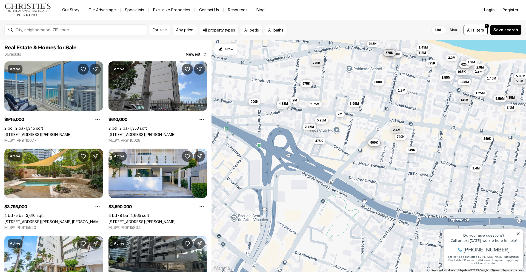
drag, startPoint x: 368, startPoint y: 202, endPoint x: 399, endPoint y: 111, distance: 95.8
click at [399, 111] on div "1.5M 895K 1.2M 1.45M 790K 1.38M 318K 2.4M 449K 349K 1.9M 1.8M 3.2M 1.55M 965K 7…" at bounding box center [368, 156] width 314 height 232
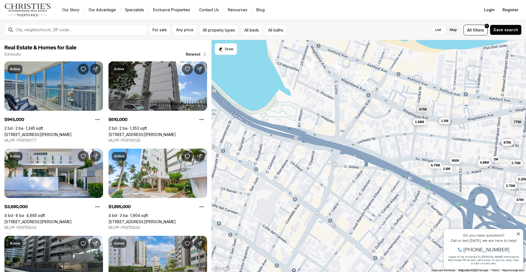
drag, startPoint x: 253, startPoint y: 125, endPoint x: 455, endPoint y: 184, distance: 210.0
click at [455, 184] on div "1.5M 895K 1.2M 1.45M 1.38M 318K 2.4M 449K 349K 1.9M 1.8M 3.2M 1.55M 965K 740K 3…" at bounding box center [368, 156] width 314 height 232
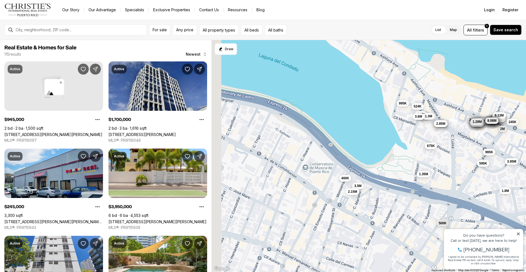
drag, startPoint x: 264, startPoint y: 150, endPoint x: 365, endPoint y: 196, distance: 111.0
click at [367, 196] on div "900K 5.3M 4.88M 2M 5.25M 2.75M 775K 2.75M 1.08M 475K 975K 3.4M 675K 685K 1.98M …" at bounding box center [368, 156] width 314 height 232
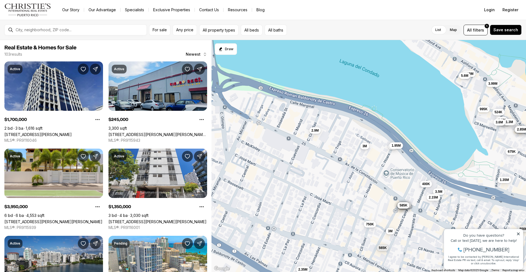
drag, startPoint x: 276, startPoint y: 176, endPoint x: 357, endPoint y: 181, distance: 81.0
click at [357, 181] on div "4.77M 7.1M 4.35M 6.26M 7.95M 8.71M 4.81M 6.53M 5.9M 4.41M 5.65M 9.08M 6.8M 4.5M…" at bounding box center [368, 156] width 314 height 232
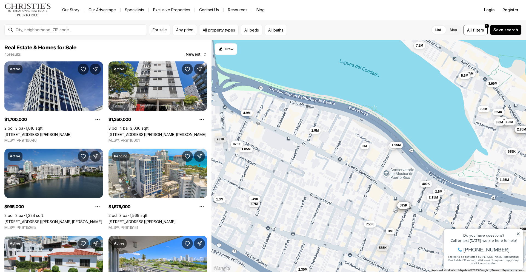
click at [393, 146] on span "1.95M" at bounding box center [395, 144] width 9 height 4
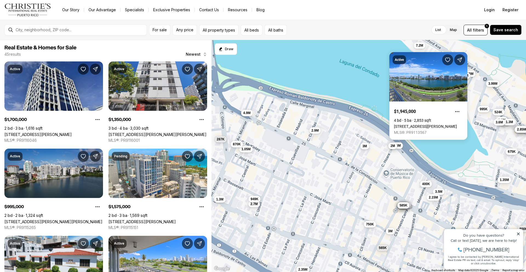
click at [390, 148] on button "2M" at bounding box center [392, 145] width 9 height 7
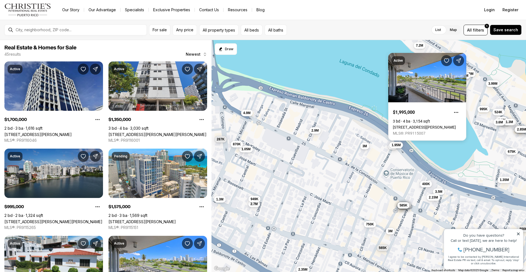
click at [400, 147] on button "1.95M" at bounding box center [395, 144] width 13 height 7
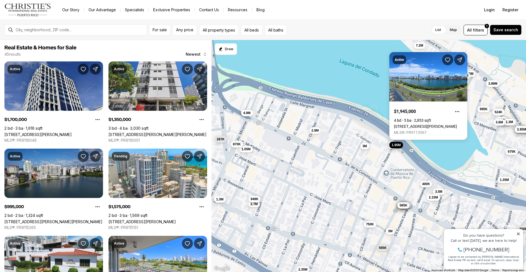
click at [391, 149] on div "2M" at bounding box center [392, 146] width 9 height 7
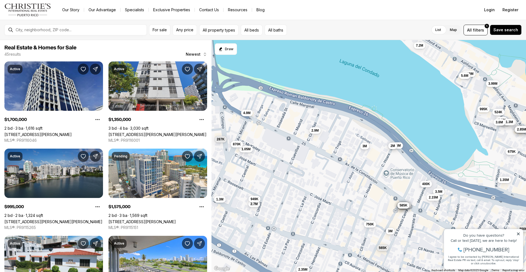
click at [391, 146] on span "2M" at bounding box center [392, 145] width 5 height 4
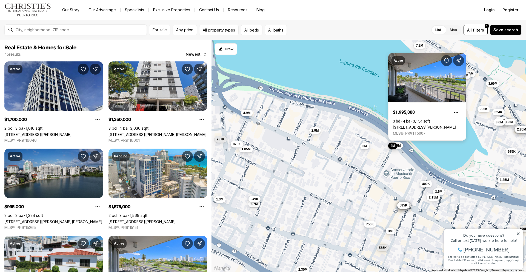
click at [423, 125] on link "[STREET_ADDRESS][PERSON_NAME]" at bounding box center [424, 127] width 63 height 4
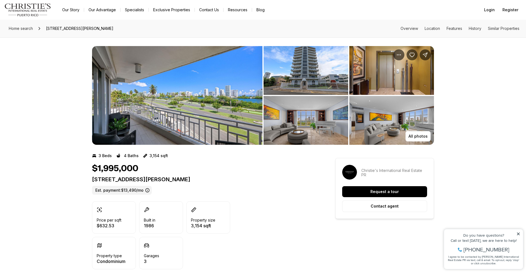
click at [172, 107] on img "View image gallery" at bounding box center [177, 95] width 170 height 99
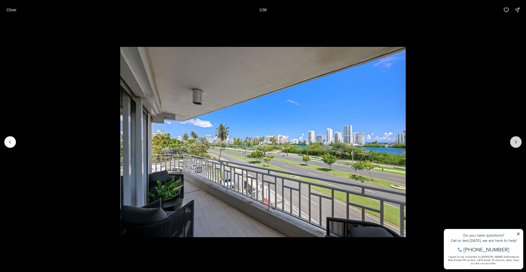
click at [516, 142] on icon "Next slide" at bounding box center [515, 141] width 5 height 5
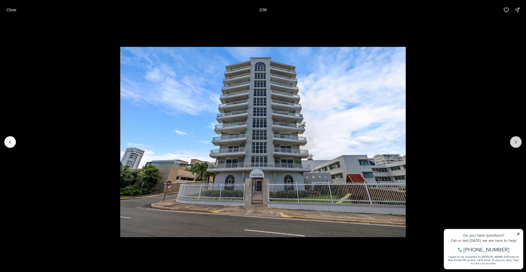
click at [516, 142] on icon "Next slide" at bounding box center [515, 141] width 5 height 5
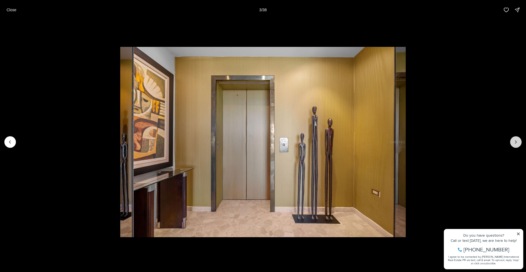
click at [516, 142] on icon "Next slide" at bounding box center [515, 141] width 5 height 5
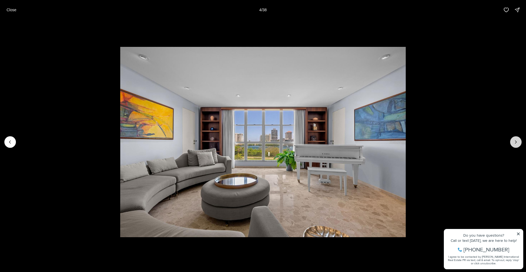
click at [516, 142] on icon "Next slide" at bounding box center [515, 141] width 5 height 5
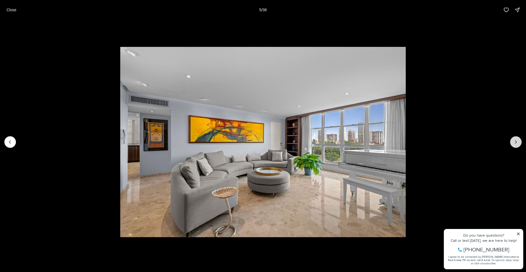
click at [516, 142] on icon "Next slide" at bounding box center [515, 141] width 5 height 5
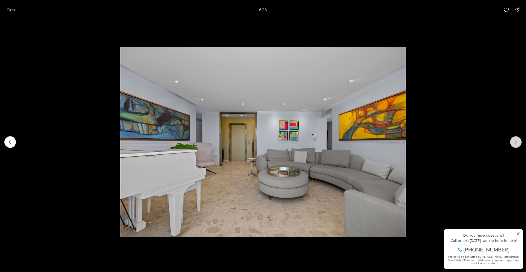
click at [516, 142] on icon "Next slide" at bounding box center [515, 141] width 5 height 5
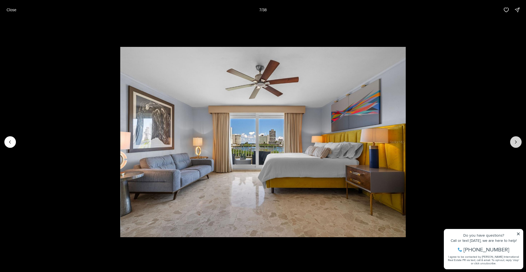
click at [516, 142] on icon "Next slide" at bounding box center [515, 141] width 5 height 5
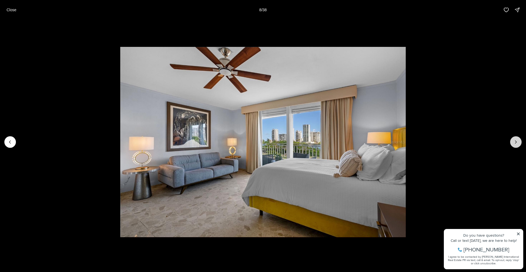
click at [516, 142] on icon "Next slide" at bounding box center [515, 141] width 5 height 5
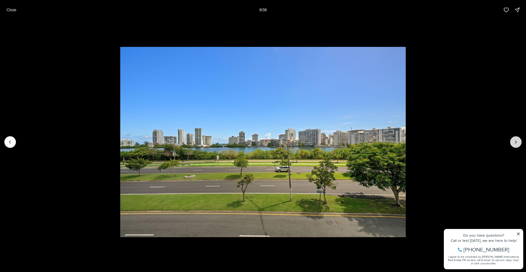
click at [516, 142] on icon "Next slide" at bounding box center [515, 141] width 5 height 5
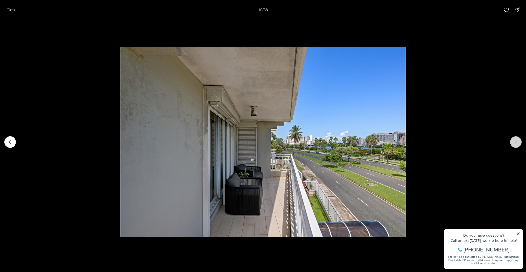
click at [516, 142] on icon "Next slide" at bounding box center [515, 141] width 5 height 5
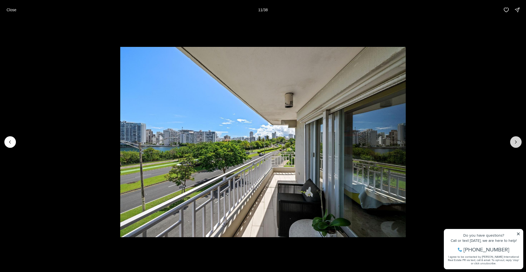
click at [516, 142] on icon "Next slide" at bounding box center [515, 141] width 5 height 5
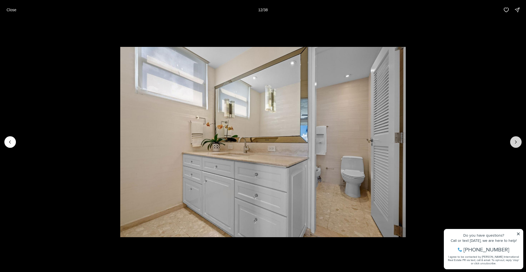
click at [516, 142] on icon "Next slide" at bounding box center [515, 141] width 5 height 5
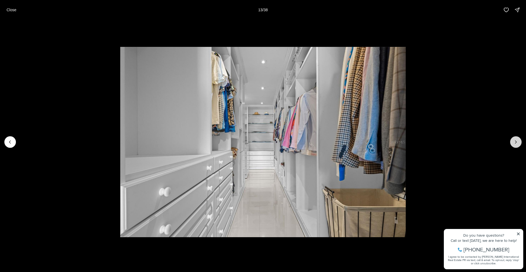
click at [516, 142] on icon "Next slide" at bounding box center [515, 141] width 5 height 5
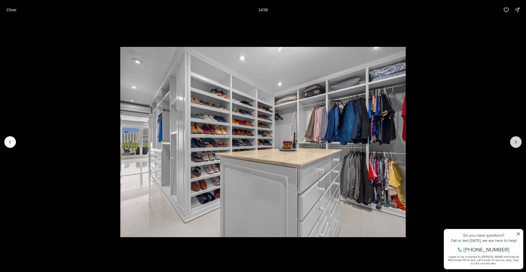
click at [516, 142] on icon "Next slide" at bounding box center [515, 141] width 5 height 5
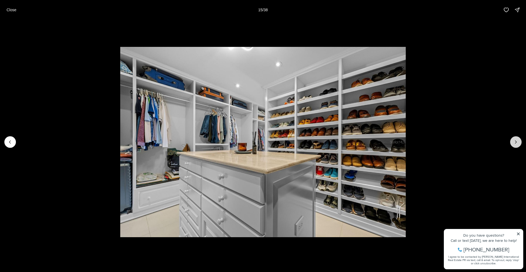
click at [516, 142] on icon "Next slide" at bounding box center [515, 141] width 5 height 5
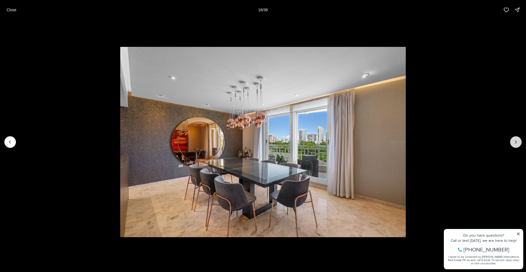
click at [516, 142] on icon "Next slide" at bounding box center [515, 141] width 5 height 5
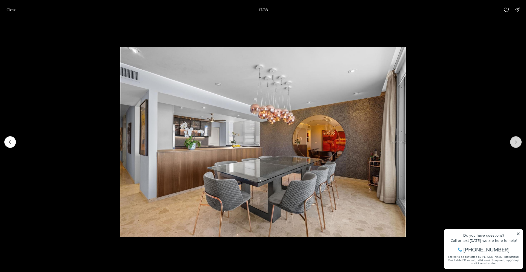
click at [516, 142] on icon "Next slide" at bounding box center [515, 141] width 5 height 5
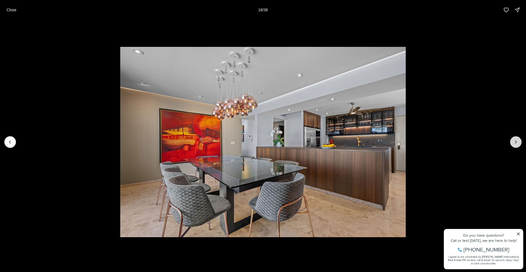
click at [516, 142] on icon "Next slide" at bounding box center [515, 141] width 5 height 5
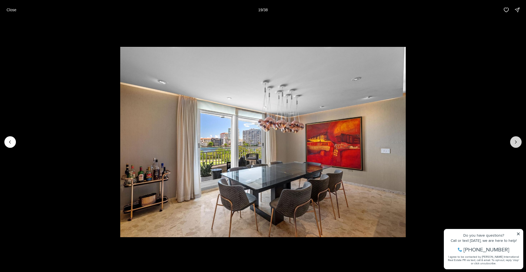
click at [516, 142] on icon "Next slide" at bounding box center [515, 141] width 5 height 5
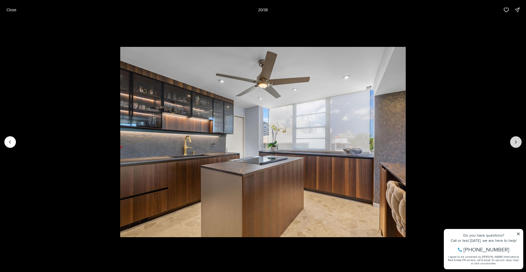
click at [514, 143] on icon "Next slide" at bounding box center [515, 141] width 5 height 5
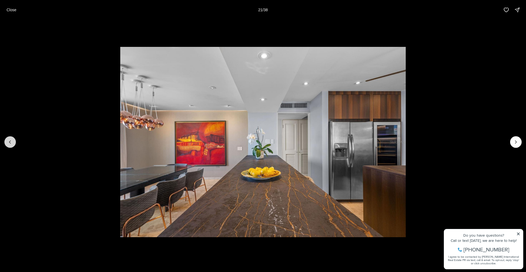
click at [9, 143] on icon "Previous slide" at bounding box center [9, 141] width 5 height 5
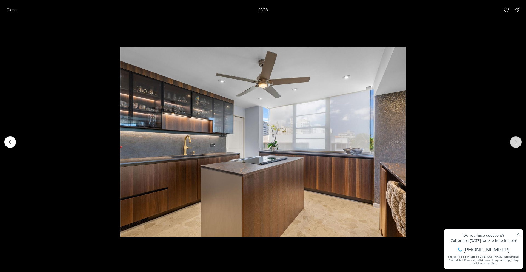
click at [513, 142] on icon "Next slide" at bounding box center [515, 141] width 5 height 5
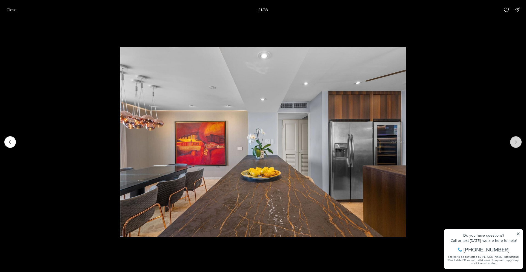
click at [512, 142] on button "Next slide" at bounding box center [515, 141] width 11 height 11
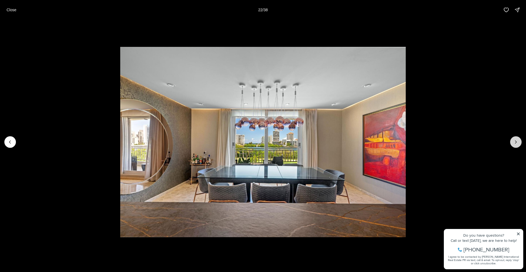
click at [513, 142] on icon "Next slide" at bounding box center [515, 141] width 5 height 5
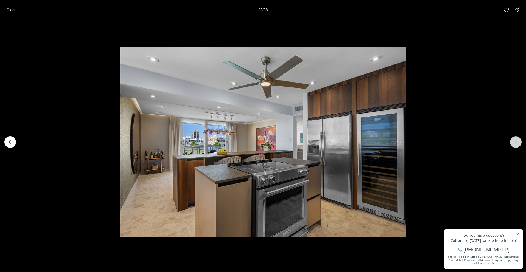
click at [513, 142] on icon "Next slide" at bounding box center [515, 141] width 5 height 5
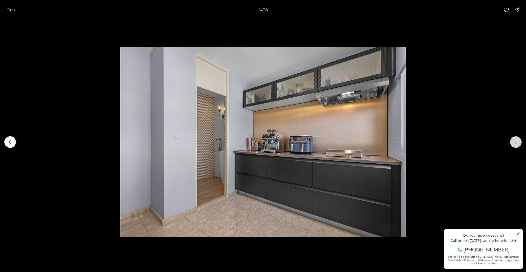
click at [513, 142] on icon "Next slide" at bounding box center [515, 141] width 5 height 5
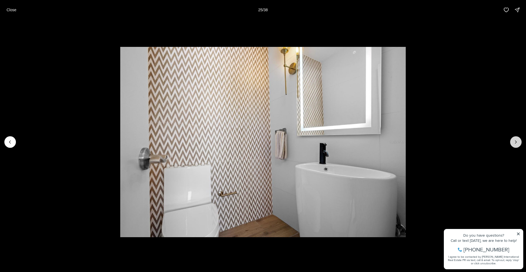
click at [513, 142] on icon "Next slide" at bounding box center [515, 141] width 5 height 5
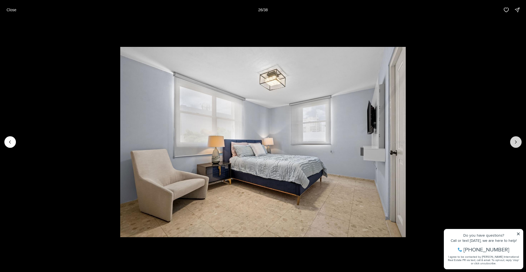
click at [513, 142] on icon "Next slide" at bounding box center [515, 141] width 5 height 5
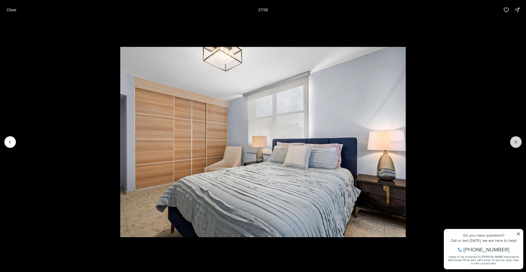
click at [513, 142] on icon "Next slide" at bounding box center [515, 141] width 5 height 5
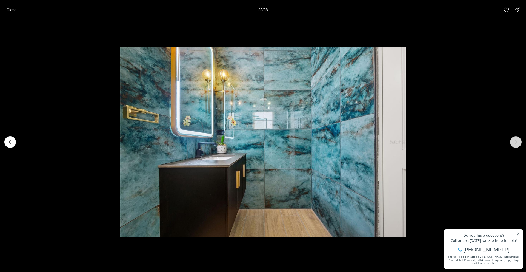
click at [513, 142] on icon "Next slide" at bounding box center [515, 141] width 5 height 5
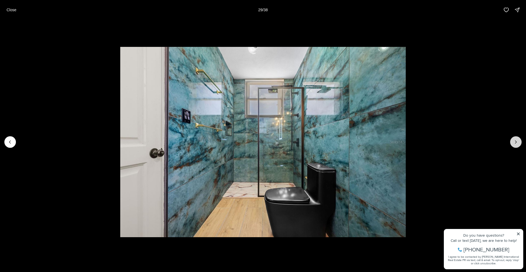
click at [513, 142] on icon "Next slide" at bounding box center [515, 141] width 5 height 5
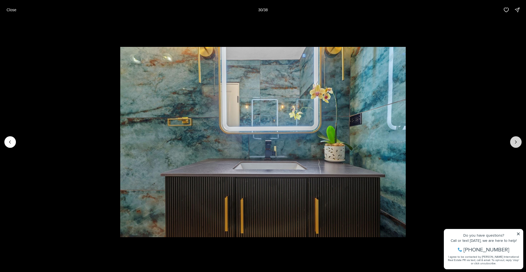
click at [513, 142] on icon "Next slide" at bounding box center [515, 141] width 5 height 5
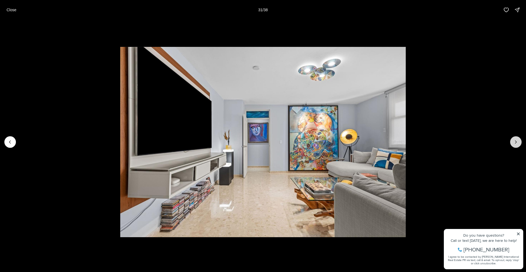
click at [512, 141] on button "Next slide" at bounding box center [515, 141] width 11 height 11
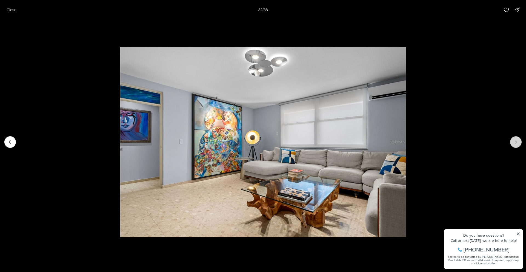
click at [512, 141] on button "Next slide" at bounding box center [515, 141] width 11 height 11
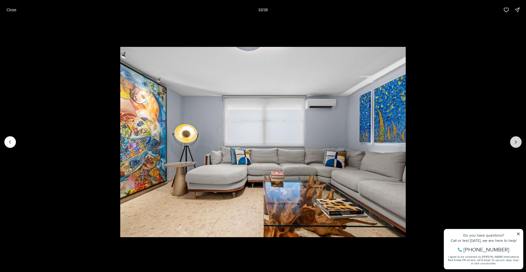
click at [517, 143] on icon "Next slide" at bounding box center [515, 141] width 5 height 5
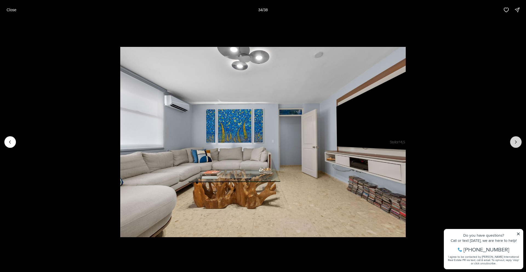
click at [517, 143] on icon "Next slide" at bounding box center [515, 141] width 5 height 5
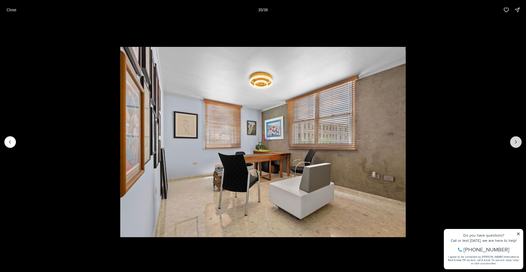
click at [517, 143] on icon "Next slide" at bounding box center [515, 141] width 5 height 5
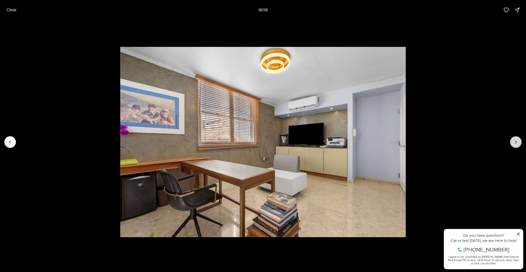
click at [517, 143] on icon "Next slide" at bounding box center [515, 141] width 5 height 5
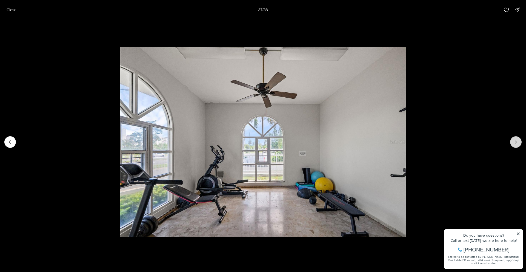
click at [517, 143] on icon "Next slide" at bounding box center [515, 141] width 5 height 5
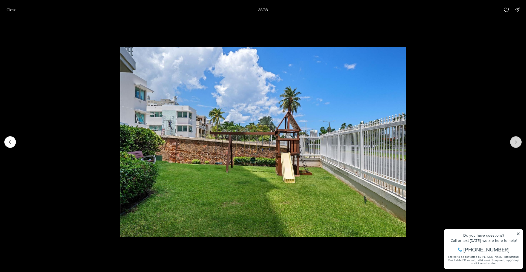
click at [517, 143] on div at bounding box center [515, 141] width 11 height 11
click at [515, 142] on div at bounding box center [515, 141] width 11 height 11
click at [515, 141] on div at bounding box center [515, 141] width 11 height 11
click at [9, 10] on p "Close" at bounding box center [12, 10] width 10 height 4
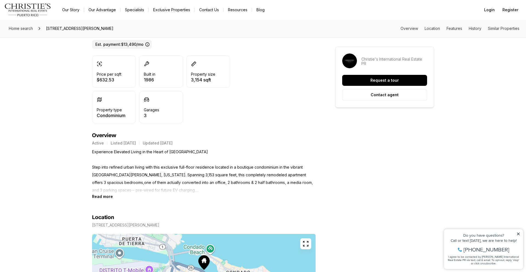
scroll to position [152, 0]
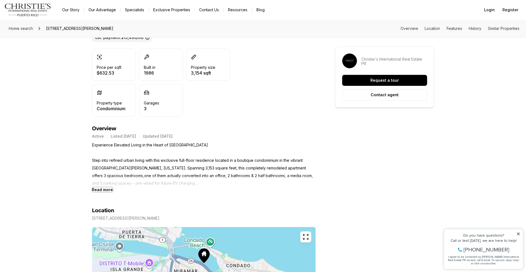
click at [99, 188] on b "Read more" at bounding box center [102, 189] width 21 height 5
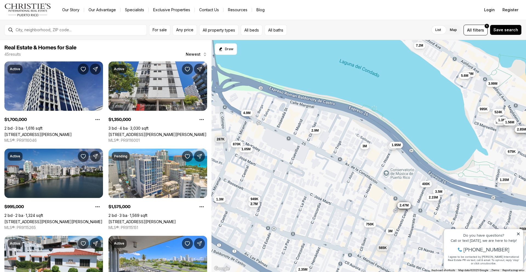
click at [397, 147] on button "1.95M" at bounding box center [395, 144] width 13 height 7
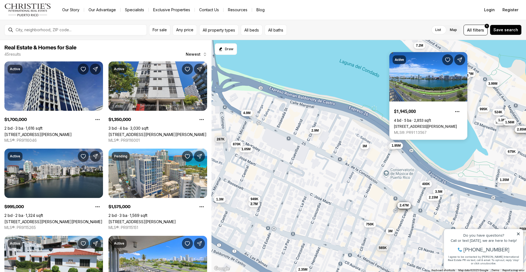
click at [391, 150] on div "1.7M 1.35M 995K 1.58M 3M 2M 750K 2.7M 3.99M 2.26M 287K 1.3M 1.95M 524K 3M 2.35M…" at bounding box center [368, 156] width 314 height 232
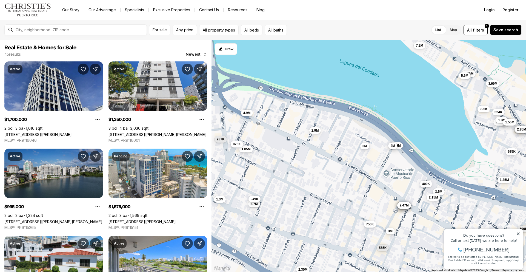
click at [392, 148] on button "2M" at bounding box center [392, 145] width 9 height 7
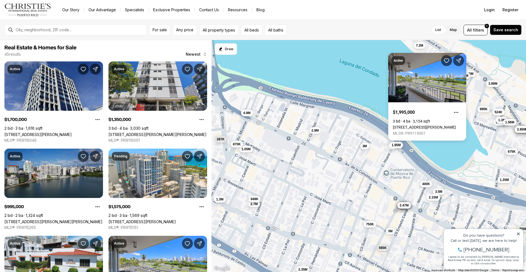
click at [399, 145] on span "1.95M" at bounding box center [395, 144] width 9 height 4
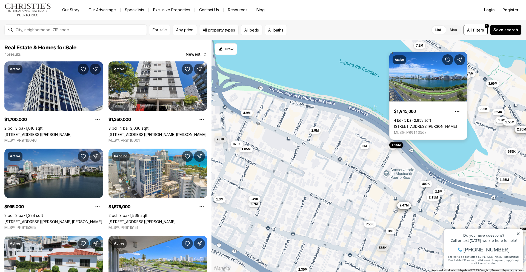
click at [420, 124] on link "[STREET_ADDRESS][PERSON_NAME]" at bounding box center [425, 126] width 63 height 4
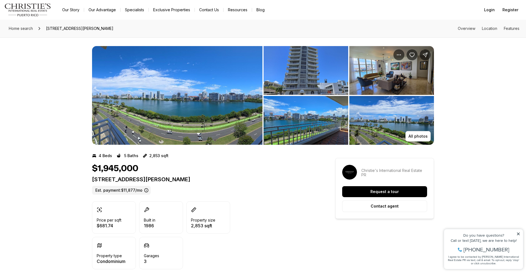
scroll to position [4, 0]
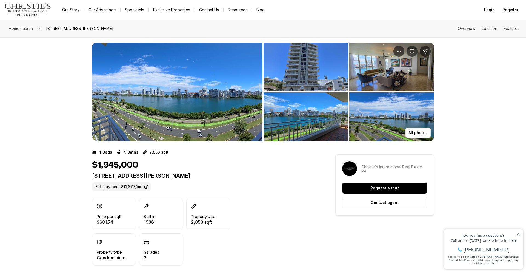
click at [246, 109] on img "View image gallery" at bounding box center [177, 91] width 170 height 99
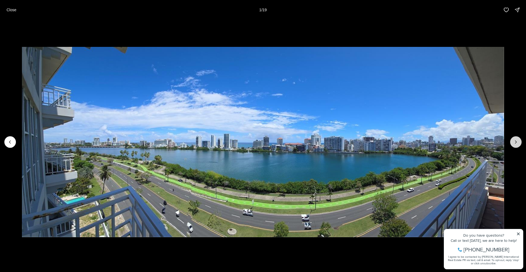
click at [512, 143] on button "Next slide" at bounding box center [515, 141] width 11 height 11
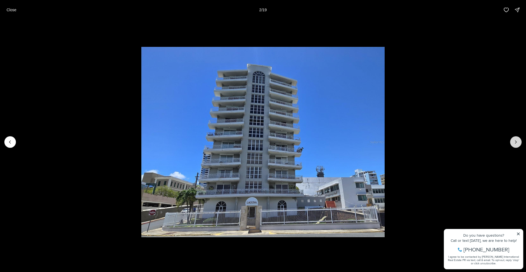
click at [512, 143] on button "Next slide" at bounding box center [515, 141] width 11 height 11
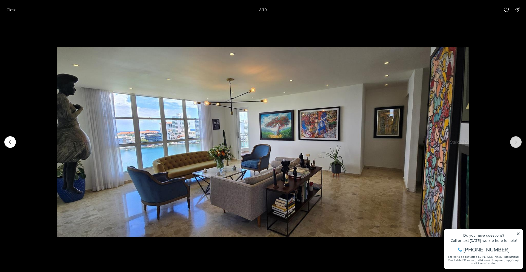
click at [512, 143] on button "Next slide" at bounding box center [515, 141] width 11 height 11
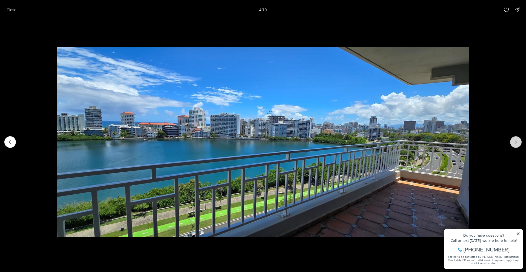
click at [512, 143] on button "Next slide" at bounding box center [515, 141] width 11 height 11
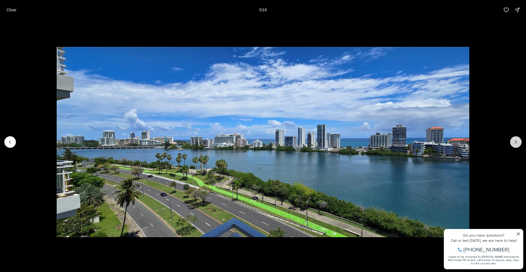
click at [512, 143] on button "Next slide" at bounding box center [515, 141] width 11 height 11
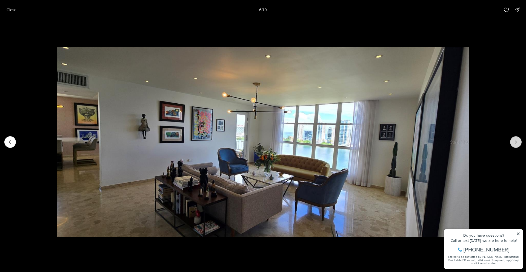
click at [512, 143] on button "Next slide" at bounding box center [515, 141] width 11 height 11
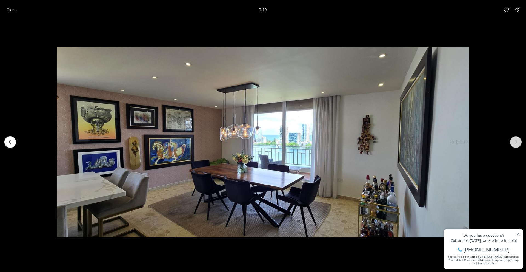
click at [512, 143] on button "Next slide" at bounding box center [515, 141] width 11 height 11
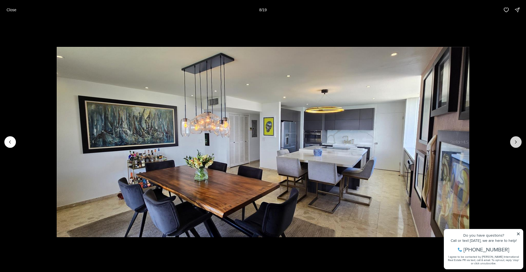
click at [512, 143] on button "Next slide" at bounding box center [515, 141] width 11 height 11
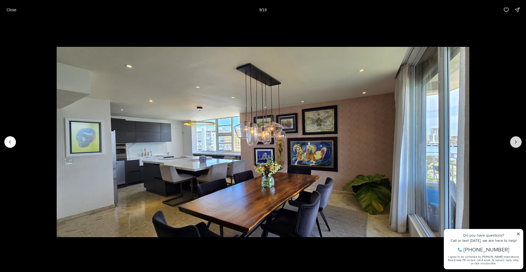
click at [512, 143] on button "Next slide" at bounding box center [515, 141] width 11 height 11
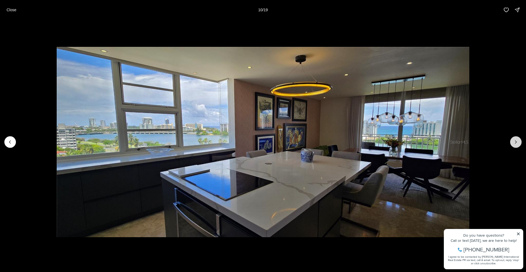
click at [512, 143] on button "Next slide" at bounding box center [515, 141] width 11 height 11
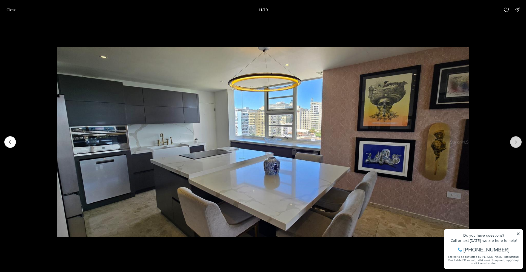
click at [512, 143] on button "Next slide" at bounding box center [515, 141] width 11 height 11
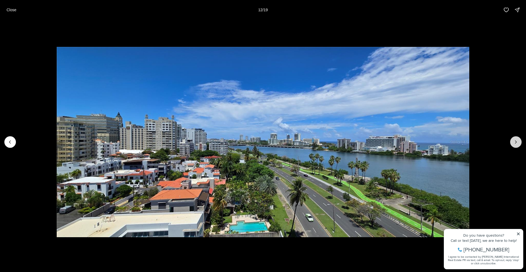
click at [512, 143] on button "Next slide" at bounding box center [515, 141] width 11 height 11
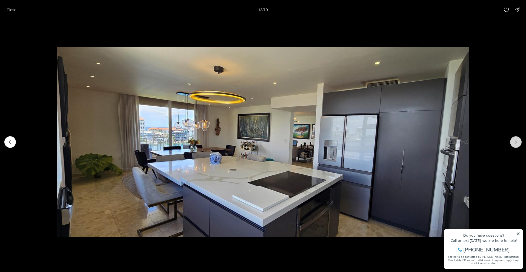
click at [512, 143] on button "Next slide" at bounding box center [515, 141] width 11 height 11
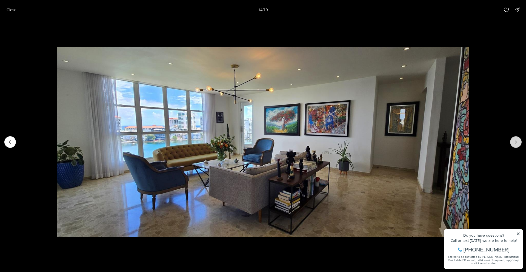
click at [512, 143] on button "Next slide" at bounding box center [515, 141] width 11 height 11
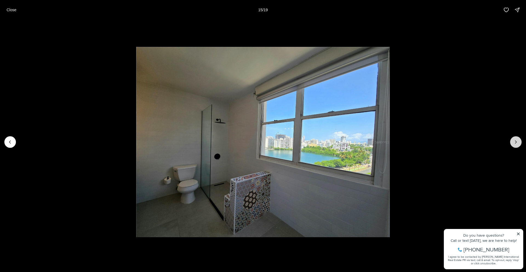
click at [512, 143] on button "Next slide" at bounding box center [515, 141] width 11 height 11
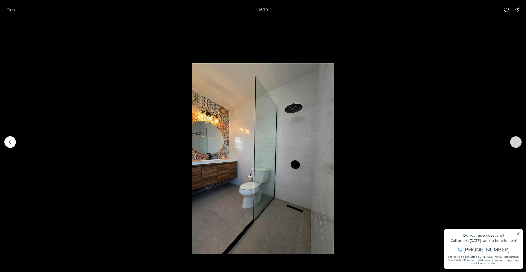
click at [512, 143] on button "Next slide" at bounding box center [515, 141] width 11 height 11
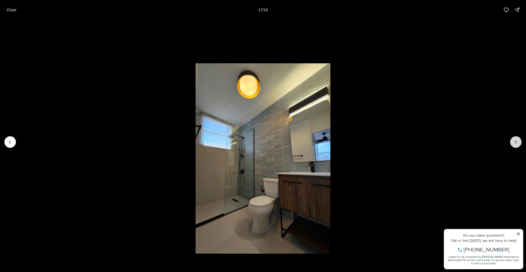
click at [512, 143] on button "Next slide" at bounding box center [515, 141] width 11 height 11
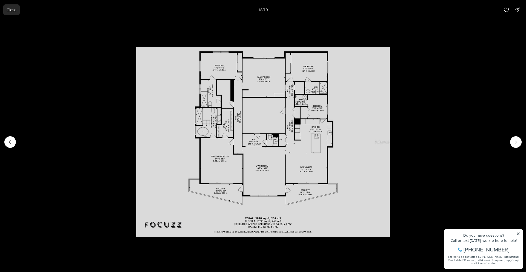
click at [12, 11] on p "Close" at bounding box center [12, 10] width 10 height 4
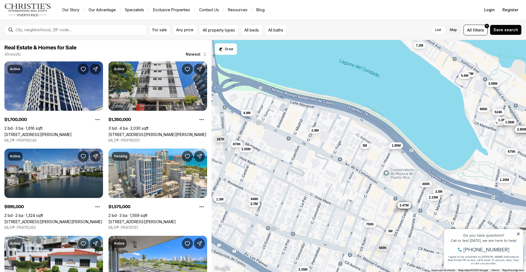
click at [366, 146] on span "3M" at bounding box center [364, 145] width 5 height 4
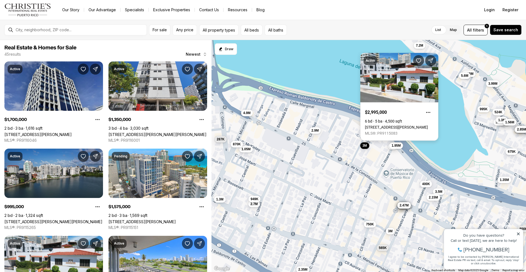
click at [373, 125] on link "[STREET_ADDRESS][PERSON_NAME]" at bounding box center [396, 127] width 63 height 4
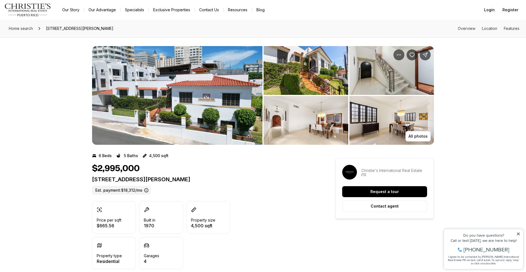
click at [169, 118] on img "View image gallery" at bounding box center [177, 95] width 170 height 99
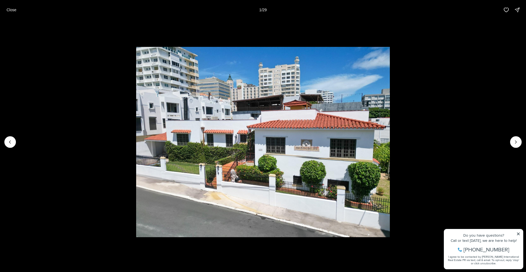
click at [508, 143] on li "1 of 29" at bounding box center [263, 142] width 526 height 244
click at [514, 141] on icon "Next slide" at bounding box center [515, 141] width 5 height 5
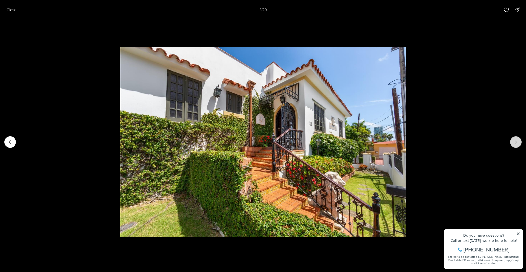
click at [514, 141] on icon "Next slide" at bounding box center [515, 141] width 5 height 5
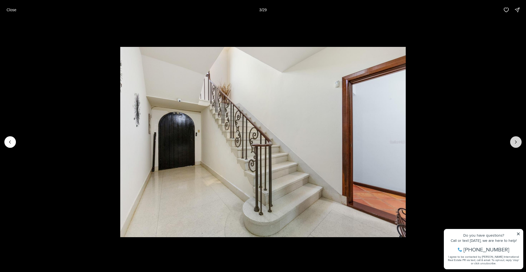
click at [514, 141] on icon "Next slide" at bounding box center [515, 141] width 5 height 5
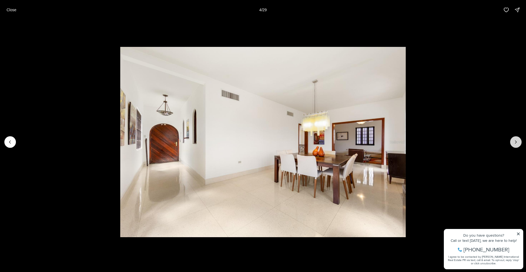
click at [514, 141] on icon "Next slide" at bounding box center [515, 141] width 5 height 5
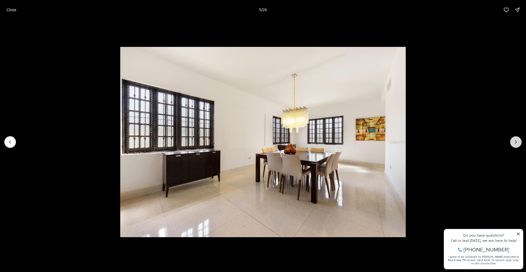
click at [514, 141] on icon "Next slide" at bounding box center [515, 141] width 5 height 5
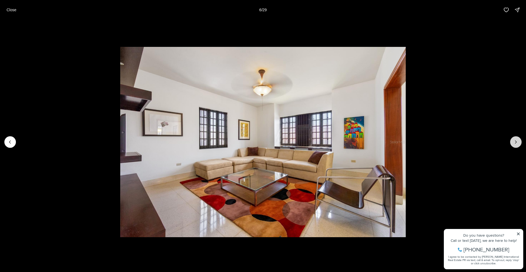
click at [514, 141] on icon "Next slide" at bounding box center [515, 141] width 5 height 5
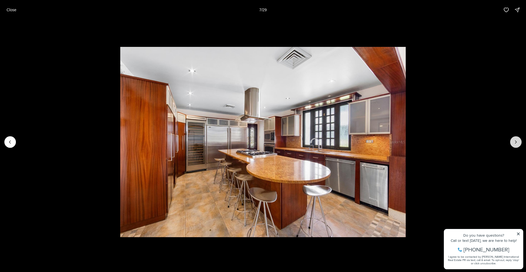
click at [514, 141] on icon "Next slide" at bounding box center [515, 141] width 5 height 5
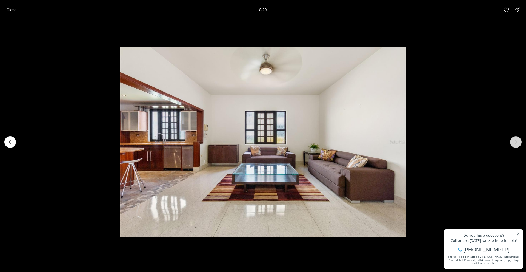
click at [514, 141] on icon "Next slide" at bounding box center [515, 141] width 5 height 5
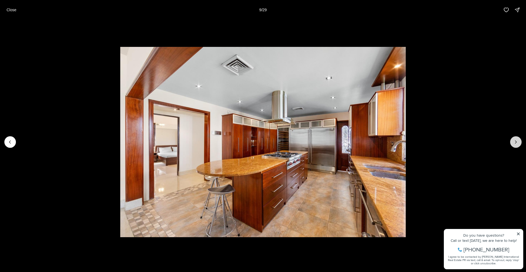
click at [514, 141] on icon "Next slide" at bounding box center [515, 141] width 5 height 5
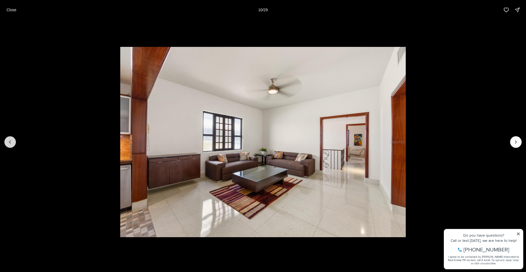
click at [14, 141] on button "Previous slide" at bounding box center [9, 141] width 11 height 11
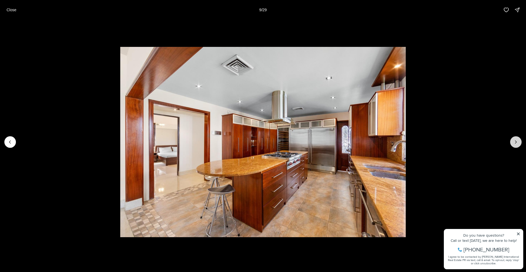
click at [516, 141] on icon "Next slide" at bounding box center [515, 141] width 5 height 5
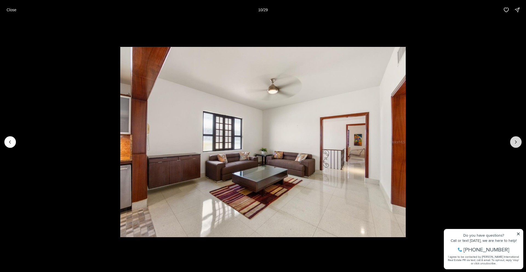
click at [516, 141] on icon "Next slide" at bounding box center [515, 141] width 5 height 5
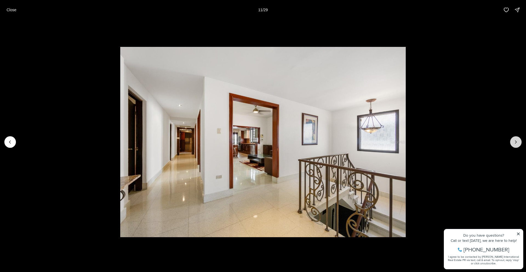
click at [516, 141] on icon "Next slide" at bounding box center [515, 141] width 5 height 5
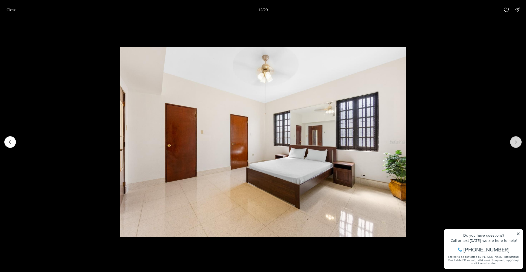
click at [516, 141] on icon "Next slide" at bounding box center [515, 141] width 5 height 5
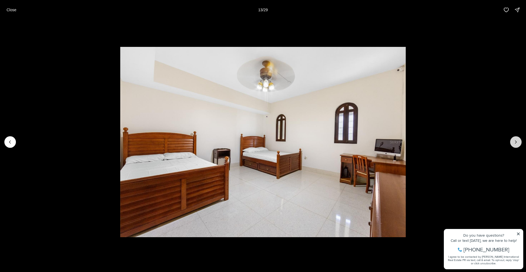
click at [516, 141] on icon "Next slide" at bounding box center [515, 141] width 5 height 5
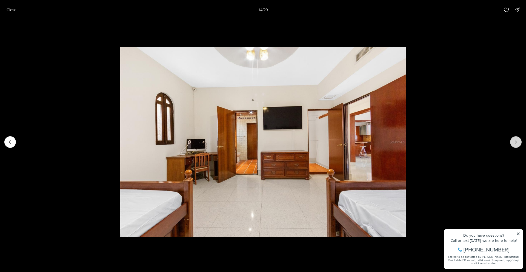
click at [516, 141] on icon "Next slide" at bounding box center [515, 141] width 5 height 5
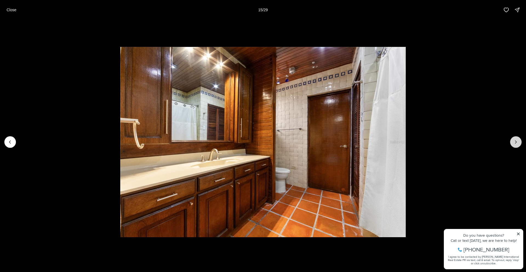
click at [517, 141] on icon "Next slide" at bounding box center [515, 141] width 5 height 5
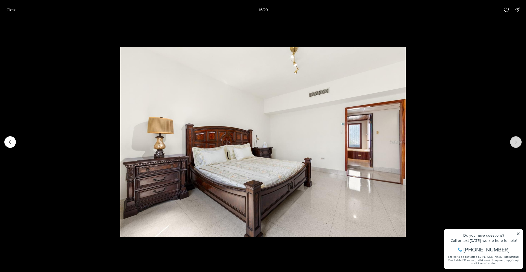
click at [517, 141] on icon "Next slide" at bounding box center [515, 141] width 5 height 5
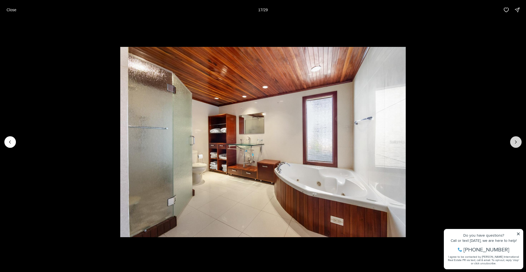
click at [517, 141] on icon "Next slide" at bounding box center [515, 141] width 5 height 5
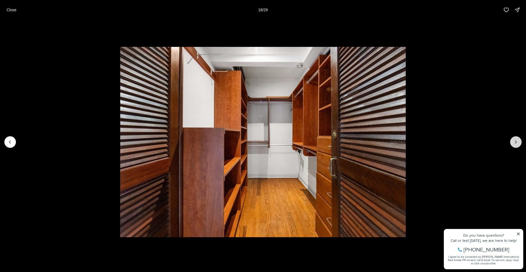
click at [517, 141] on icon "Next slide" at bounding box center [515, 141] width 5 height 5
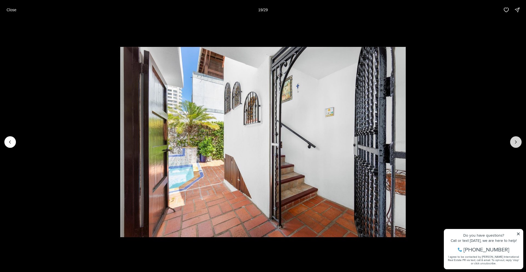
click at [517, 141] on icon "Next slide" at bounding box center [515, 141] width 5 height 5
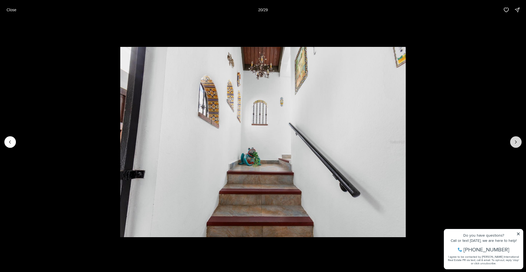
click at [517, 141] on icon "Next slide" at bounding box center [515, 141] width 5 height 5
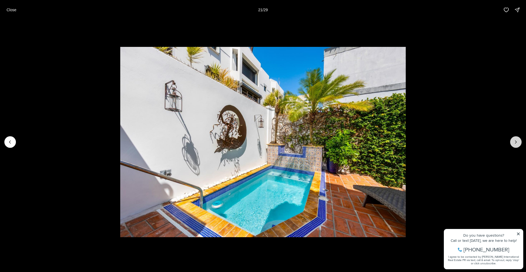
click at [517, 141] on icon "Next slide" at bounding box center [515, 141] width 5 height 5
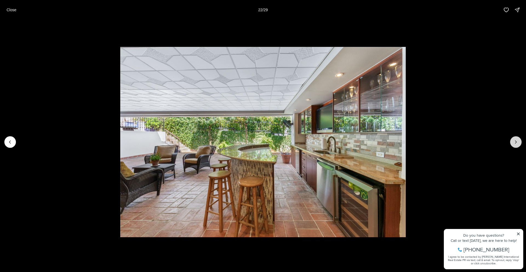
click at [517, 141] on icon "Next slide" at bounding box center [515, 141] width 5 height 5
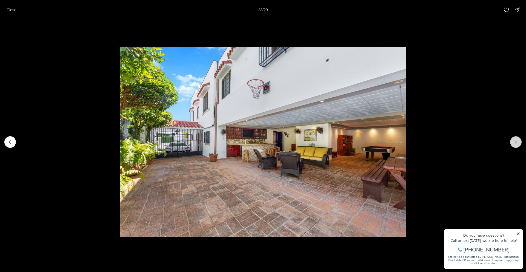
click at [517, 141] on icon "Next slide" at bounding box center [515, 141] width 5 height 5
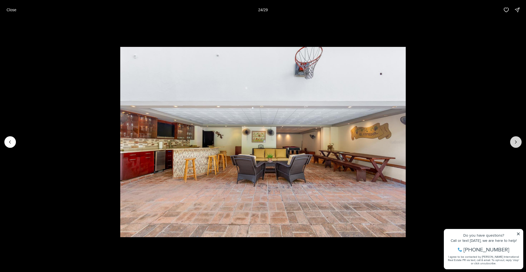
click at [517, 141] on icon "Next slide" at bounding box center [515, 141] width 5 height 5
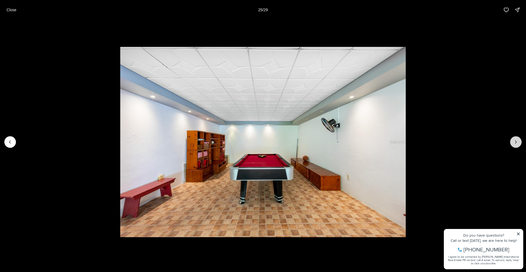
click at [517, 141] on icon "Next slide" at bounding box center [515, 141] width 5 height 5
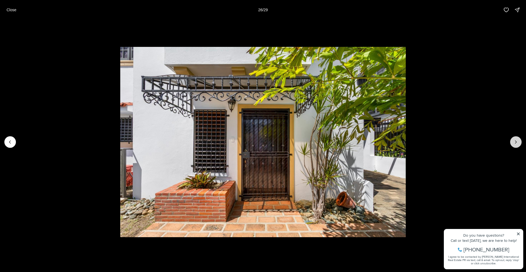
click at [517, 141] on icon "Next slide" at bounding box center [515, 141] width 5 height 5
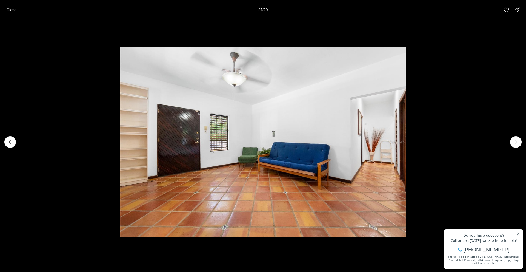
click at [15, 9] on p "Close" at bounding box center [12, 10] width 10 height 4
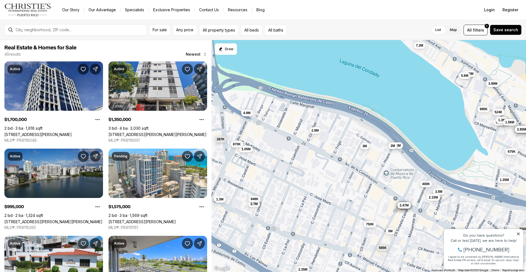
click at [396, 147] on button "2M" at bounding box center [392, 145] width 9 height 7
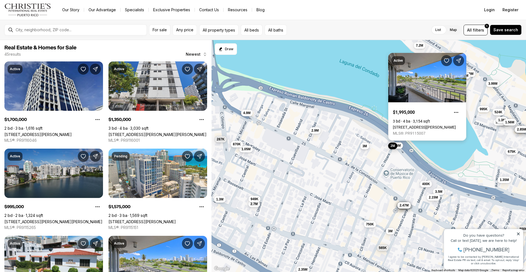
click at [403, 125] on link "[STREET_ADDRESS][PERSON_NAME]" at bounding box center [424, 127] width 63 height 4
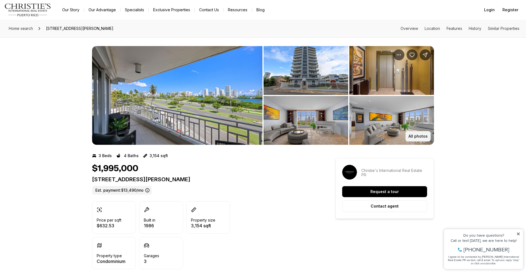
click at [420, 136] on p "All photos" at bounding box center [417, 136] width 19 height 4
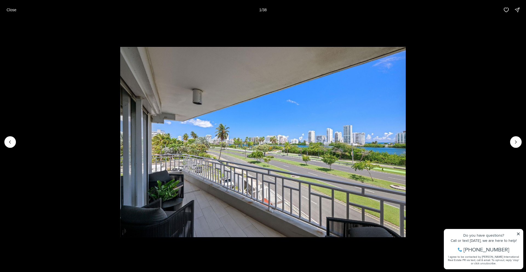
click at [9, 144] on div at bounding box center [9, 141] width 11 height 11
click at [514, 141] on icon "Next slide" at bounding box center [515, 141] width 5 height 5
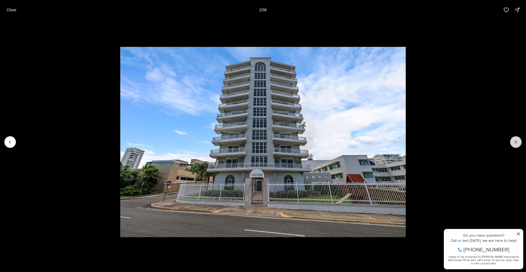
click at [514, 141] on icon "Next slide" at bounding box center [515, 141] width 5 height 5
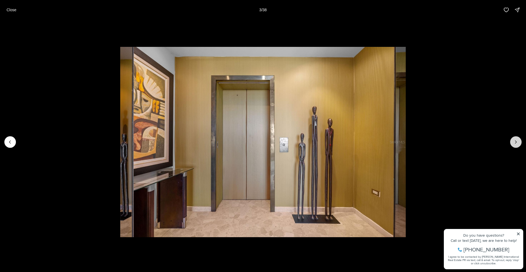
click at [514, 141] on icon "Next slide" at bounding box center [515, 141] width 5 height 5
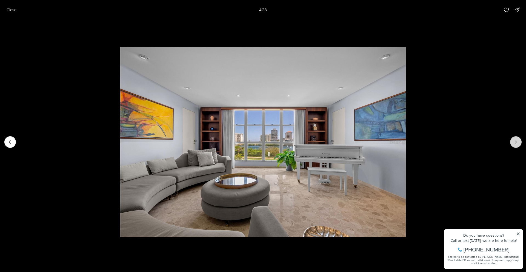
click at [514, 141] on icon "Next slide" at bounding box center [515, 141] width 5 height 5
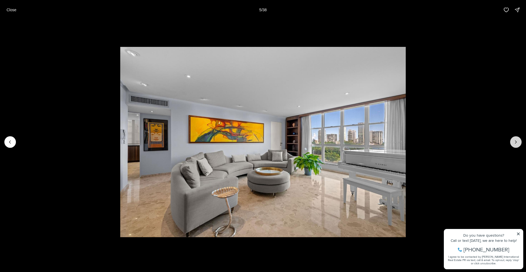
click at [514, 141] on icon "Next slide" at bounding box center [515, 141] width 5 height 5
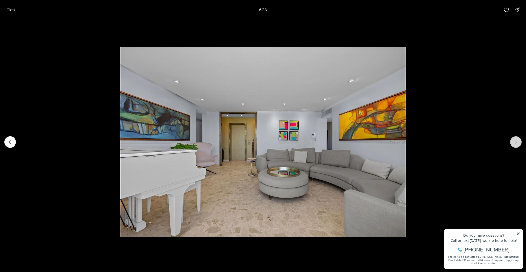
click at [514, 141] on icon "Next slide" at bounding box center [515, 141] width 5 height 5
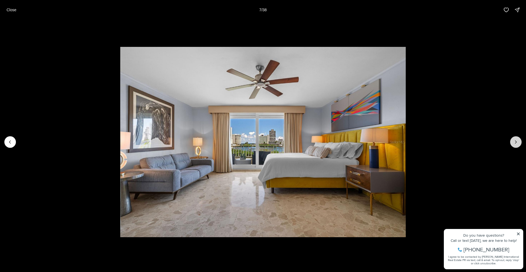
click at [514, 141] on icon "Next slide" at bounding box center [515, 141] width 5 height 5
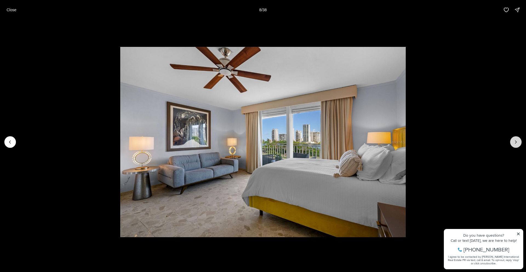
click at [514, 141] on icon "Next slide" at bounding box center [515, 141] width 5 height 5
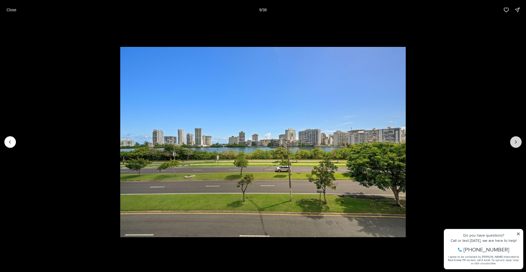
click at [514, 141] on icon "Next slide" at bounding box center [515, 141] width 5 height 5
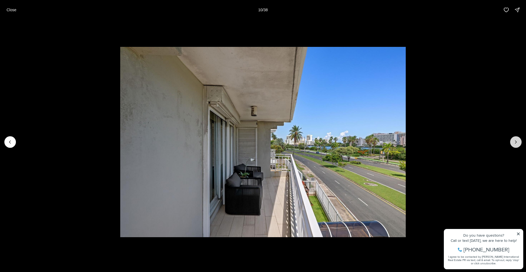
click at [514, 141] on icon "Next slide" at bounding box center [515, 141] width 5 height 5
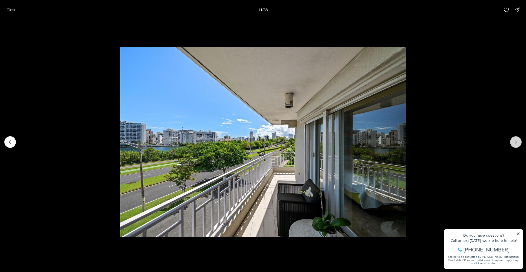
click at [514, 141] on icon "Next slide" at bounding box center [515, 141] width 5 height 5
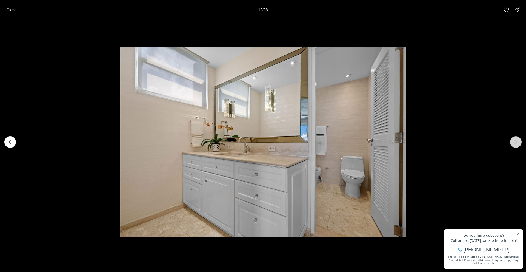
click at [514, 141] on icon "Next slide" at bounding box center [515, 141] width 5 height 5
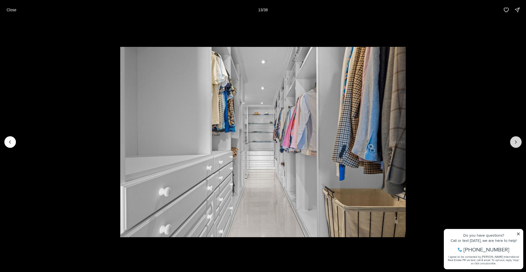
click at [514, 141] on icon "Next slide" at bounding box center [515, 141] width 5 height 5
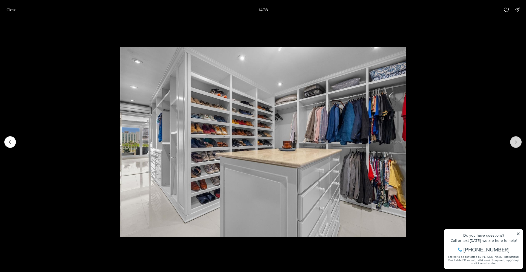
click at [514, 141] on icon "Next slide" at bounding box center [515, 141] width 5 height 5
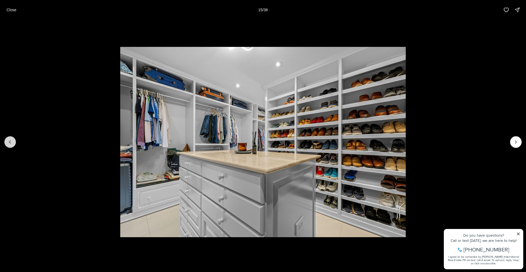
click at [10, 138] on button "Previous slide" at bounding box center [9, 141] width 11 height 11
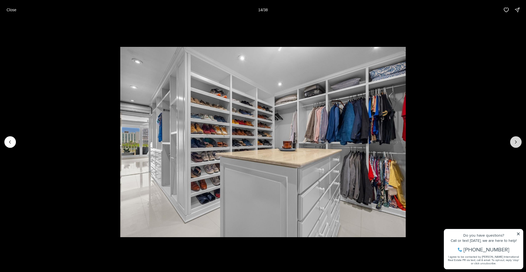
click at [515, 142] on icon "Next slide" at bounding box center [515, 141] width 5 height 5
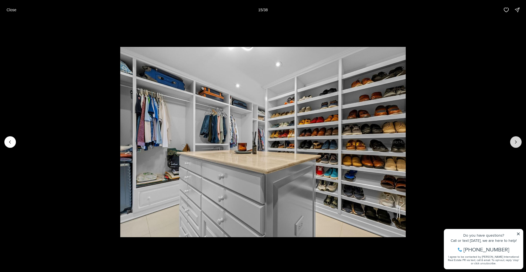
click at [515, 142] on icon "Next slide" at bounding box center [515, 141] width 5 height 5
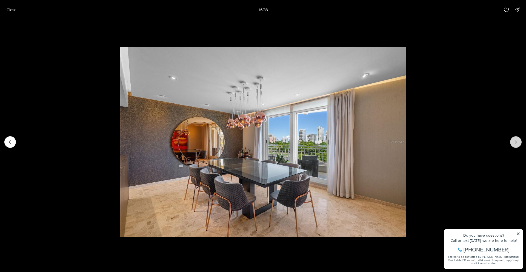
click at [515, 142] on icon "Next slide" at bounding box center [515, 141] width 5 height 5
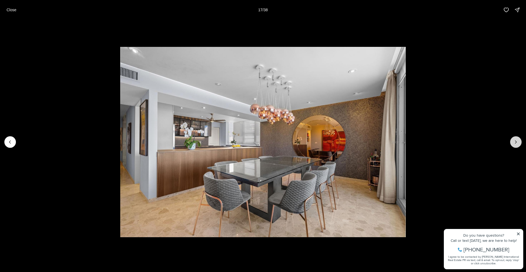
click at [515, 142] on icon "Next slide" at bounding box center [515, 141] width 5 height 5
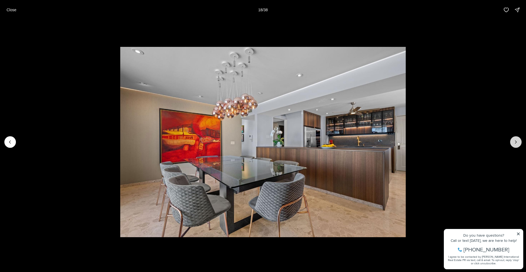
click at [515, 142] on icon "Next slide" at bounding box center [515, 141] width 5 height 5
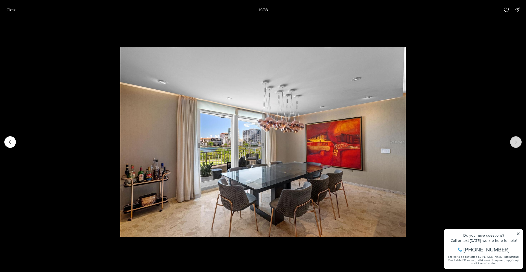
click at [515, 142] on icon "Next slide" at bounding box center [515, 141] width 5 height 5
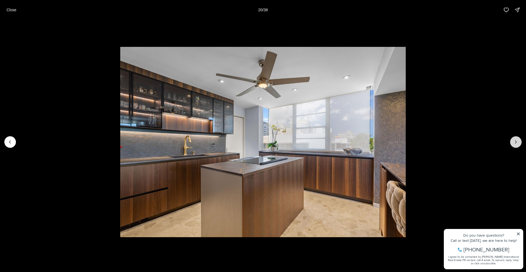
click at [514, 141] on icon "Next slide" at bounding box center [515, 141] width 5 height 5
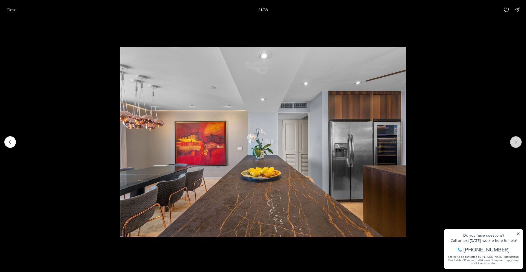
click at [514, 141] on icon "Next slide" at bounding box center [515, 141] width 5 height 5
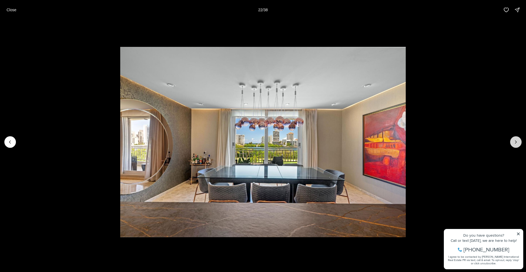
click at [514, 141] on icon "Next slide" at bounding box center [515, 141] width 5 height 5
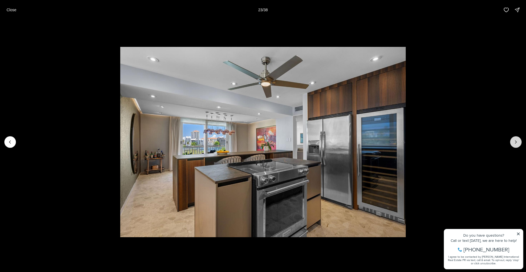
click at [514, 141] on icon "Next slide" at bounding box center [515, 141] width 5 height 5
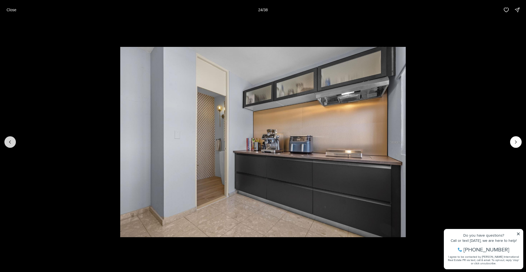
click at [9, 143] on icon "Previous slide" at bounding box center [9, 141] width 5 height 5
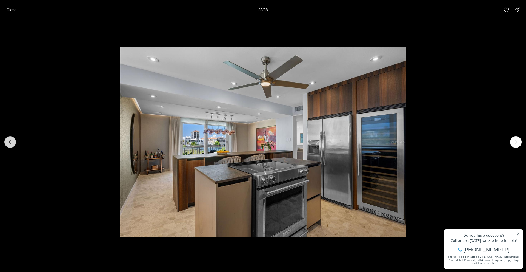
click at [9, 143] on icon "Previous slide" at bounding box center [9, 141] width 5 height 5
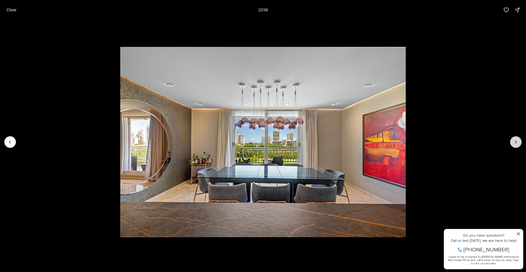
click at [515, 141] on icon "Next slide" at bounding box center [515, 141] width 5 height 5
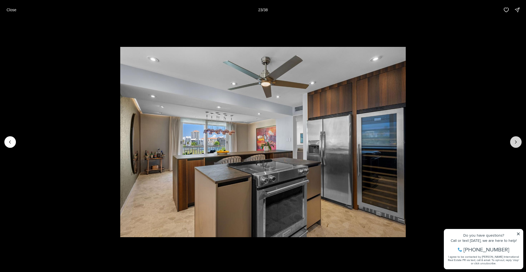
click at [515, 141] on icon "Next slide" at bounding box center [515, 141] width 5 height 5
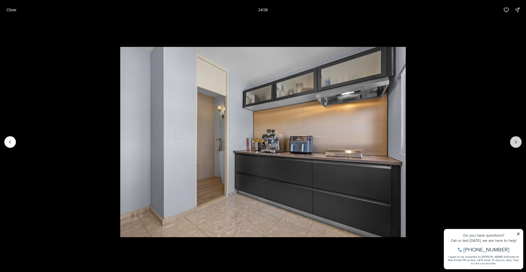
click at [515, 141] on icon "Next slide" at bounding box center [515, 141] width 5 height 5
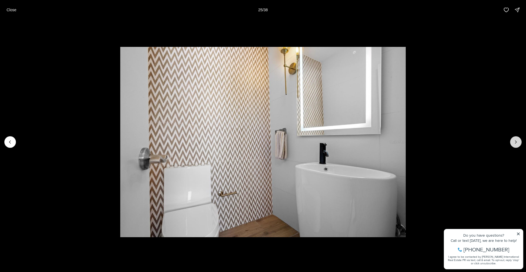
click at [515, 141] on icon "Next slide" at bounding box center [515, 141] width 5 height 5
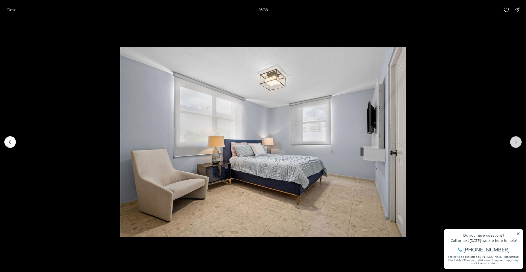
click at [515, 141] on icon "Next slide" at bounding box center [515, 141] width 5 height 5
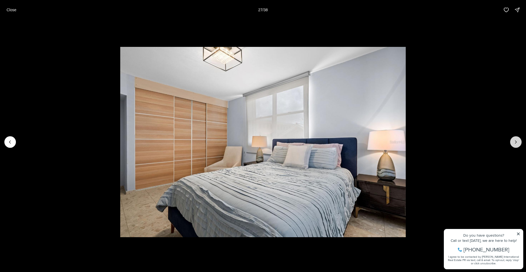
click at [515, 141] on icon "Next slide" at bounding box center [515, 141] width 5 height 5
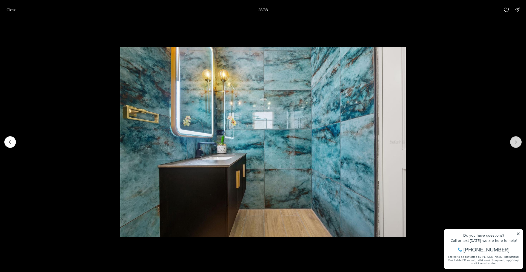
click at [515, 141] on icon "Next slide" at bounding box center [515, 141] width 5 height 5
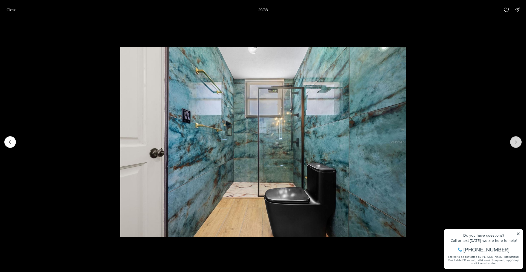
click at [515, 141] on icon "Next slide" at bounding box center [515, 141] width 5 height 5
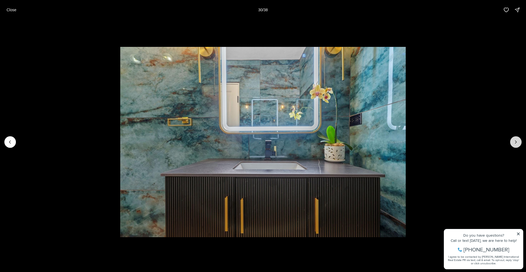
click at [515, 141] on icon "Next slide" at bounding box center [515, 141] width 5 height 5
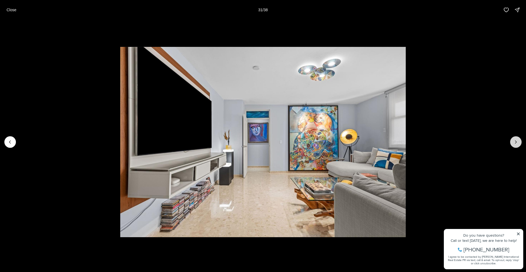
click at [515, 141] on icon "Next slide" at bounding box center [515, 141] width 5 height 5
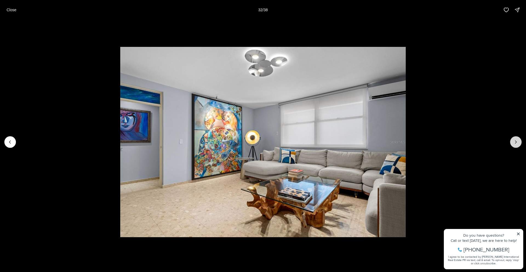
click at [515, 141] on icon "Next slide" at bounding box center [515, 141] width 5 height 5
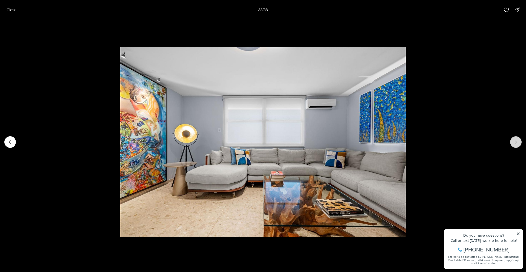
click at [515, 141] on icon "Next slide" at bounding box center [515, 141] width 5 height 5
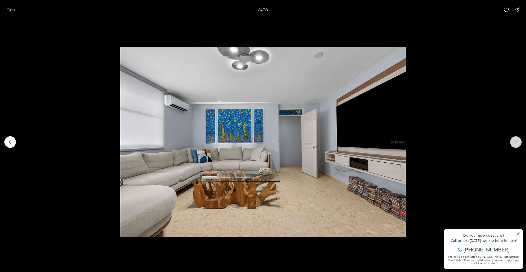
click at [515, 141] on icon "Next slide" at bounding box center [515, 141] width 5 height 5
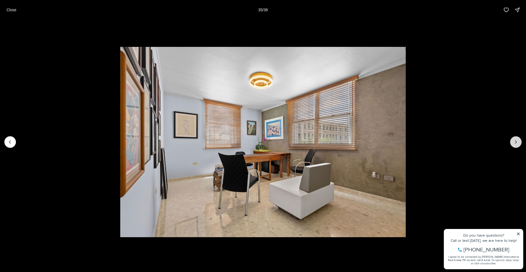
click at [515, 141] on icon "Next slide" at bounding box center [515, 141] width 5 height 5
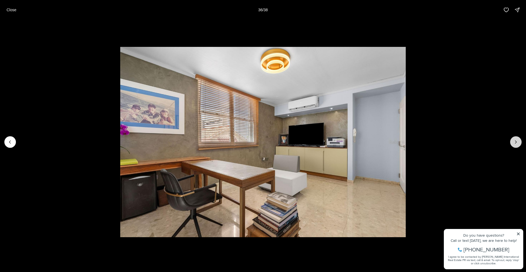
click at [515, 141] on icon "Next slide" at bounding box center [515, 141] width 5 height 5
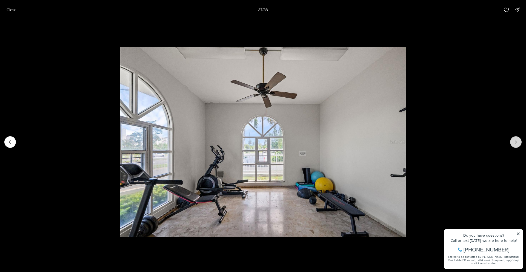
click at [515, 141] on icon "Next slide" at bounding box center [515, 141] width 5 height 5
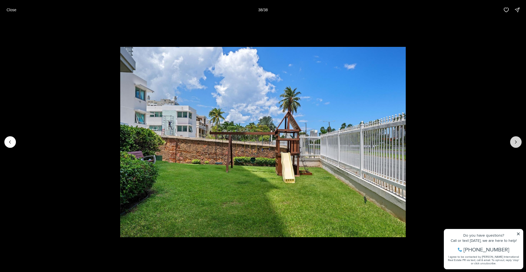
click at [515, 141] on div at bounding box center [515, 141] width 11 height 11
click at [14, 9] on p "Close" at bounding box center [12, 10] width 10 height 4
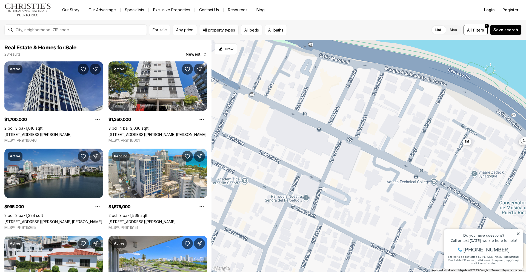
drag, startPoint x: 301, startPoint y: 172, endPoint x: 525, endPoint y: 174, distance: 223.9
click at [525, 174] on div "1.7M 1.35M 995K 1.58M 3M 2M 1.95M 524K 675K 400K 1.3M 3.5M 3.6M 585K 525K 545K …" at bounding box center [368, 156] width 314 height 232
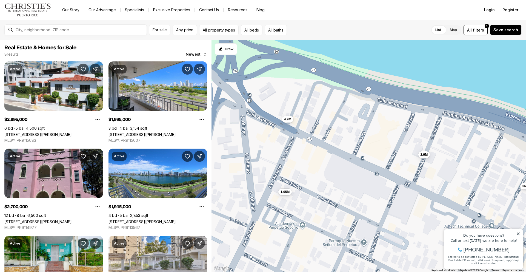
drag, startPoint x: 374, startPoint y: 124, endPoint x: 432, endPoint y: 169, distance: 73.4
click at [432, 169] on div "3M 2M 1.95M 2.7M 1.05M 949K 2.9M 4.9M" at bounding box center [368, 156] width 314 height 232
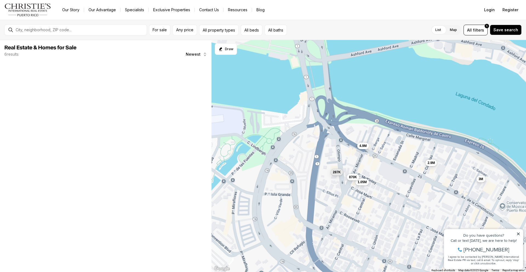
click at [431, 164] on span "2.9M" at bounding box center [430, 162] width 7 height 4
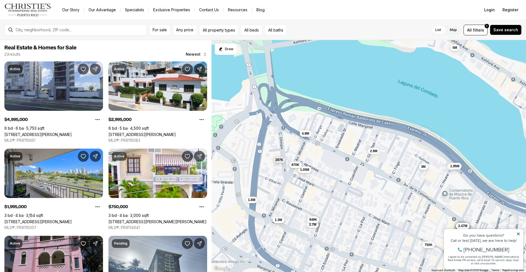
drag, startPoint x: 407, startPoint y: 175, endPoint x: 349, endPoint y: 163, distance: 59.3
click at [349, 163] on div "3M 1.05M 2.9M 4.9M 287K 870K 5M 2M 750K 2.7M 1.3M 1.95M 3M 949K 1.7M 585K 525K …" at bounding box center [368, 156] width 314 height 232
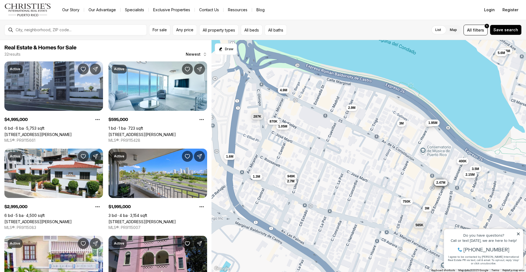
drag, startPoint x: 365, startPoint y: 180, endPoint x: 344, endPoint y: 139, distance: 46.3
click at [344, 138] on div "3M 1.05M 2.9M 4.9M 287K 870K 5M 2M 750K 2.7M 1.3M 1.95M 3M 949K 585K 525K 545K …" at bounding box center [368, 156] width 314 height 232
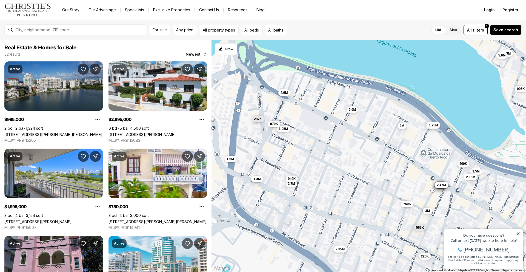
click at [352, 111] on span "2.9M" at bounding box center [351, 109] width 7 height 4
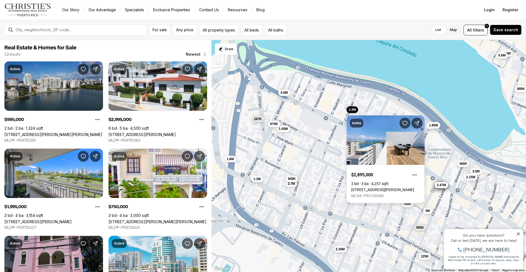
click at [367, 187] on link "558 CUEVILLAS ST #PH1201, SAN JUAN PR, 00907" at bounding box center [382, 189] width 63 height 4
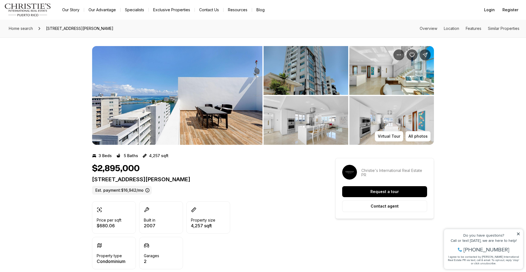
click at [158, 108] on img "View image gallery" at bounding box center [177, 95] width 170 height 99
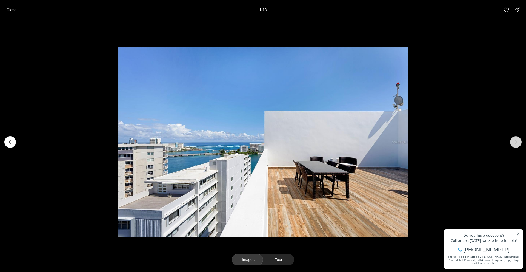
click at [517, 143] on icon "Next slide" at bounding box center [515, 141] width 5 height 5
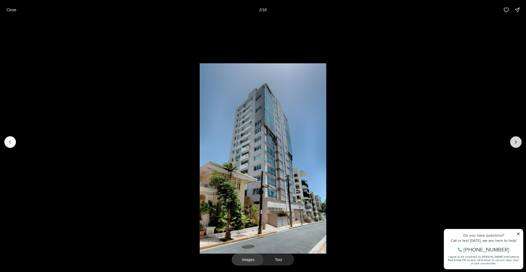
click at [517, 143] on icon "Next slide" at bounding box center [515, 141] width 5 height 5
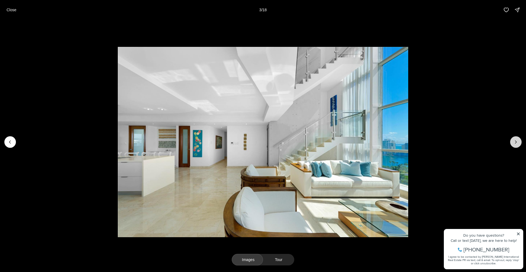
click at [517, 143] on icon "Next slide" at bounding box center [515, 141] width 5 height 5
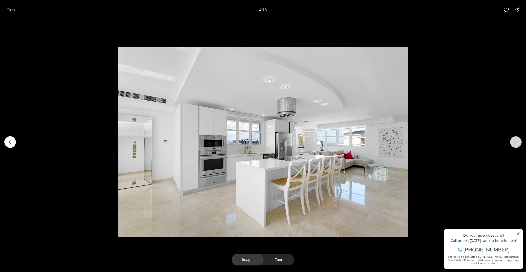
click at [517, 143] on icon "Next slide" at bounding box center [515, 141] width 5 height 5
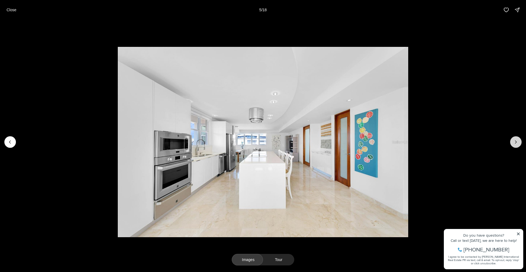
click at [517, 143] on icon "Next slide" at bounding box center [515, 141] width 5 height 5
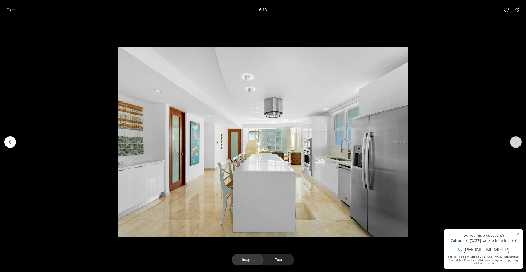
click at [517, 143] on icon "Next slide" at bounding box center [515, 141] width 5 height 5
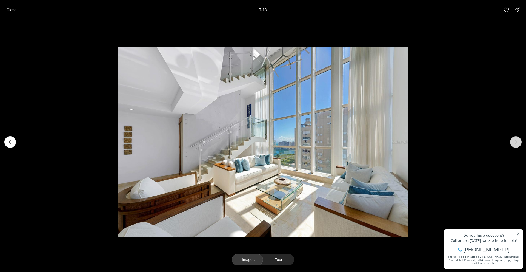
click at [517, 143] on icon "Next slide" at bounding box center [515, 141] width 5 height 5
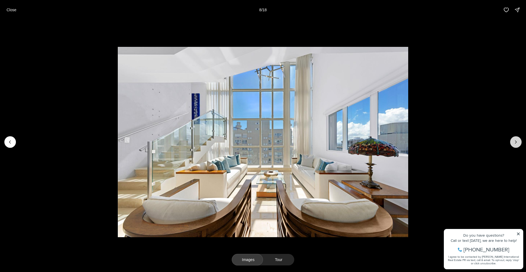
click at [517, 143] on icon "Next slide" at bounding box center [515, 141] width 5 height 5
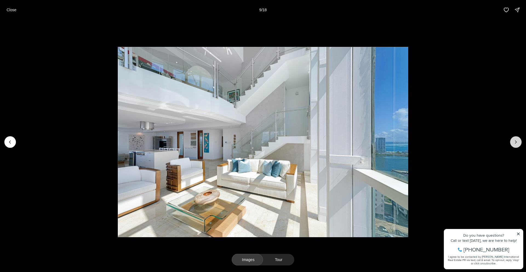
click at [517, 143] on icon "Next slide" at bounding box center [515, 141] width 5 height 5
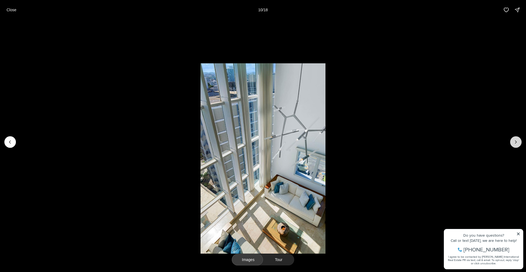
click at [517, 143] on icon "Next slide" at bounding box center [515, 141] width 5 height 5
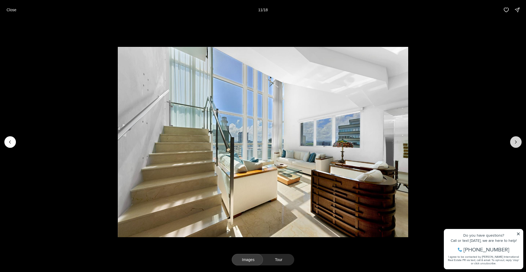
click at [517, 143] on icon "Next slide" at bounding box center [515, 141] width 5 height 5
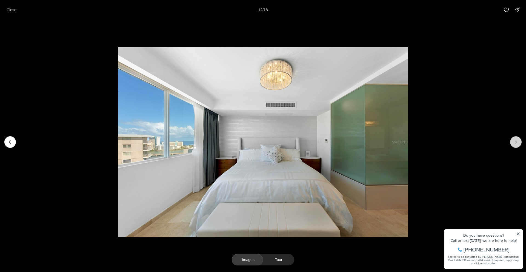
click at [518, 142] on icon "Next slide" at bounding box center [515, 141] width 5 height 5
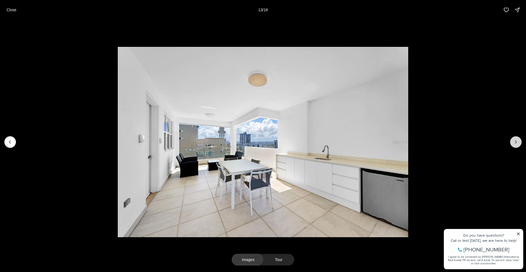
click at [518, 143] on icon "Next slide" at bounding box center [515, 141] width 5 height 5
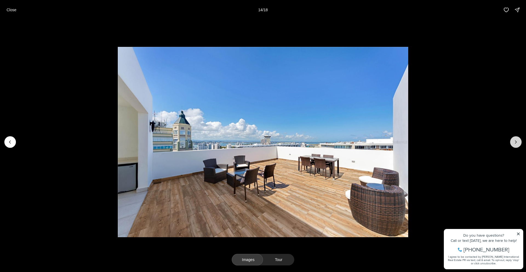
click at [518, 143] on icon "Next slide" at bounding box center [515, 141] width 5 height 5
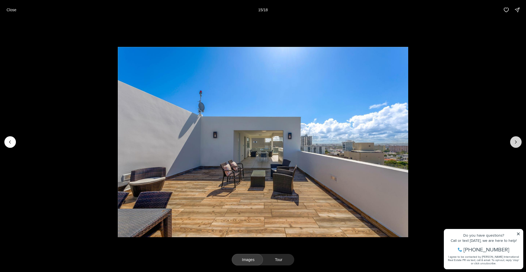
click at [518, 143] on icon "Next slide" at bounding box center [515, 141] width 5 height 5
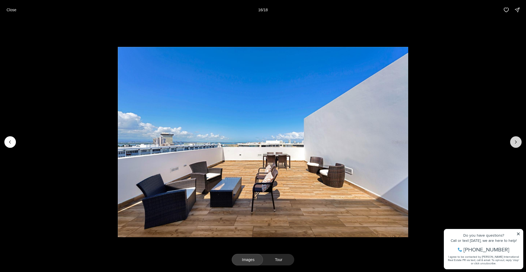
click at [518, 143] on icon "Next slide" at bounding box center [515, 141] width 5 height 5
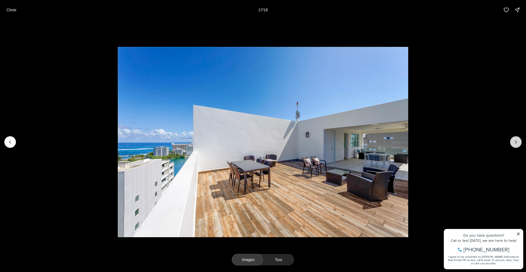
click at [518, 143] on icon "Next slide" at bounding box center [515, 141] width 5 height 5
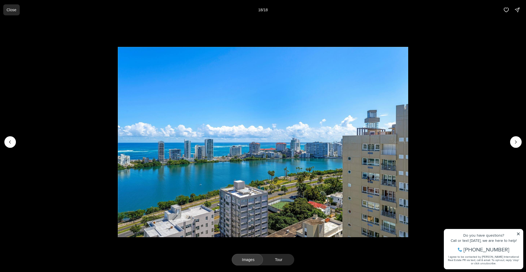
click at [8, 8] on p "Close" at bounding box center [12, 10] width 10 height 4
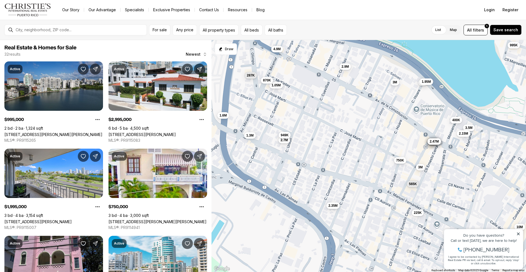
drag, startPoint x: 385, startPoint y: 195, endPoint x: 378, endPoint y: 152, distance: 44.1
click at [378, 152] on div "995K 3M 2M 750K 2.7M 3.99M 2.26M 287K 1.3M 1.95M 3M 2.35M 1.05M 400K 870K 949K …" at bounding box center [368, 156] width 314 height 232
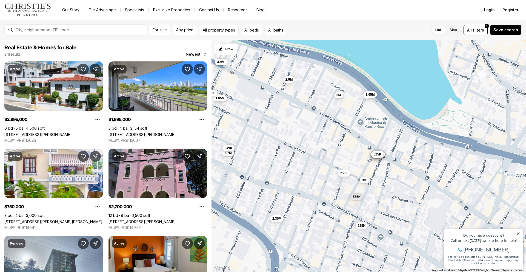
drag, startPoint x: 447, startPoint y: 146, endPoint x: 302, endPoint y: 148, distance: 144.8
click at [302, 148] on div "3M 2M 750K 2.7M 287K 1.3M 1.95M 3M 2.35M 1.05M 870K 949K 225K 565K 2.47M 2.9M 1…" at bounding box center [368, 156] width 314 height 232
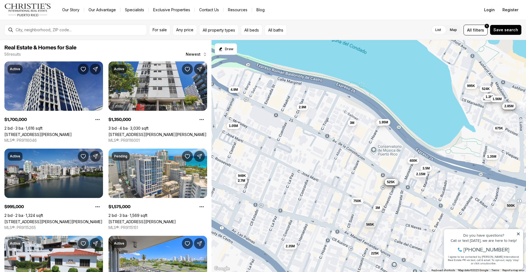
drag, startPoint x: 307, startPoint y: 115, endPoint x: 318, endPoint y: 135, distance: 22.4
click at [318, 135] on div "3M 2M 750K 2.7M 1.95M 3M 2.35M 1.05M 949K 225K 565K 2.47M 2.9M 4.9M 565K 545K 5…" at bounding box center [368, 156] width 314 height 232
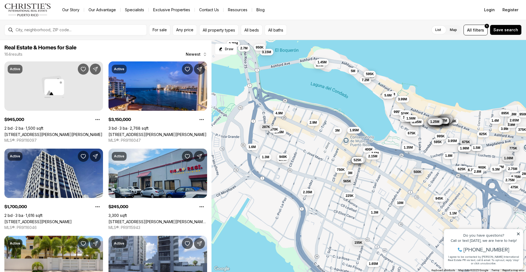
click at [277, 114] on span "4.9M" at bounding box center [278, 113] width 7 height 4
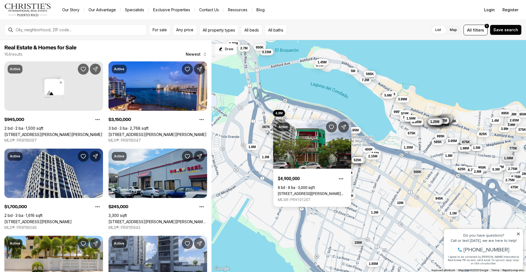
click at [373, 176] on div "3M 2M 750K 2.7M 1.95M 3M 2.35M 1.05M 949K 225K 565K 2.47M 2.9M 4.9M 565K 545K 5…" at bounding box center [368, 156] width 314 height 232
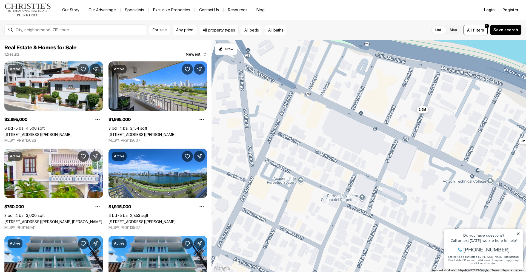
drag, startPoint x: 281, startPoint y: 115, endPoint x: 366, endPoint y: 151, distance: 92.4
click at [366, 151] on div "3M 2M 750K 1.95M 2.47M 2.9M 565K 545K 545K 2.47M 585K 525K" at bounding box center [368, 156] width 314 height 232
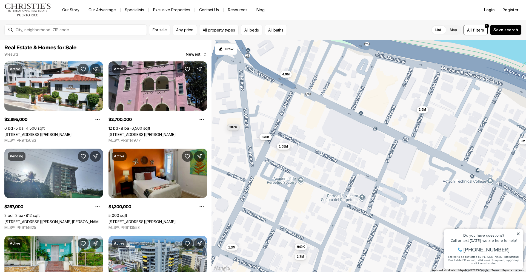
click at [285, 148] on span "1.05M" at bounding box center [283, 146] width 9 height 4
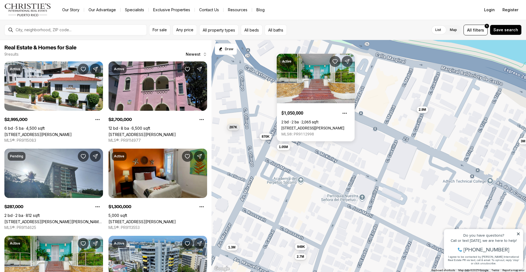
click at [268, 139] on button "870K" at bounding box center [265, 136] width 12 height 7
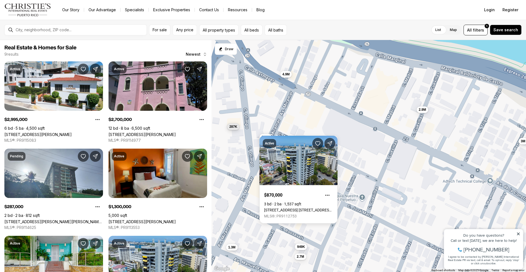
click at [236, 129] on button "287K" at bounding box center [233, 126] width 12 height 7
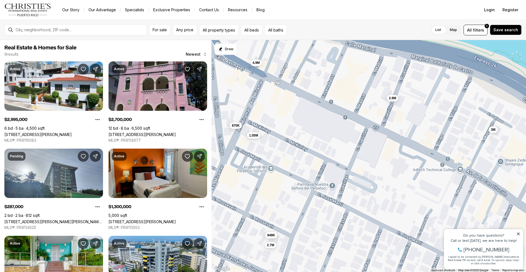
drag, startPoint x: 367, startPoint y: 158, endPoint x: 336, endPoint y: 145, distance: 33.6
click at [336, 145] on div "3M 2.9M 2.7M 287K 1.3M 1.05M 870K 949K 4.9M" at bounding box center [368, 156] width 314 height 232
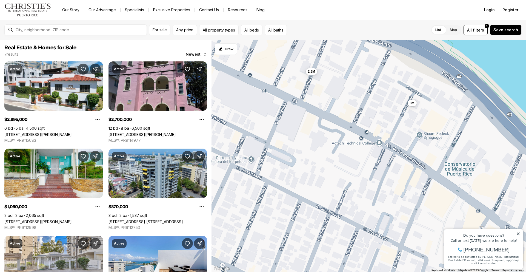
drag, startPoint x: 400, startPoint y: 178, endPoint x: 316, endPoint y: 151, distance: 88.6
click at [316, 151] on div "3M 2.9M 2.7M 1.05M 870K 949K 4.9M" at bounding box center [368, 156] width 314 height 232
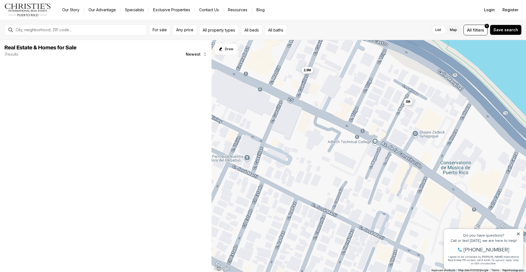
drag, startPoint x: 376, startPoint y: 162, endPoint x: 253, endPoint y: 136, distance: 126.2
click at [254, 136] on div "3M 2.9M" at bounding box center [368, 156] width 314 height 232
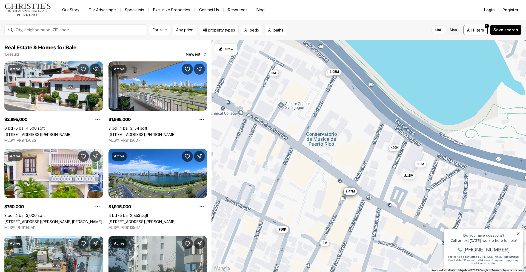
click at [395, 147] on span "400K" at bounding box center [395, 147] width 8 height 4
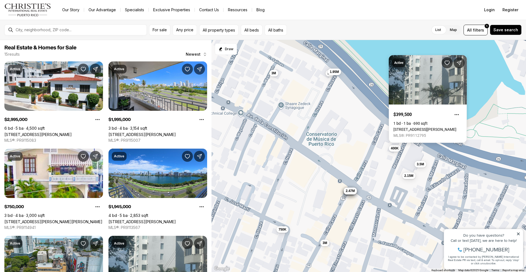
click at [350, 192] on span "2.47M" at bounding box center [349, 190] width 9 height 4
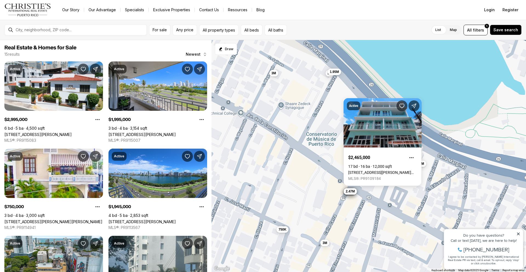
click at [425, 166] on button "3.5M" at bounding box center [420, 163] width 12 height 7
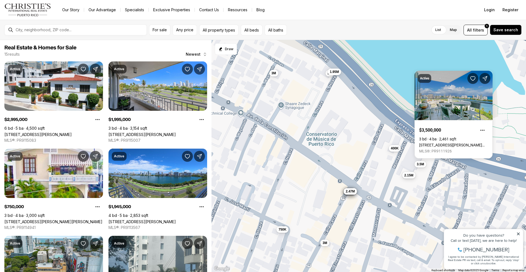
click at [410, 174] on span "2.15M" at bounding box center [408, 174] width 9 height 4
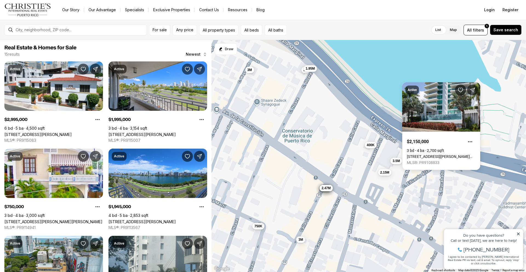
drag, startPoint x: 429, startPoint y: 184, endPoint x: 405, endPoint y: 180, distance: 25.2
click at [405, 180] on div "3M 2M 750K 1.95M 3M 400K 585K 525K 545K 545K 565K 2.47M 2.47M 3.5M 2.15M" at bounding box center [368, 156] width 314 height 232
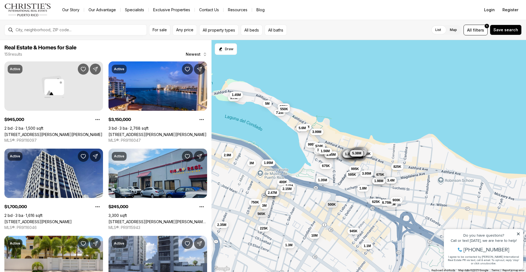
drag, startPoint x: 479, startPoint y: 175, endPoint x: 350, endPoint y: 183, distance: 129.1
click at [351, 183] on div "3M 2M 750K 1.95M 3M 400K 585K 525K 545K 545K 565K 2.47M 2.47M 3.5M 2.15M 1.35M …" at bounding box center [368, 156] width 314 height 232
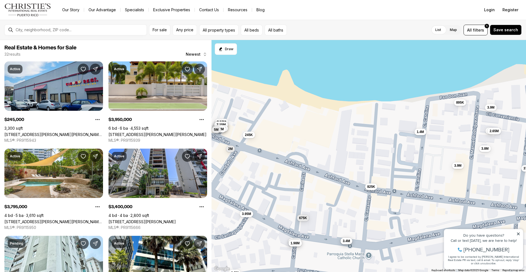
click at [420, 133] on span "1.4M" at bounding box center [419, 131] width 7 height 4
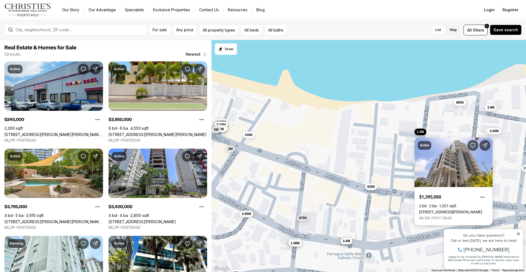
click at [472, 209] on link "2 CANDINA ST #703, SAN JUAN PR, 00907" at bounding box center [450, 211] width 63 height 4
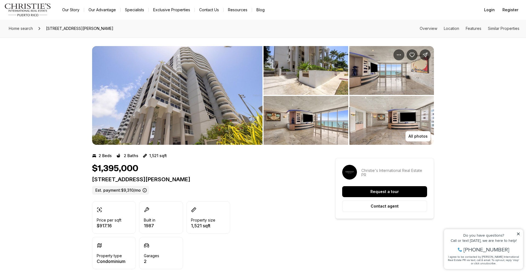
click at [166, 117] on img "View image gallery" at bounding box center [177, 95] width 170 height 99
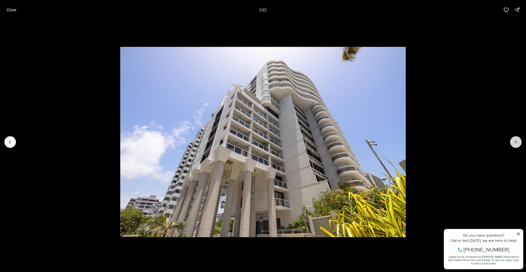
click at [513, 140] on icon "Next slide" at bounding box center [515, 141] width 5 height 5
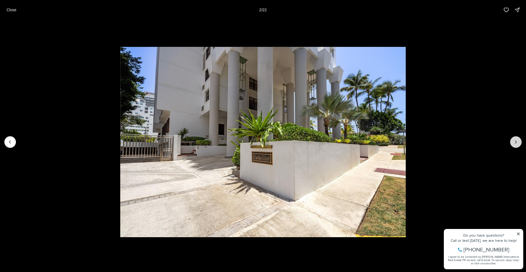
click at [513, 140] on icon "Next slide" at bounding box center [515, 141] width 5 height 5
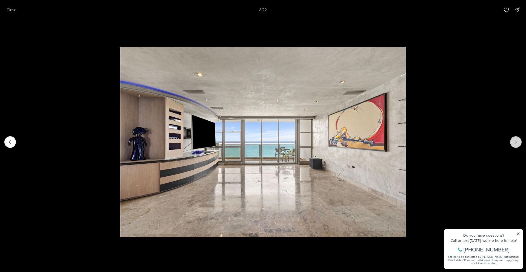
click at [513, 140] on icon "Next slide" at bounding box center [515, 141] width 5 height 5
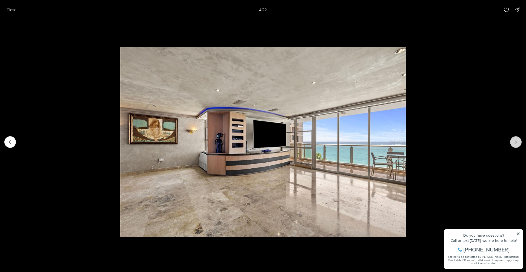
click at [513, 140] on icon "Next slide" at bounding box center [515, 141] width 5 height 5
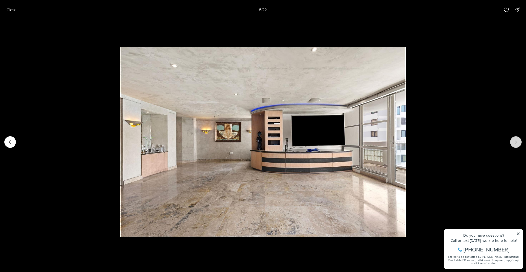
click at [513, 140] on icon "Next slide" at bounding box center [515, 141] width 5 height 5
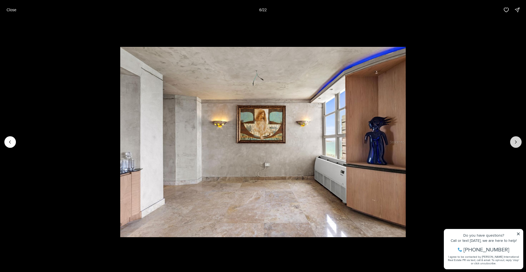
click at [513, 140] on icon "Next slide" at bounding box center [515, 141] width 5 height 5
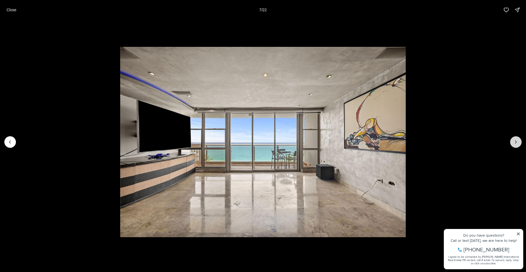
click at [513, 140] on icon "Next slide" at bounding box center [515, 141] width 5 height 5
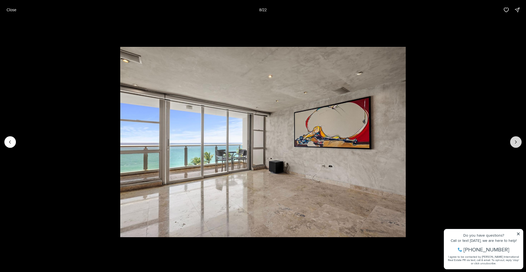
click at [513, 140] on icon "Next slide" at bounding box center [515, 141] width 5 height 5
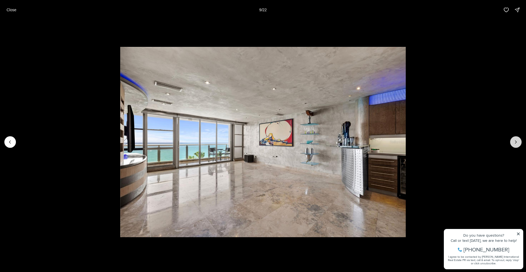
click at [513, 140] on icon "Next slide" at bounding box center [515, 141] width 5 height 5
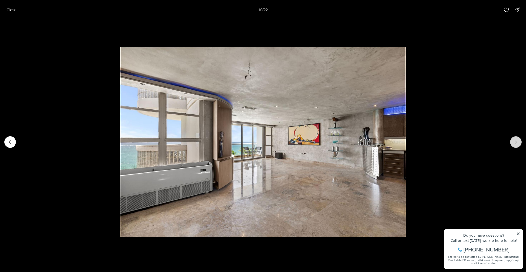
click at [513, 140] on icon "Next slide" at bounding box center [515, 141] width 5 height 5
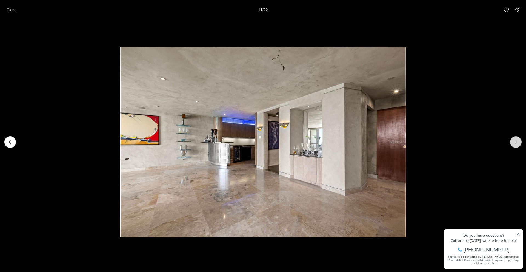
click at [513, 140] on icon "Next slide" at bounding box center [515, 141] width 5 height 5
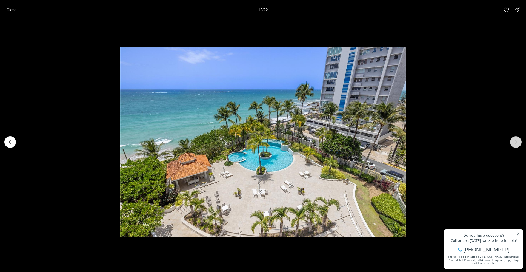
click at [513, 140] on icon "Next slide" at bounding box center [515, 141] width 5 height 5
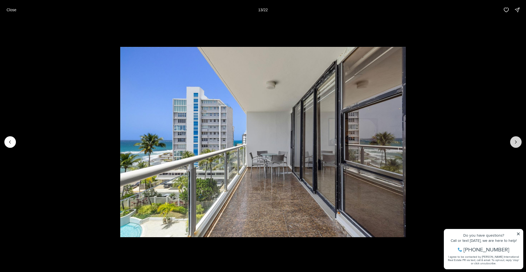
click at [513, 140] on icon "Next slide" at bounding box center [515, 141] width 5 height 5
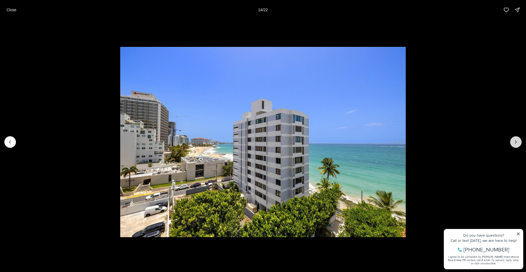
click at [513, 140] on icon "Next slide" at bounding box center [515, 141] width 5 height 5
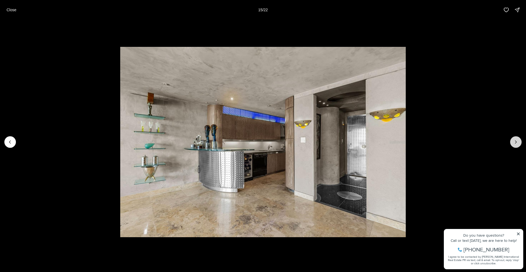
click at [513, 140] on icon "Next slide" at bounding box center [515, 141] width 5 height 5
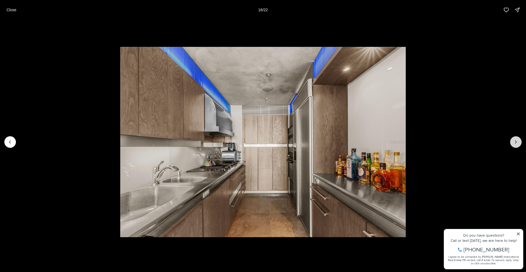
click at [513, 140] on icon "Next slide" at bounding box center [515, 141] width 5 height 5
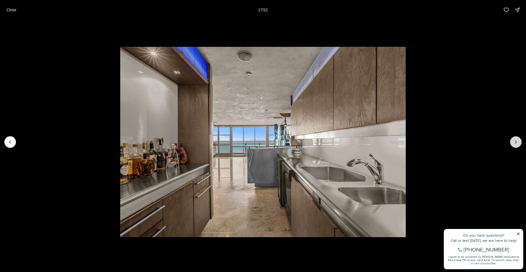
click at [513, 140] on icon "Next slide" at bounding box center [515, 141] width 5 height 5
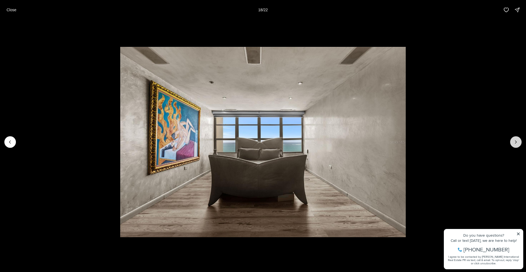
click at [513, 140] on icon "Next slide" at bounding box center [515, 141] width 5 height 5
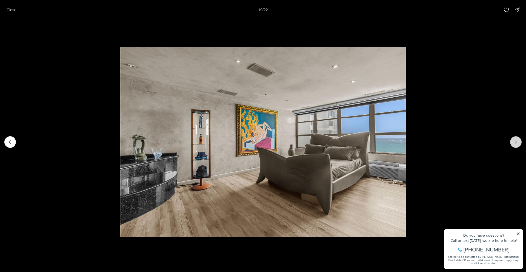
click at [513, 140] on icon "Next slide" at bounding box center [515, 141] width 5 height 5
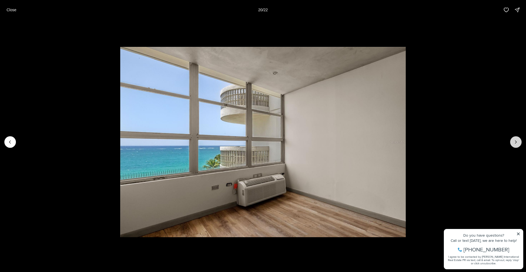
click at [513, 140] on icon "Next slide" at bounding box center [515, 141] width 5 height 5
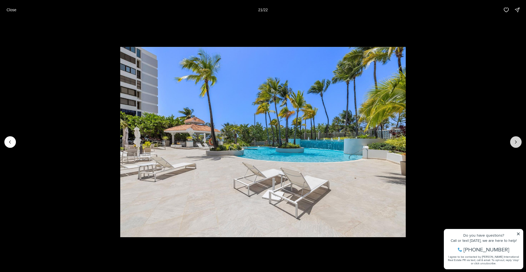
click at [513, 140] on icon "Next slide" at bounding box center [515, 141] width 5 height 5
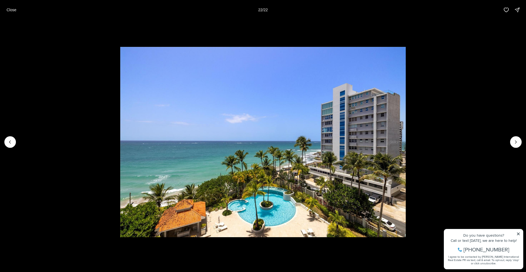
click at [513, 140] on div at bounding box center [515, 141] width 11 height 11
click at [516, 143] on div at bounding box center [515, 141] width 11 height 11
click at [520, 144] on div at bounding box center [515, 141] width 11 height 11
drag, startPoint x: 520, startPoint y: 144, endPoint x: 515, endPoint y: 140, distance: 6.7
click at [520, 144] on div at bounding box center [515, 141] width 11 height 11
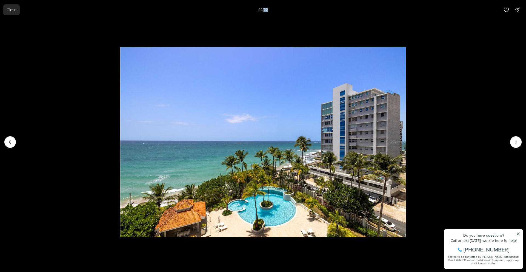
click at [9, 8] on p "Close" at bounding box center [12, 10] width 10 height 4
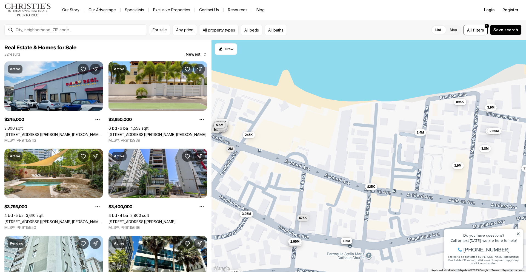
click at [459, 104] on span "895K" at bounding box center [460, 102] width 8 height 4
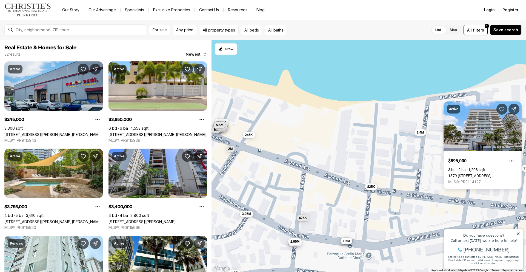
click at [459, 104] on div "Active $895,000 3 bd 2 ba 1,208 sqft [STREET_ADDRESS][PERSON_NAME][PERSON_NAME]…" at bounding box center [482, 145] width 78 height 88
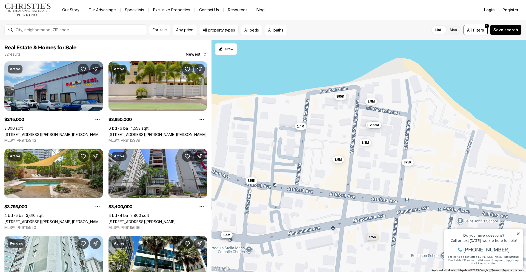
drag, startPoint x: 461, startPoint y: 143, endPoint x: 341, endPoint y: 137, distance: 120.3
click at [341, 137] on div "245K 3.95M 3.8M 3.4M 675K 3M 685K 825K 1.4M 895K 1.98M 2.65M 1.5M 775K 9.13M 3.…" at bounding box center [368, 156] width 314 height 232
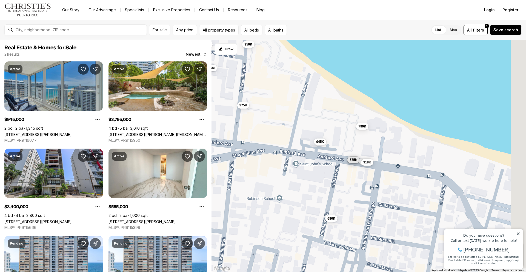
drag, startPoint x: 436, startPoint y: 171, endPoint x: 255, endPoint y: 110, distance: 191.8
click at [255, 110] on div "3.8M 3.4M 3M 825K 1.4M 895K 2.65M 1.5M 775K 3.9M 375K 3.9M 945K 585K 725K 575K …" at bounding box center [368, 156] width 314 height 232
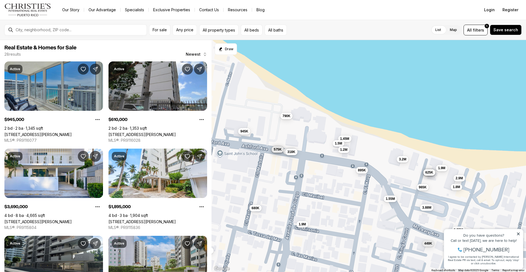
drag, startPoint x: 427, startPoint y: 158, endPoint x: 383, endPoint y: 153, distance: 44.6
click at [383, 153] on div "375K 945K 585K 725K 575K 680K 790K 1.38M 318K 610K 3.69M 1.9M 1.55M 1.8M 1.45M …" at bounding box center [368, 156] width 314 height 232
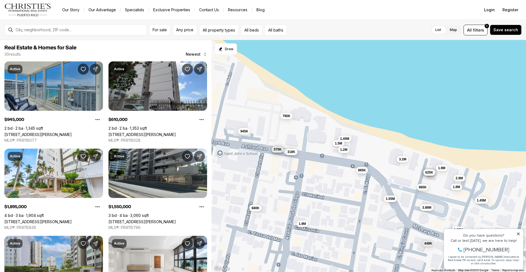
click at [301, 224] on span "1.9M" at bounding box center [301, 223] width 7 height 4
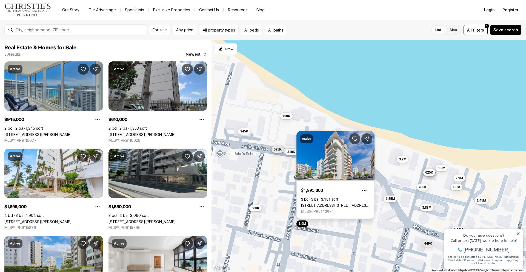
click at [343, 203] on link "[STREET_ADDRESS] [STREET_ADDRESS][PERSON_NAME]" at bounding box center [335, 205] width 69 height 4
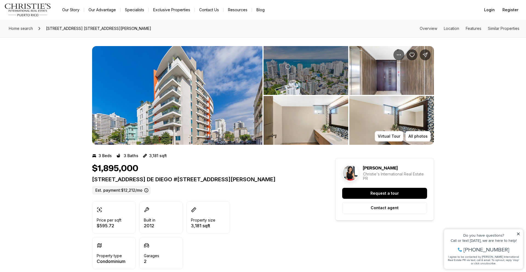
click at [295, 119] on img "View image gallery" at bounding box center [305, 120] width 85 height 49
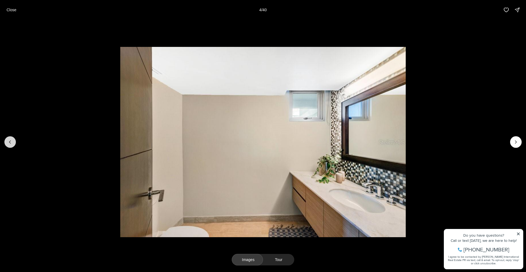
click at [13, 142] on button "Previous slide" at bounding box center [9, 141] width 11 height 11
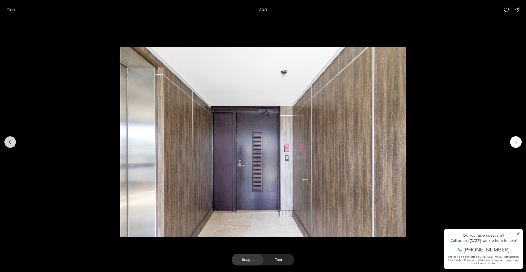
click at [13, 142] on button "Previous slide" at bounding box center [9, 141] width 11 height 11
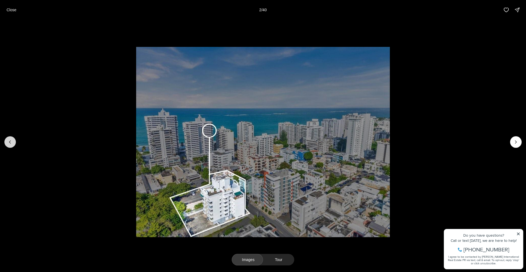
click at [9, 141] on icon "Previous slide" at bounding box center [9, 141] width 1 height 3
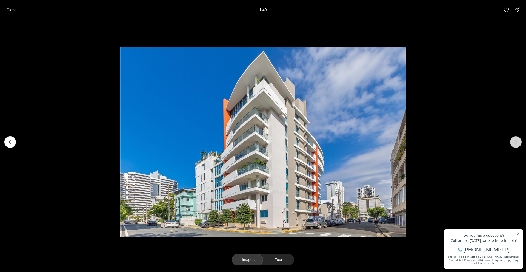
click at [515, 142] on icon "Next slide" at bounding box center [515, 141] width 5 height 5
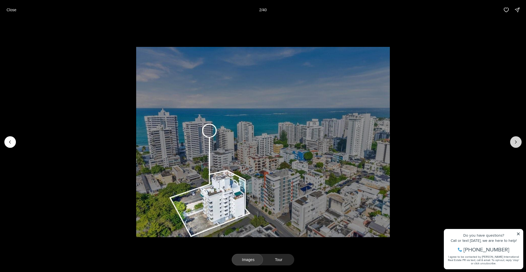
click at [515, 142] on icon "Next slide" at bounding box center [515, 141] width 5 height 5
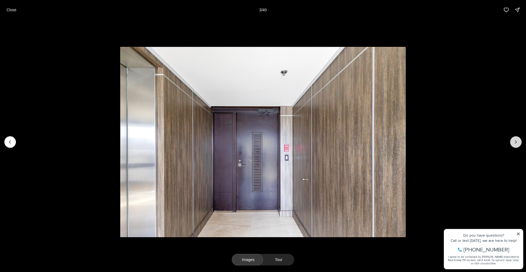
click at [515, 142] on icon "Next slide" at bounding box center [515, 141] width 5 height 5
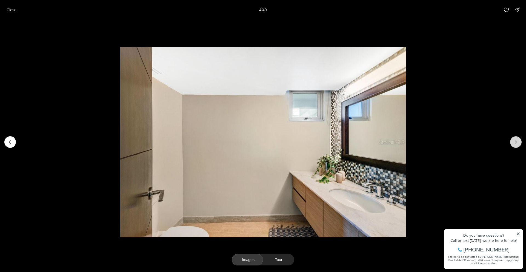
click at [515, 142] on icon "Next slide" at bounding box center [515, 141] width 5 height 5
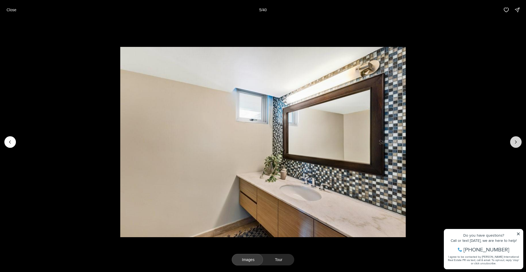
click at [515, 142] on icon "Next slide" at bounding box center [515, 141] width 5 height 5
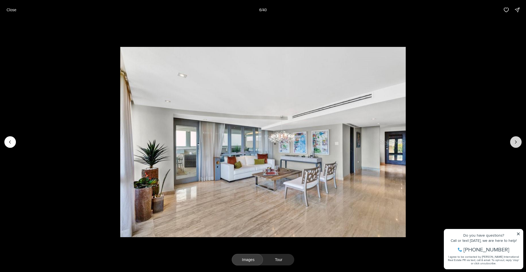
click at [515, 142] on icon "Next slide" at bounding box center [515, 141] width 5 height 5
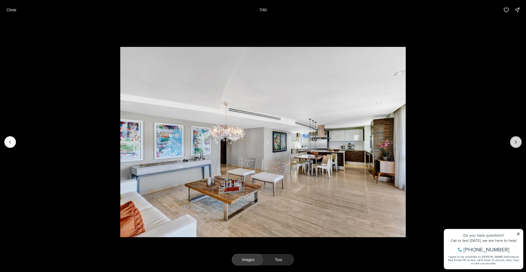
click at [515, 142] on icon "Next slide" at bounding box center [515, 141] width 5 height 5
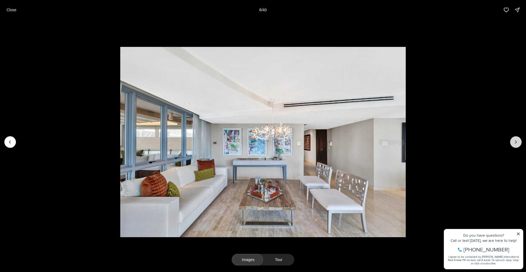
click at [515, 142] on icon "Next slide" at bounding box center [515, 141] width 5 height 5
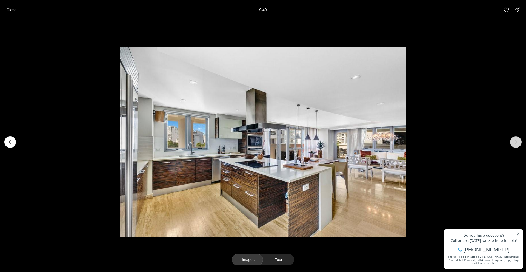
click at [515, 142] on icon "Next slide" at bounding box center [515, 141] width 5 height 5
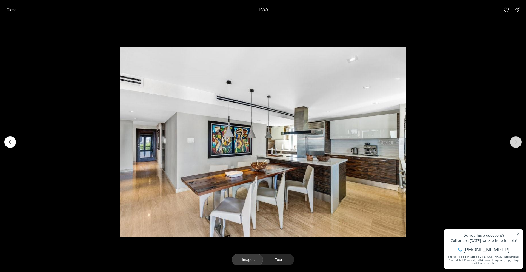
click at [515, 142] on icon "Next slide" at bounding box center [515, 141] width 5 height 5
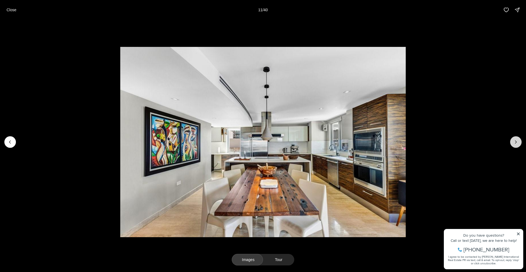
click at [515, 142] on icon "Next slide" at bounding box center [515, 141] width 5 height 5
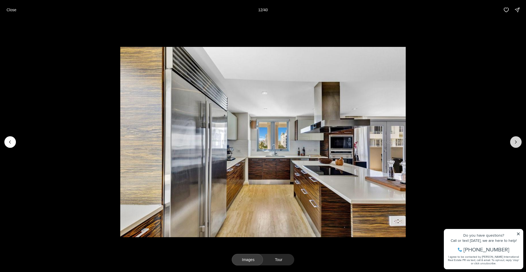
click at [515, 142] on icon "Next slide" at bounding box center [515, 141] width 5 height 5
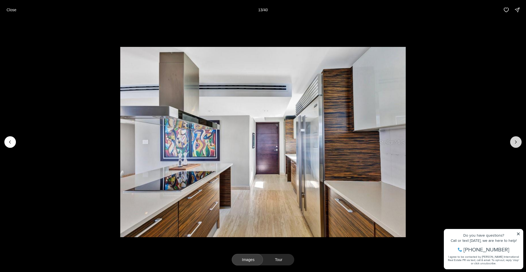
click at [515, 142] on icon "Next slide" at bounding box center [515, 141] width 5 height 5
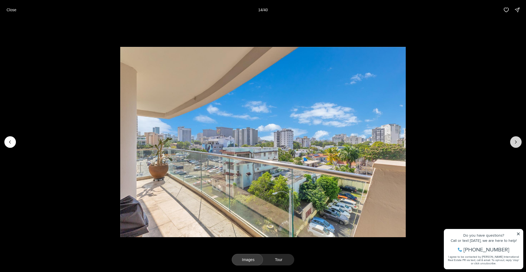
click at [515, 142] on icon "Next slide" at bounding box center [515, 141] width 5 height 5
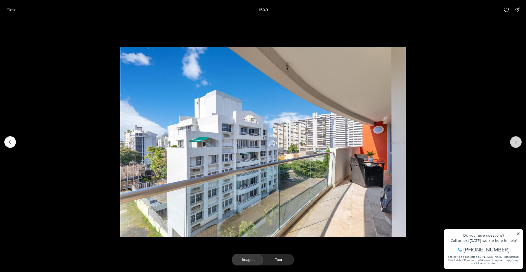
click at [515, 142] on icon "Next slide" at bounding box center [515, 141] width 5 height 5
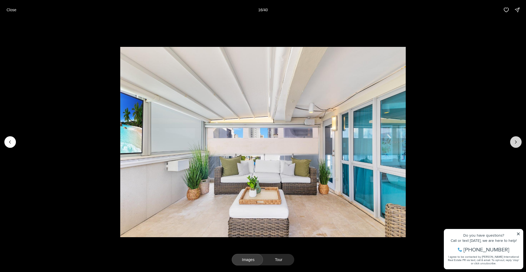
click at [515, 142] on icon "Next slide" at bounding box center [515, 141] width 5 height 5
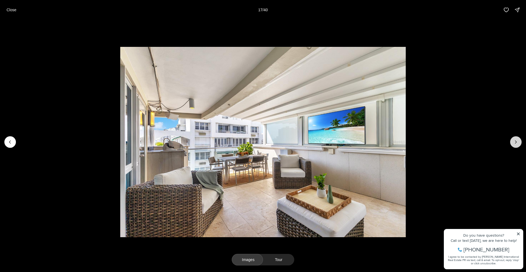
click at [515, 142] on icon "Next slide" at bounding box center [515, 141] width 5 height 5
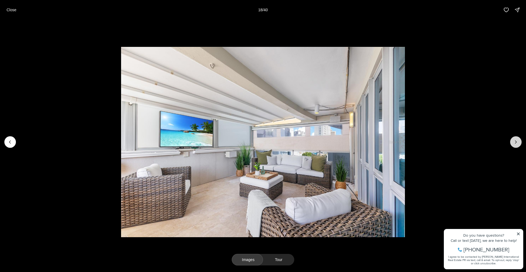
click at [515, 142] on icon "Next slide" at bounding box center [515, 141] width 5 height 5
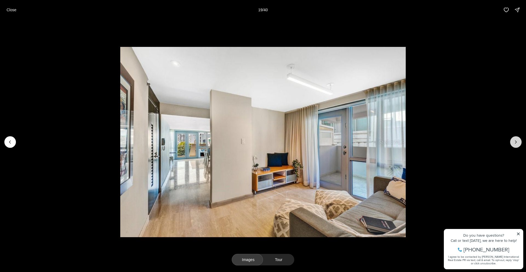
click at [515, 142] on icon "Next slide" at bounding box center [515, 141] width 5 height 5
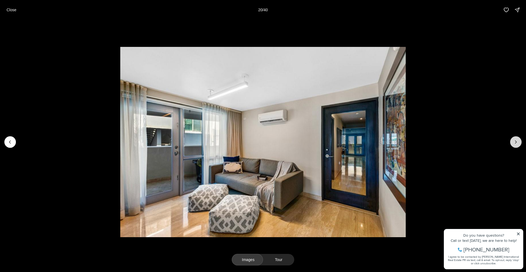
click at [515, 142] on icon "Next slide" at bounding box center [515, 141] width 5 height 5
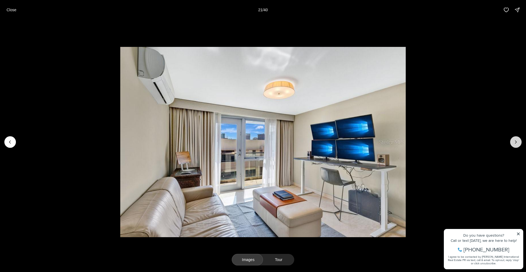
click at [515, 142] on icon "Next slide" at bounding box center [515, 141] width 5 height 5
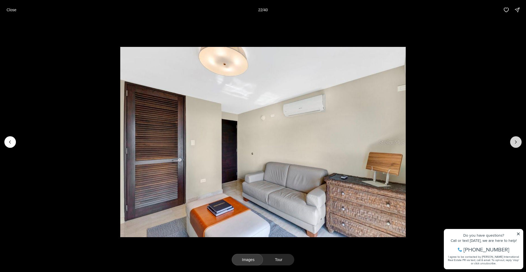
click at [515, 142] on icon "Next slide" at bounding box center [515, 141] width 5 height 5
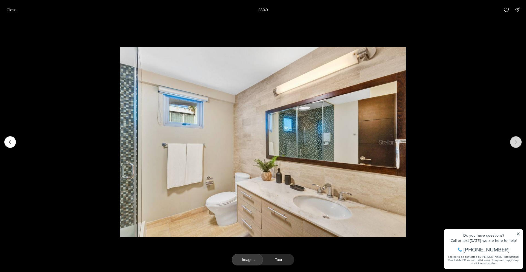
click at [515, 142] on icon "Next slide" at bounding box center [515, 141] width 5 height 5
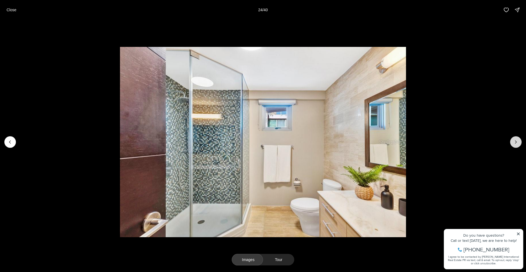
click at [515, 142] on icon "Next slide" at bounding box center [515, 141] width 5 height 5
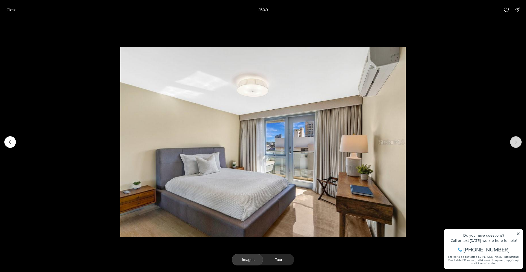
click at [515, 142] on icon "Next slide" at bounding box center [515, 141] width 5 height 5
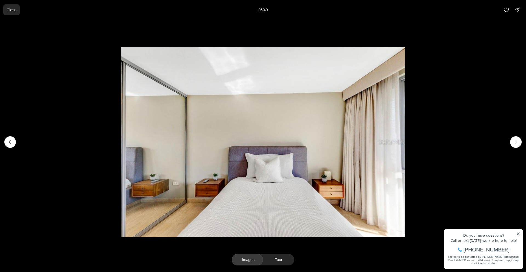
click at [15, 10] on p "Close" at bounding box center [12, 10] width 10 height 4
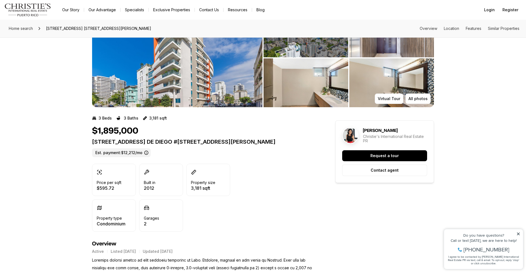
scroll to position [14, 0]
